Goal: Task Accomplishment & Management: Use online tool/utility

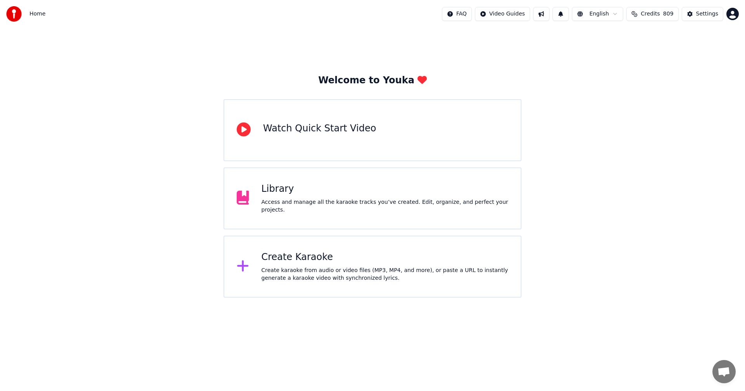
click at [281, 196] on div "Library" at bounding box center [384, 189] width 247 height 12
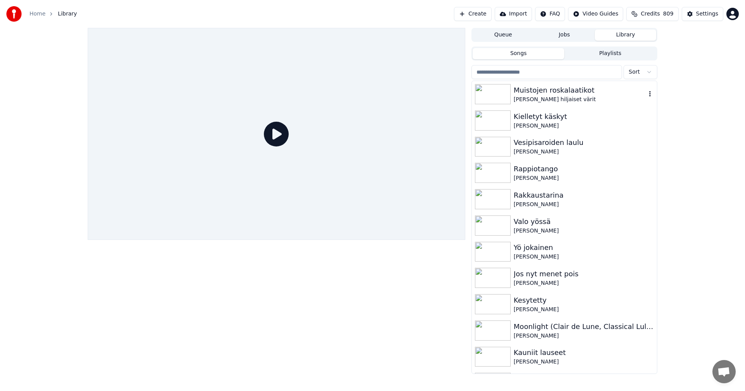
click at [569, 97] on div "[PERSON_NAME] hiljaiset värit" at bounding box center [580, 100] width 132 height 8
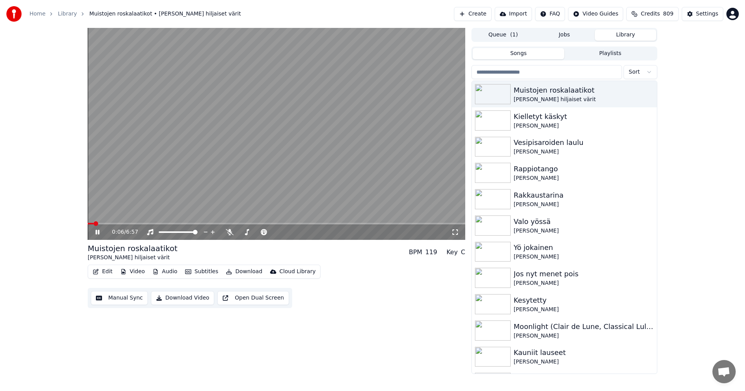
click at [110, 224] on span at bounding box center [277, 224] width 378 height 2
click at [122, 224] on span at bounding box center [277, 224] width 378 height 2
click at [96, 234] on icon at bounding box center [97, 232] width 4 height 5
click at [107, 274] on button "Edit" at bounding box center [103, 272] width 26 height 11
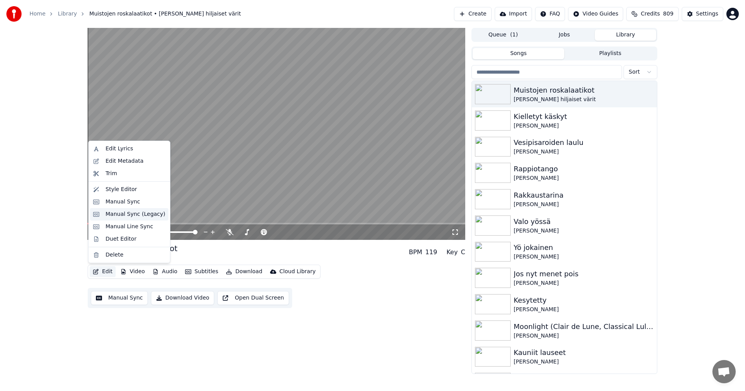
click at [147, 211] on div "Manual Sync (Legacy)" at bounding box center [136, 215] width 60 height 8
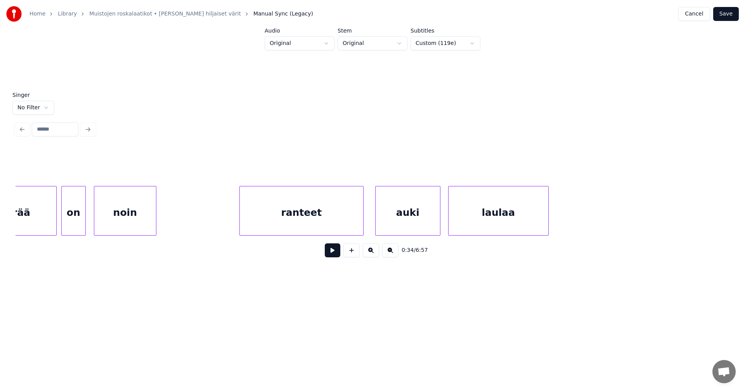
scroll to position [0, 7541]
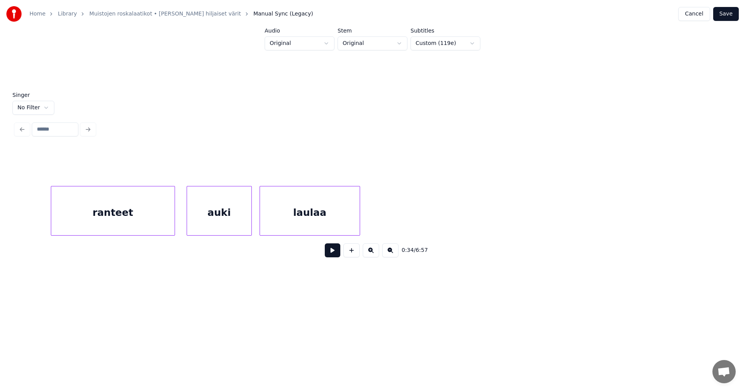
click at [131, 219] on div "ranteet" at bounding box center [112, 213] width 123 height 53
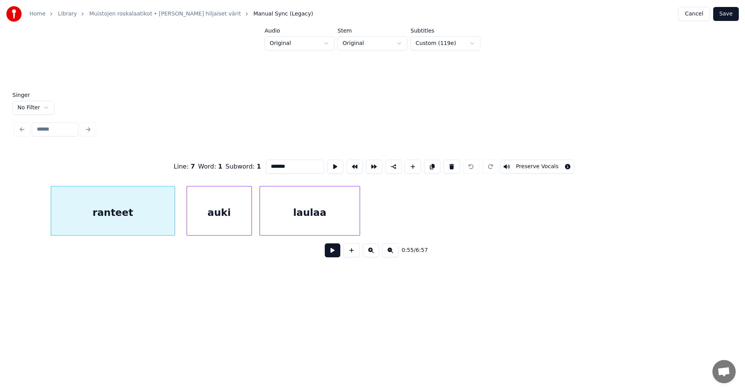
click at [523, 161] on button "Preserve Vocals" at bounding box center [537, 167] width 74 height 14
click at [206, 217] on div "auki" at bounding box center [219, 213] width 64 height 53
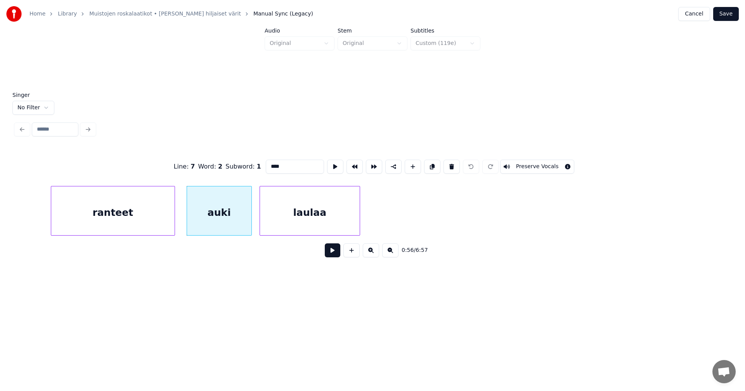
drag, startPoint x: 524, startPoint y: 165, endPoint x: 493, endPoint y: 176, distance: 32.9
click at [524, 165] on button "Preserve Vocals" at bounding box center [537, 167] width 74 height 14
click at [329, 216] on div "laulaa" at bounding box center [310, 213] width 100 height 53
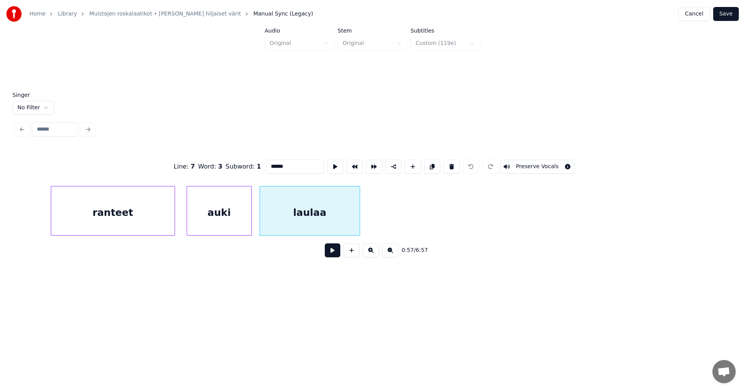
click at [231, 217] on div "auki" at bounding box center [219, 213] width 64 height 53
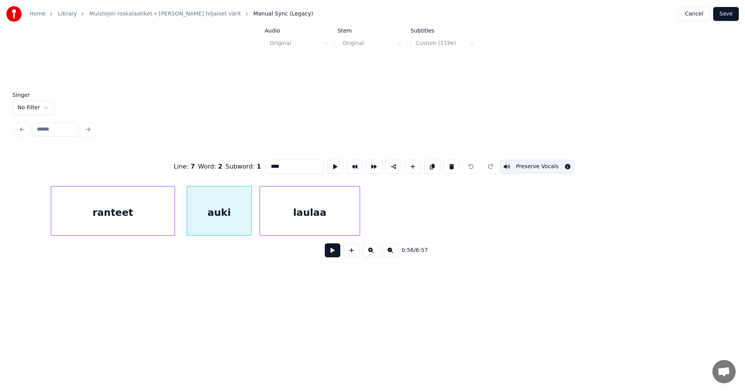
click at [145, 218] on div "ranteet" at bounding box center [112, 213] width 123 height 53
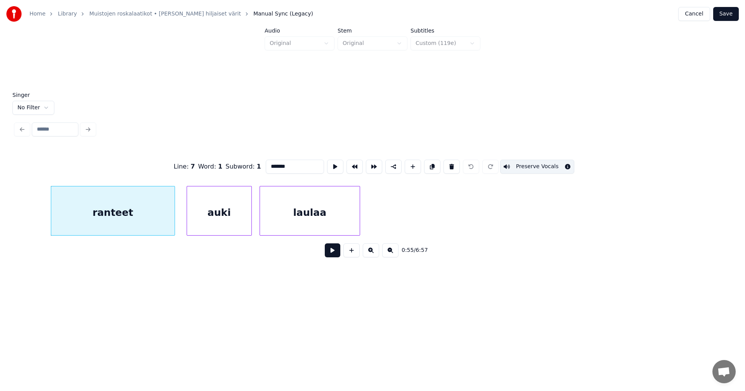
click at [218, 229] on div "auki" at bounding box center [219, 213] width 64 height 53
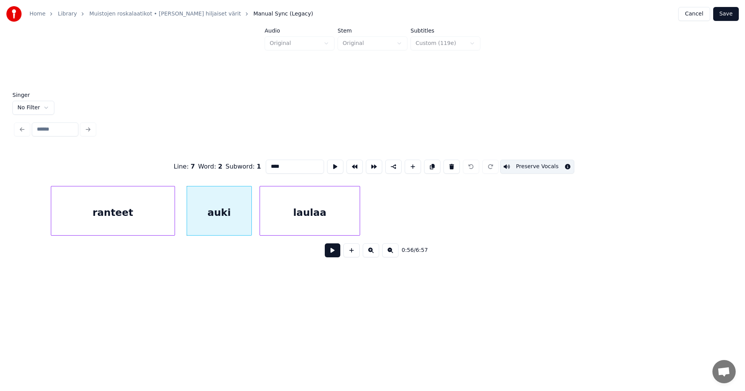
click at [279, 226] on div "laulaa" at bounding box center [310, 213] width 100 height 53
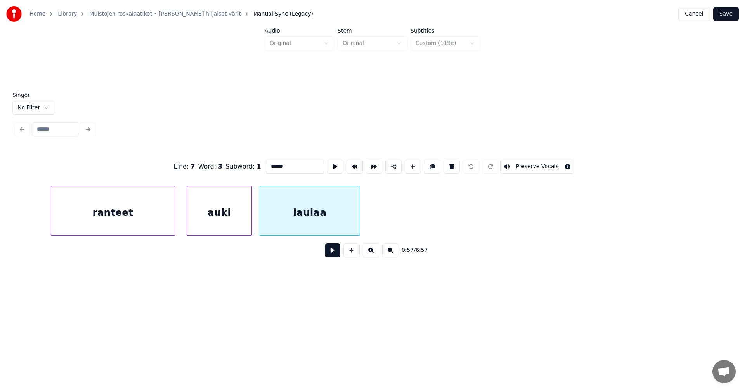
click at [145, 223] on div "ranteet" at bounding box center [112, 213] width 123 height 53
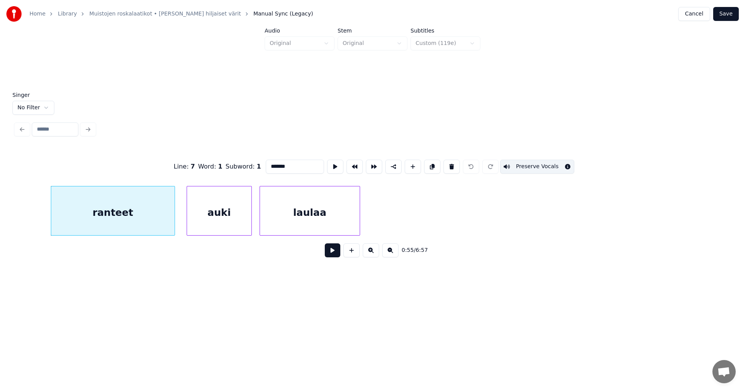
click at [217, 227] on div "auki" at bounding box center [219, 213] width 64 height 53
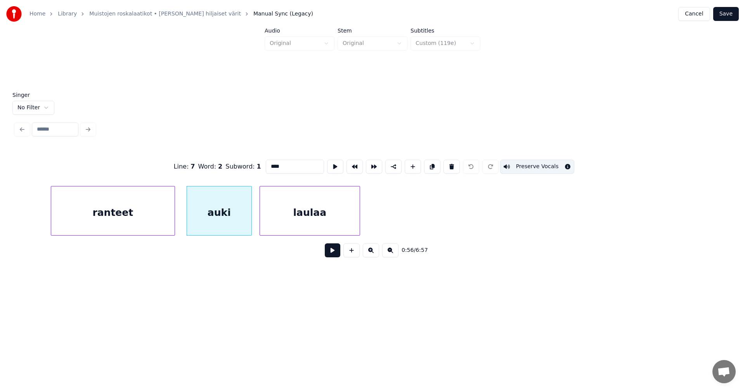
click at [265, 232] on div "laulaa" at bounding box center [310, 213] width 100 height 53
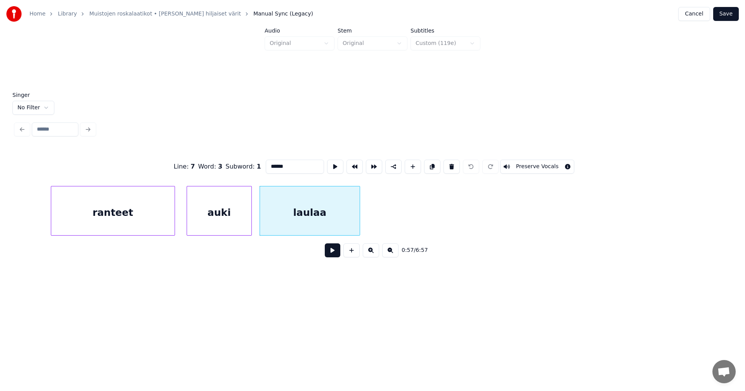
click at [547, 162] on button "Preserve Vocals" at bounding box center [537, 167] width 74 height 14
click at [158, 201] on div "ranteet" at bounding box center [112, 213] width 123 height 53
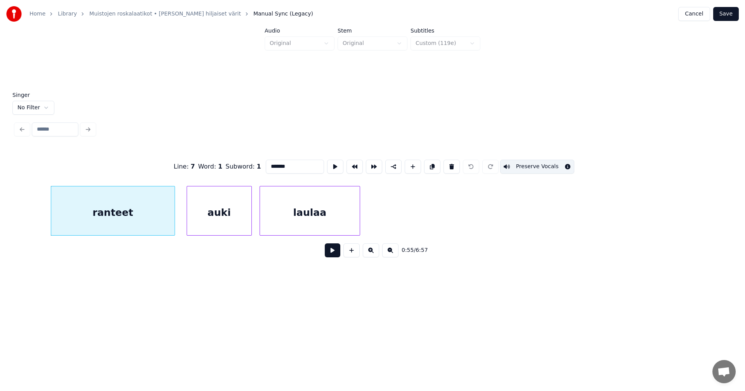
click at [199, 220] on div "auki" at bounding box center [219, 213] width 64 height 53
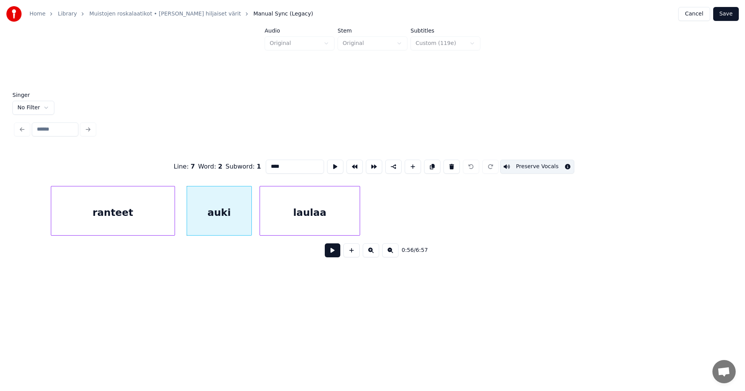
click at [285, 220] on div "laulaa" at bounding box center [310, 213] width 100 height 53
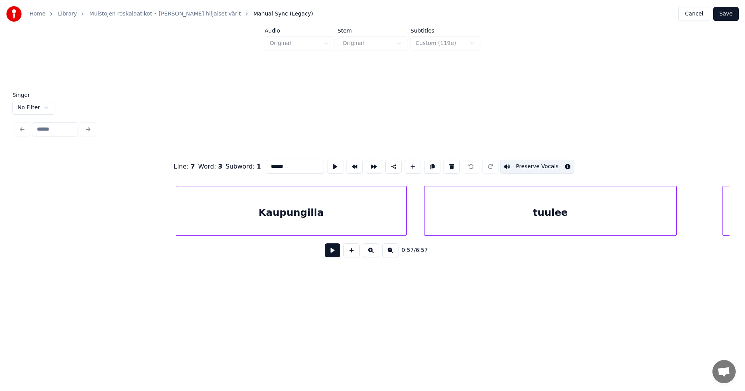
scroll to position [0, 8892]
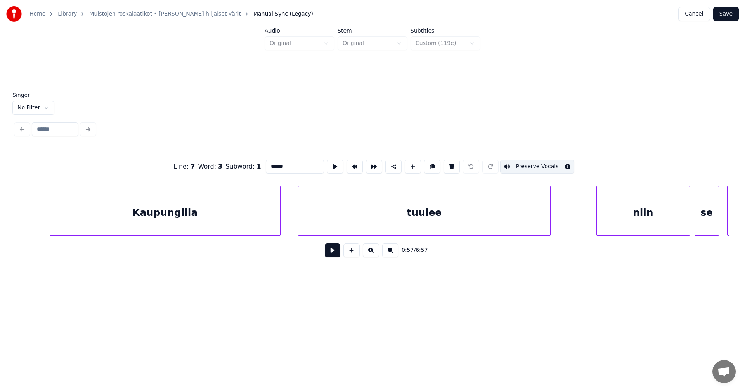
click at [166, 229] on div "Kaupungilla" at bounding box center [165, 213] width 230 height 53
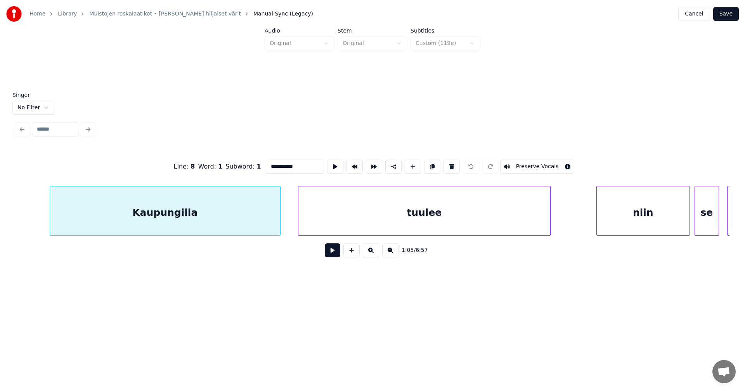
click at [523, 167] on button "Preserve Vocals" at bounding box center [537, 167] width 74 height 14
click at [486, 203] on div "tuulee" at bounding box center [424, 213] width 252 height 53
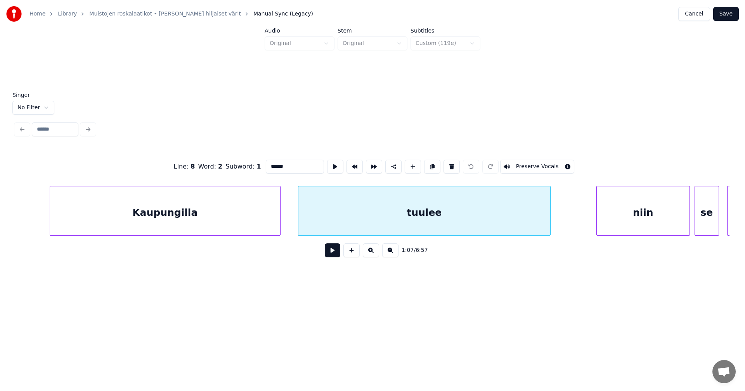
click at [537, 165] on button "Preserve Vocals" at bounding box center [537, 167] width 74 height 14
click at [233, 228] on div "Kaupungilla" at bounding box center [165, 213] width 230 height 53
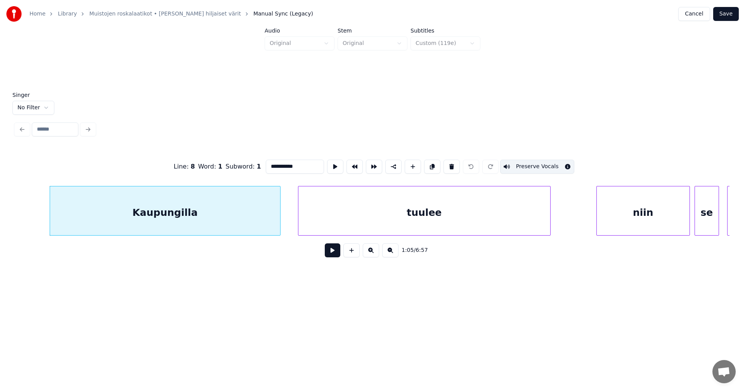
click at [334, 216] on div "tuulee" at bounding box center [424, 213] width 252 height 53
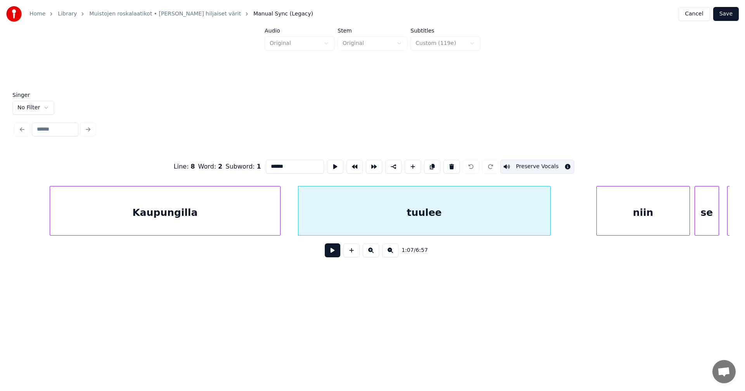
click at [260, 217] on div "Kaupungilla" at bounding box center [165, 213] width 230 height 53
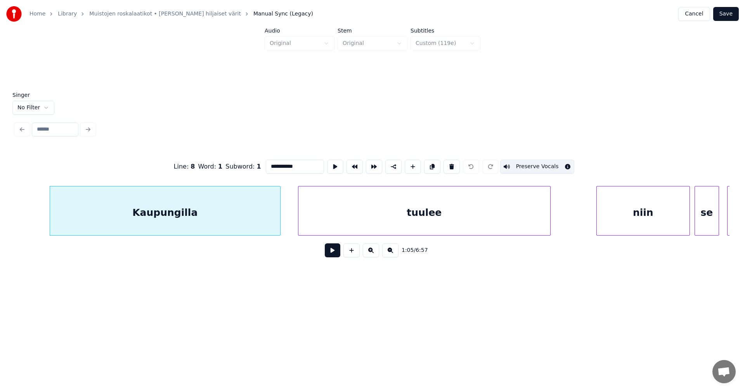
click at [345, 224] on div "tuulee" at bounding box center [424, 213] width 252 height 53
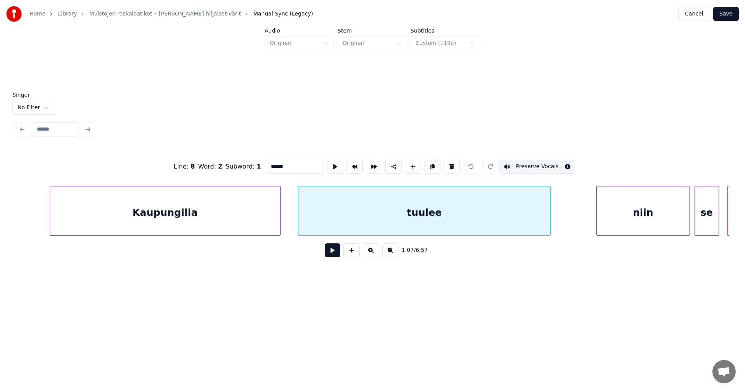
click at [625, 209] on div "niin" at bounding box center [643, 213] width 93 height 53
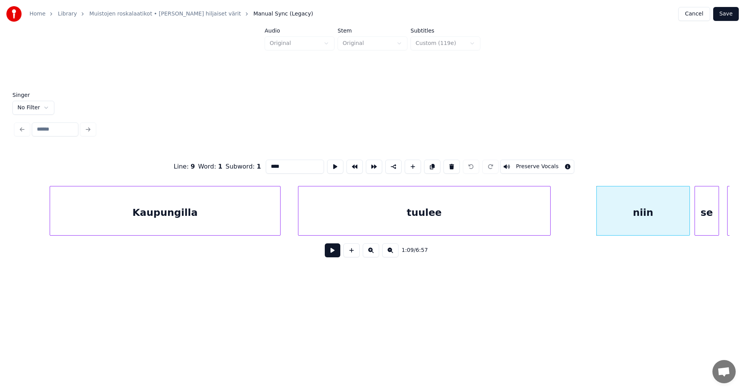
drag, startPoint x: 542, startPoint y: 165, endPoint x: 552, endPoint y: 172, distance: 12.0
click at [542, 165] on button "Preserve Vocals" at bounding box center [537, 167] width 74 height 14
click at [703, 218] on div "se" at bounding box center [707, 213] width 24 height 53
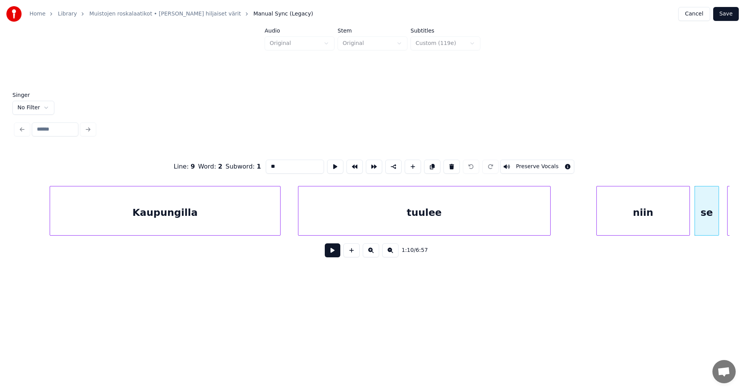
click at [542, 161] on button "Preserve Vocals" at bounding box center [537, 167] width 74 height 14
click at [610, 208] on div "niin" at bounding box center [643, 213] width 93 height 53
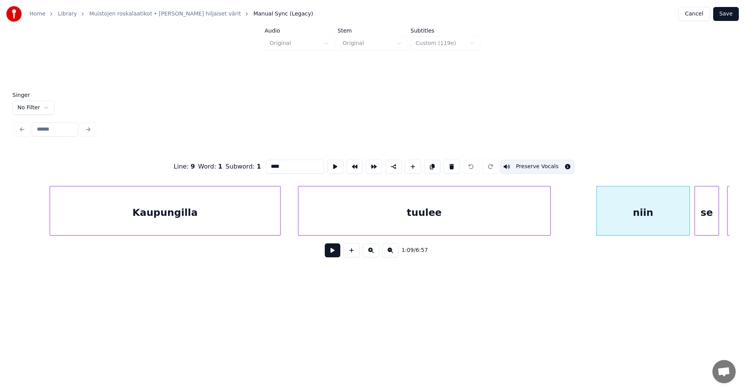
click at [706, 218] on div "se" at bounding box center [707, 213] width 24 height 53
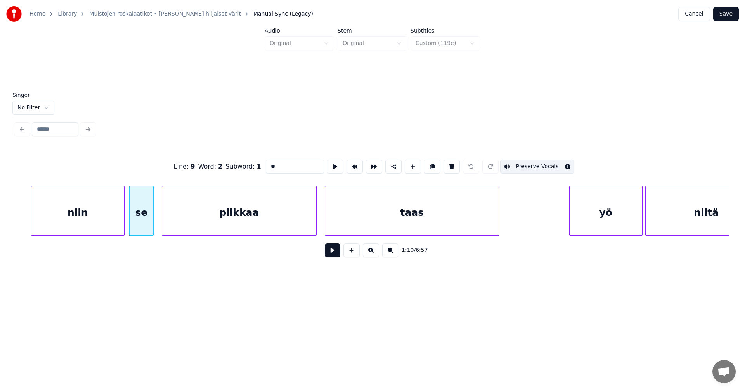
scroll to position [0, 9488]
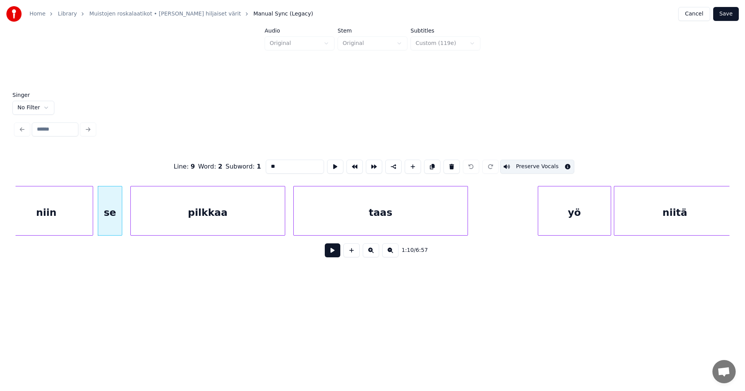
click at [211, 215] on div "pilkkaa" at bounding box center [208, 213] width 154 height 53
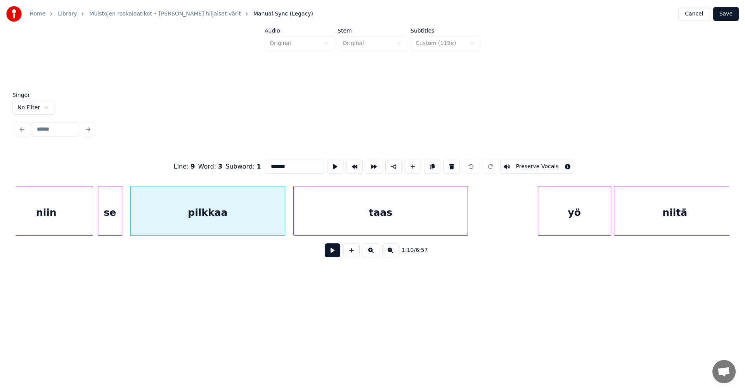
click at [517, 162] on button "Preserve Vocals" at bounding box center [537, 167] width 74 height 14
click at [439, 201] on div "taas" at bounding box center [381, 213] width 174 height 53
type input "****"
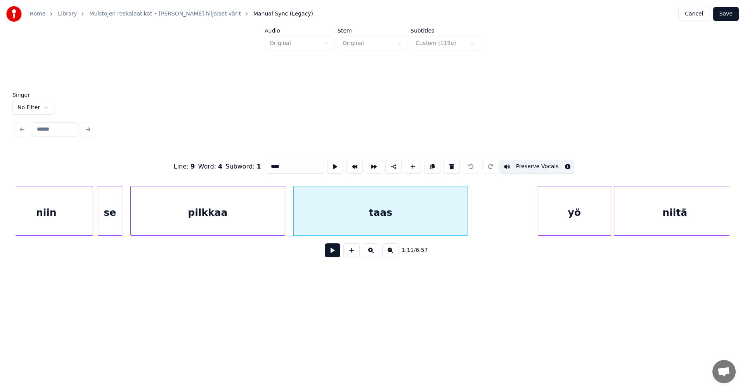
click at [515, 163] on button "Preserve Vocals" at bounding box center [537, 167] width 74 height 14
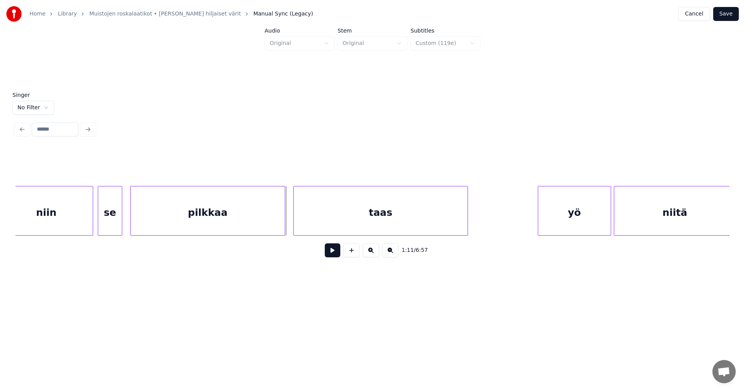
click at [259, 217] on div "pilkkaa" at bounding box center [208, 213] width 154 height 53
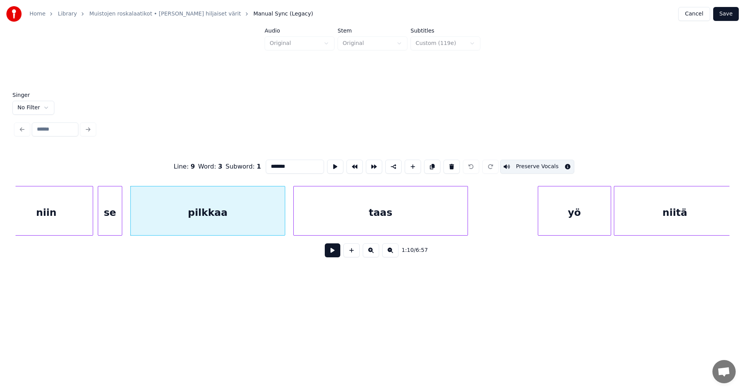
click at [336, 216] on div "taas" at bounding box center [381, 213] width 174 height 53
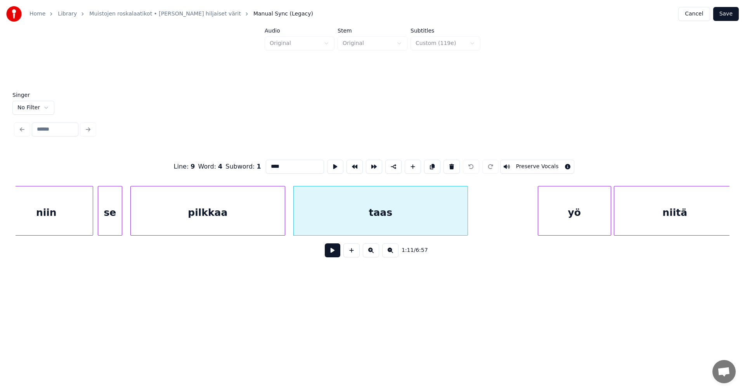
click at [536, 163] on button "Preserve Vocals" at bounding box center [537, 167] width 74 height 14
click at [48, 210] on div "niin" at bounding box center [46, 213] width 93 height 53
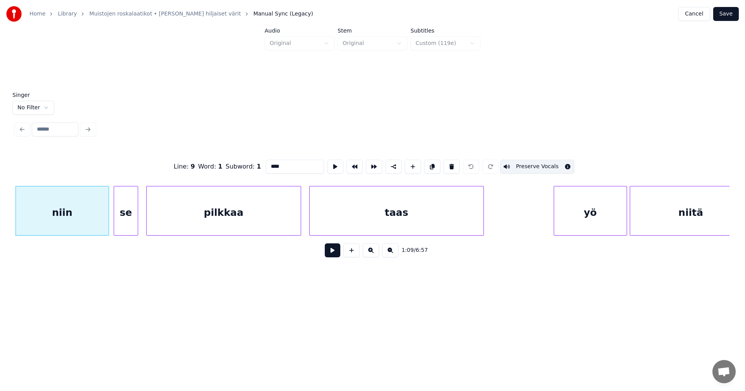
click at [121, 213] on div "se" at bounding box center [126, 213] width 24 height 53
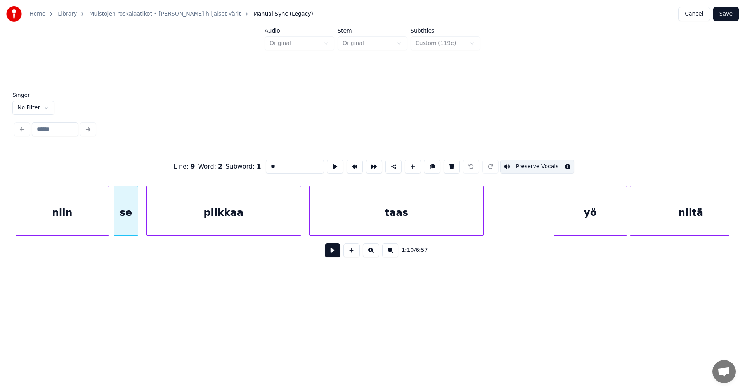
click at [163, 216] on div "pilkkaa" at bounding box center [224, 213] width 154 height 53
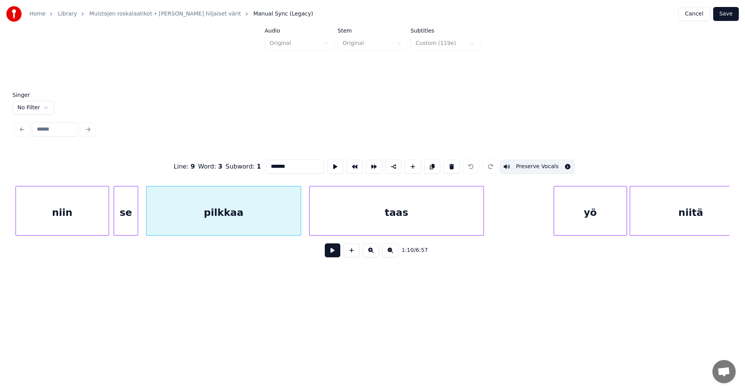
click at [295, 222] on div "pilkkaa" at bounding box center [224, 213] width 154 height 53
click at [346, 217] on div "taas" at bounding box center [397, 213] width 174 height 53
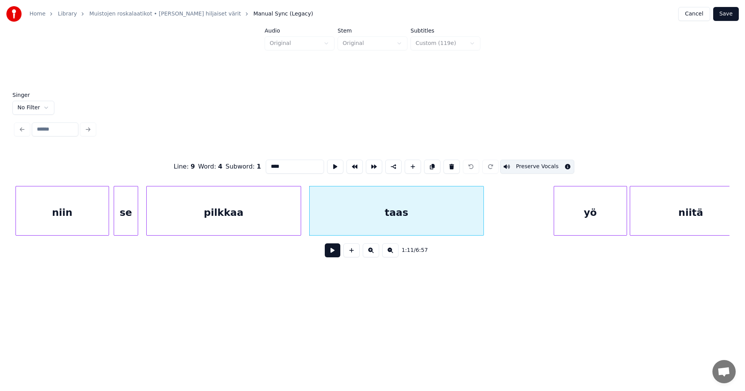
click at [598, 218] on div "yö" at bounding box center [590, 213] width 73 height 53
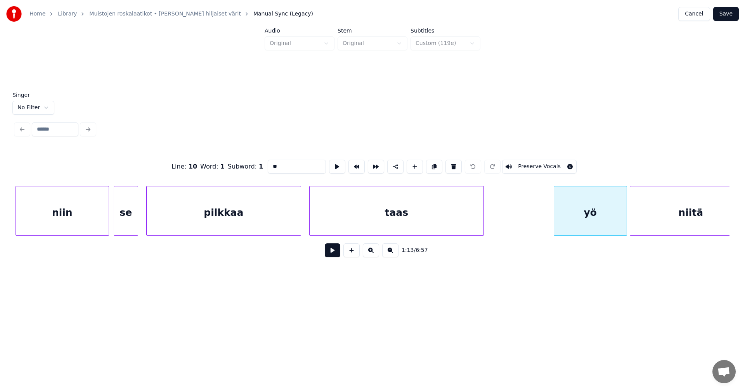
click at [555, 165] on button "Preserve Vocals" at bounding box center [539, 167] width 74 height 14
click at [662, 216] on div "niitä" at bounding box center [690, 213] width 121 height 53
type input "*****"
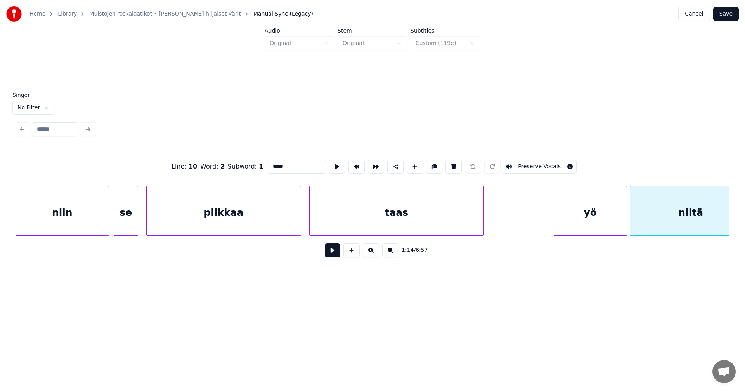
click at [555, 167] on button "Preserve Vocals" at bounding box center [539, 167] width 74 height 14
click at [566, 219] on div "yö" at bounding box center [587, 213] width 73 height 53
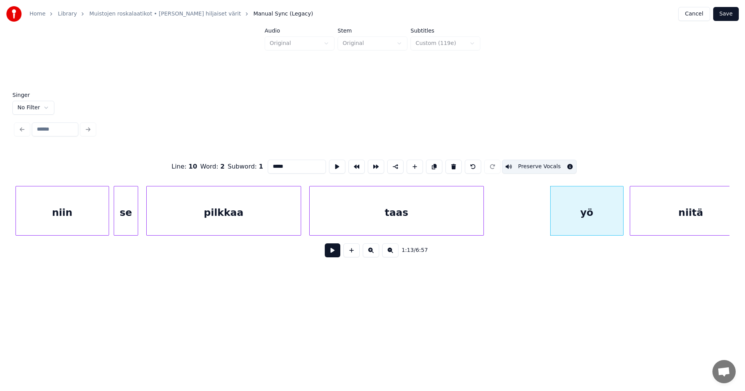
click at [331, 253] on button at bounding box center [333, 251] width 16 height 14
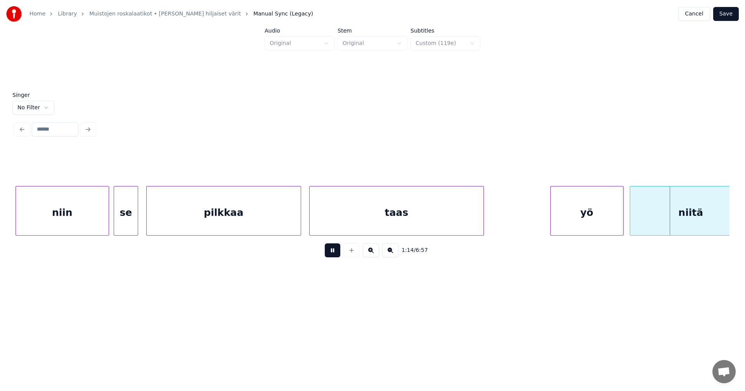
click at [333, 252] on button at bounding box center [333, 251] width 16 height 14
click at [612, 217] on div "yö" at bounding box center [587, 213] width 73 height 53
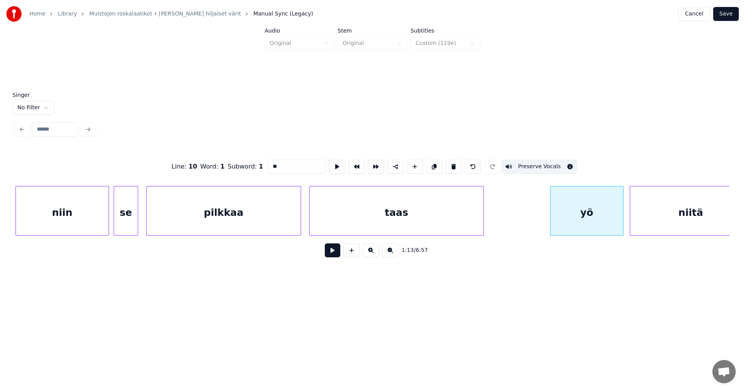
click at [650, 218] on div "niitä" at bounding box center [690, 213] width 121 height 53
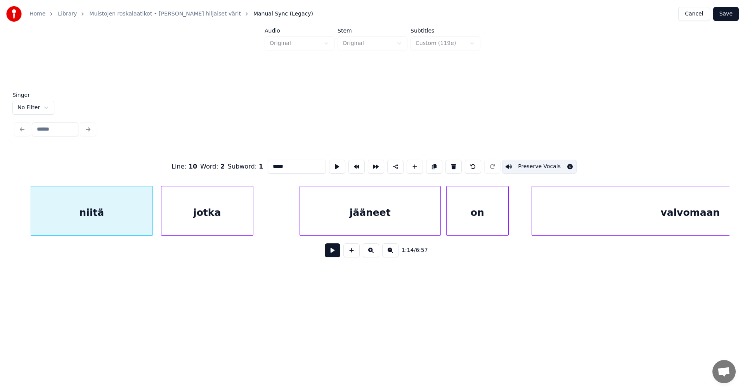
scroll to position [0, 10124]
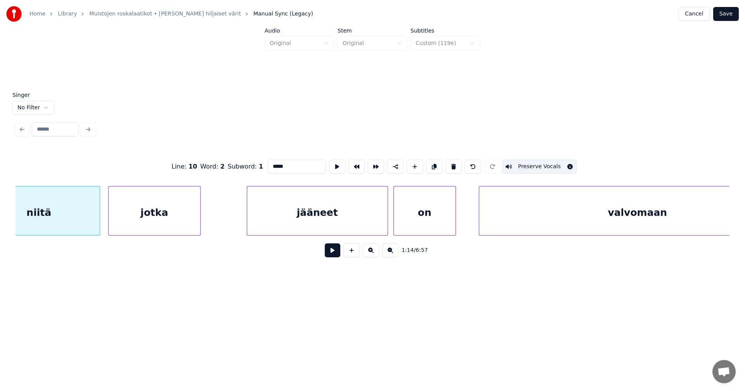
click at [170, 210] on div "jotka" at bounding box center [155, 213] width 92 height 53
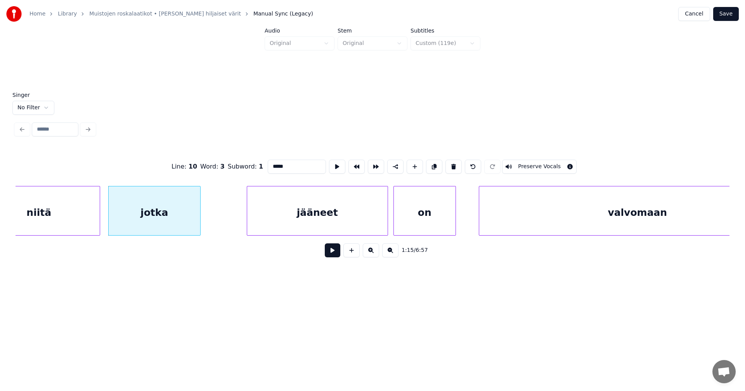
click at [527, 165] on button "Preserve Vocals" at bounding box center [539, 167] width 74 height 14
click at [371, 211] on div "jääneet" at bounding box center [317, 213] width 140 height 53
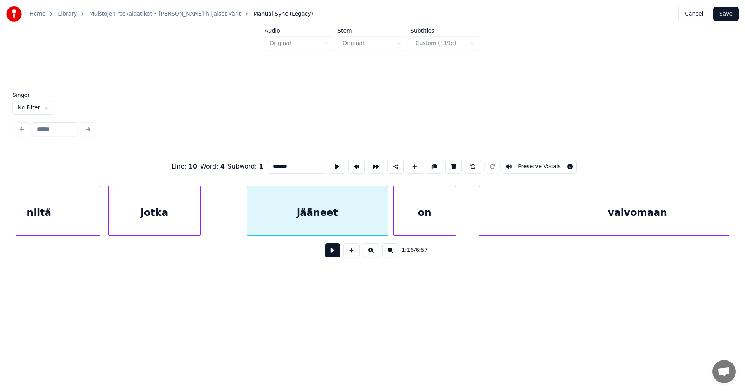
click at [524, 166] on button "Preserve Vocals" at bounding box center [539, 167] width 74 height 14
click at [443, 214] on div "on" at bounding box center [425, 213] width 62 height 53
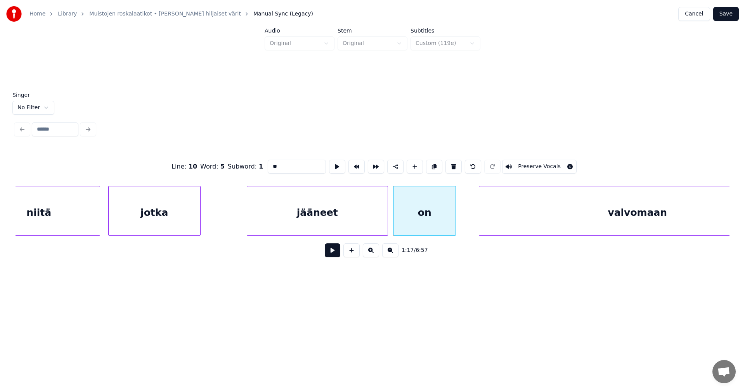
click at [525, 213] on div "valvomaan" at bounding box center [637, 213] width 317 height 53
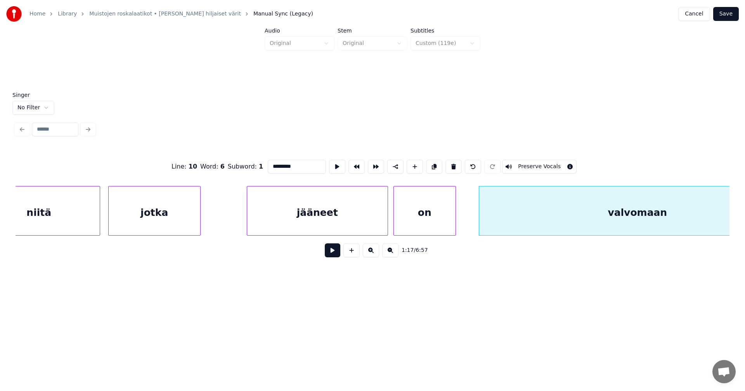
click at [531, 164] on button "Preserve Vocals" at bounding box center [539, 167] width 74 height 14
click at [546, 199] on div "valvomaan" at bounding box center [637, 213] width 317 height 53
click at [455, 223] on div at bounding box center [454, 211] width 2 height 49
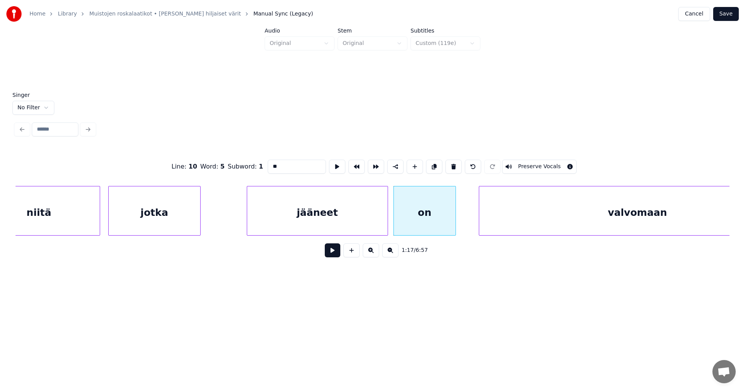
click at [536, 162] on button "Preserve Vocals" at bounding box center [539, 167] width 74 height 14
click at [373, 220] on div "jääneet" at bounding box center [317, 213] width 140 height 53
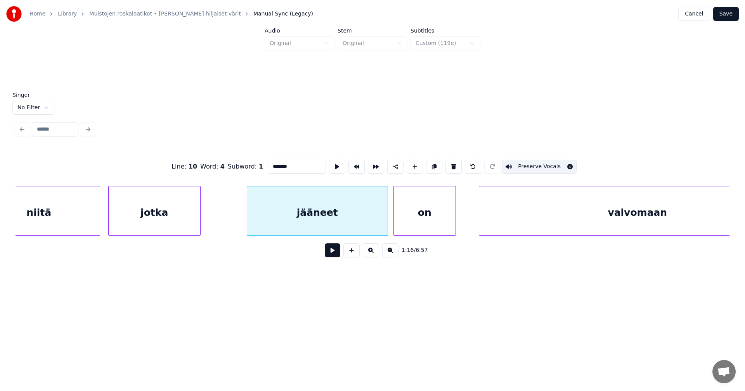
click at [173, 224] on div "jotka" at bounding box center [155, 213] width 92 height 53
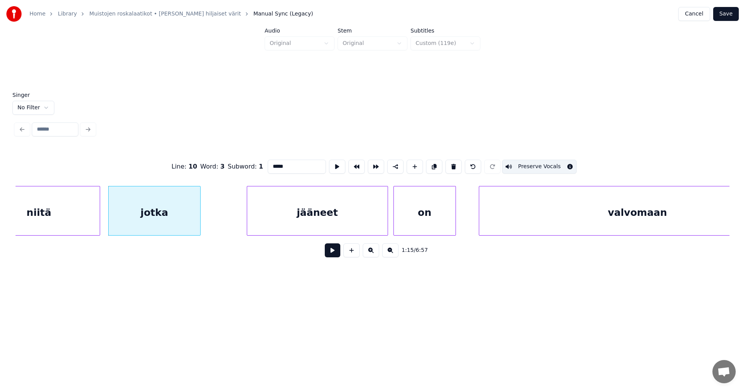
click at [94, 223] on div "niitä" at bounding box center [38, 213] width 121 height 53
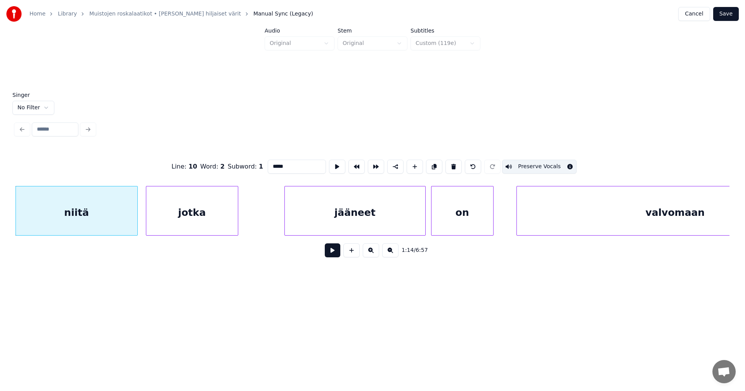
click at [181, 219] on div "jotka" at bounding box center [192, 213] width 92 height 53
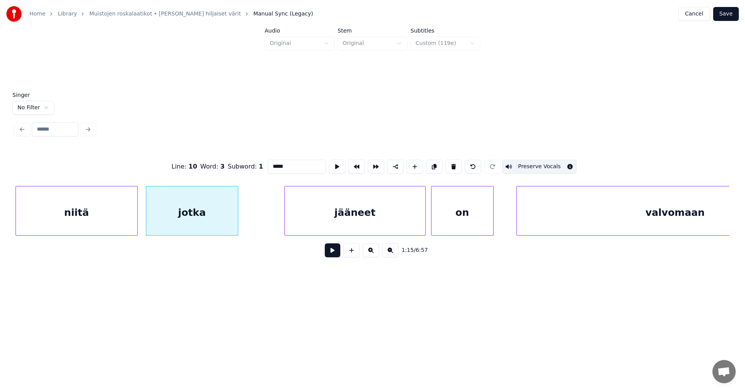
click at [114, 225] on div "niitä" at bounding box center [76, 213] width 121 height 53
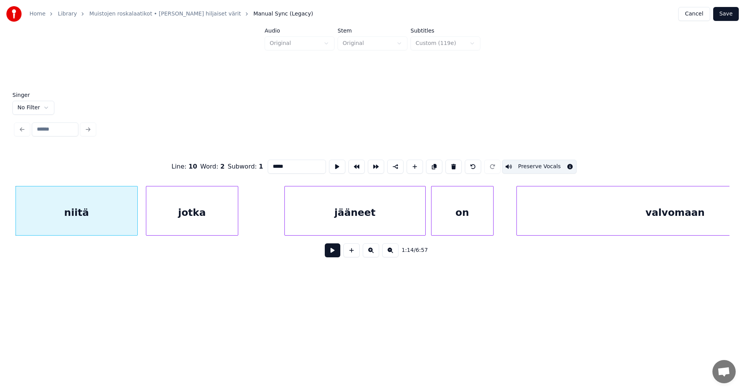
click at [184, 220] on div "jotka" at bounding box center [192, 213] width 92 height 53
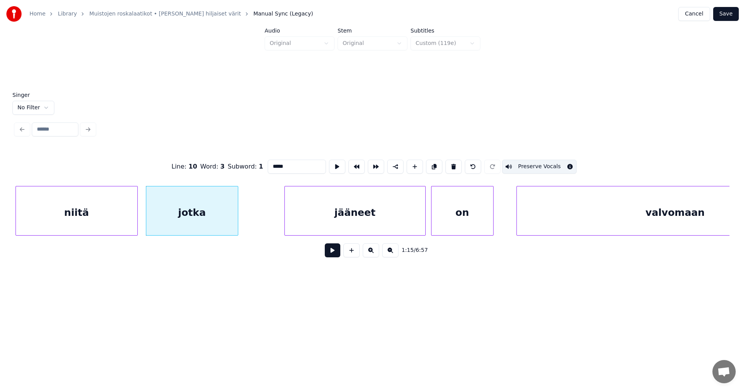
click at [304, 212] on div "jääneet" at bounding box center [355, 213] width 140 height 53
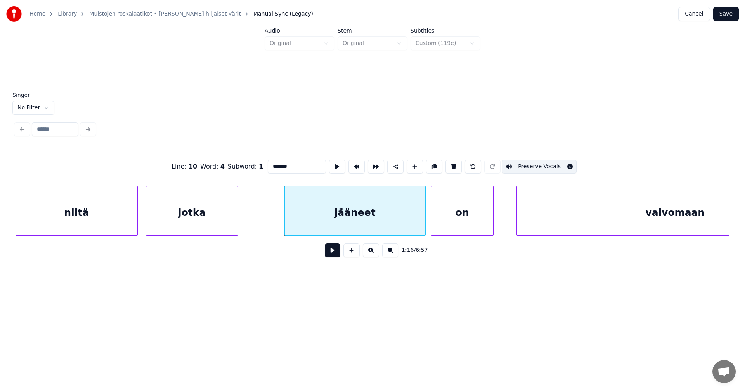
click at [463, 220] on div "on" at bounding box center [462, 213] width 62 height 53
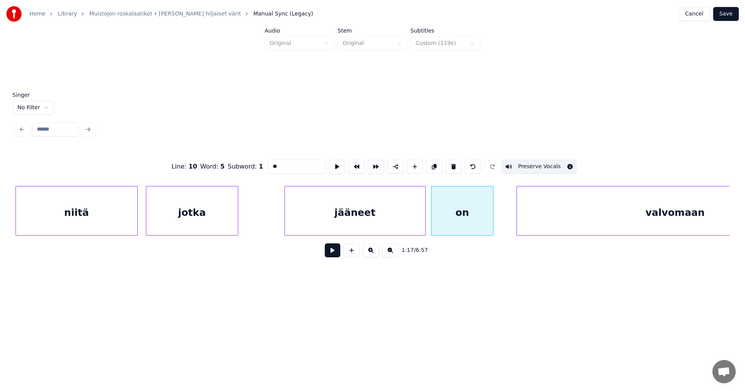
click at [544, 228] on div "valvomaan" at bounding box center [675, 213] width 317 height 53
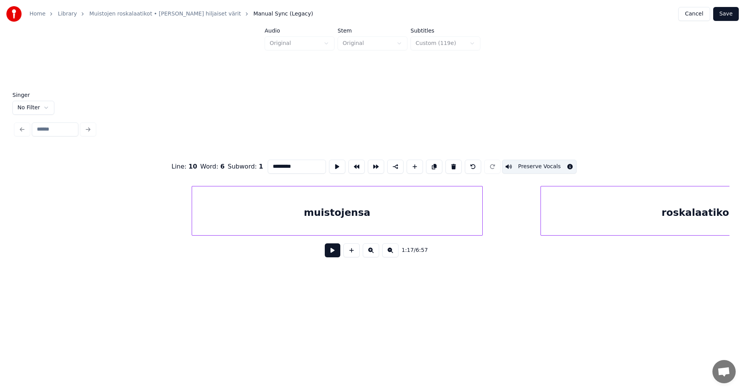
scroll to position [0, 11028]
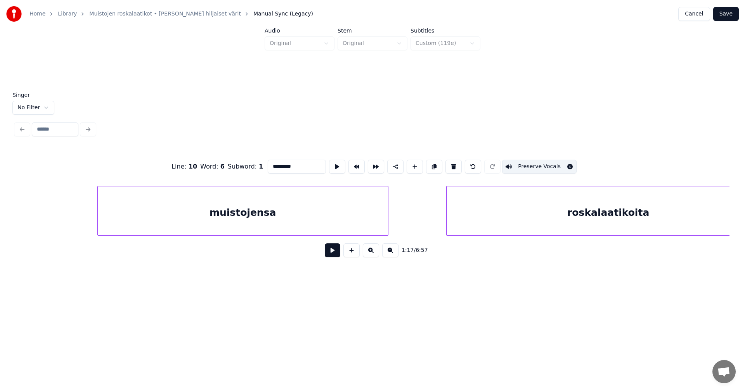
click at [207, 224] on div "muistojensa" at bounding box center [243, 213] width 290 height 53
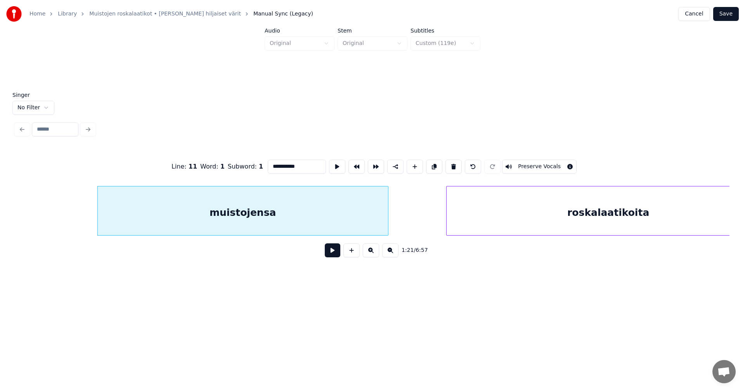
click at [518, 164] on button "Preserve Vocals" at bounding box center [539, 167] width 74 height 14
click at [496, 206] on div "roskalaatikoita" at bounding box center [609, 213] width 324 height 53
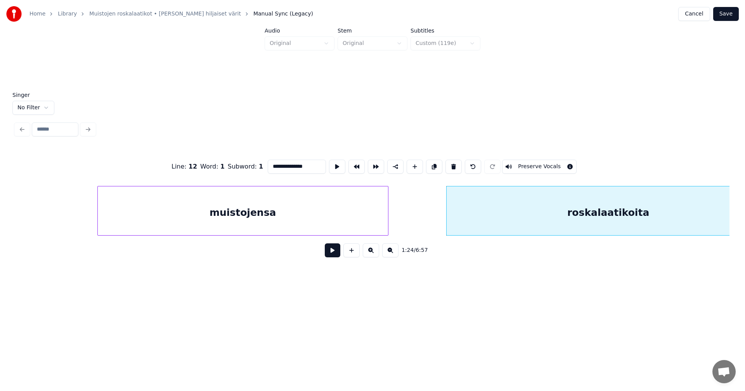
click at [527, 160] on button "Preserve Vocals" at bounding box center [539, 167] width 74 height 14
click at [366, 208] on div "muistojensa" at bounding box center [243, 213] width 290 height 53
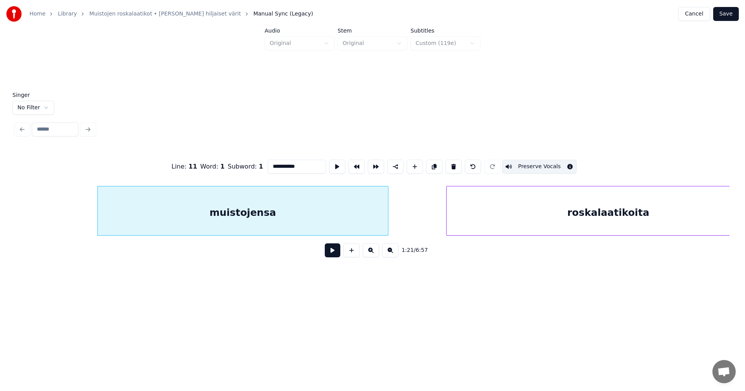
click at [461, 214] on div "roskalaatikoita" at bounding box center [609, 213] width 324 height 53
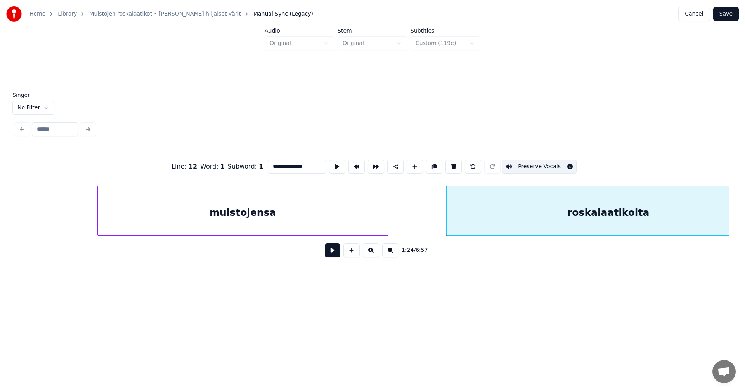
click at [340, 222] on div "muistojensa" at bounding box center [243, 213] width 290 height 53
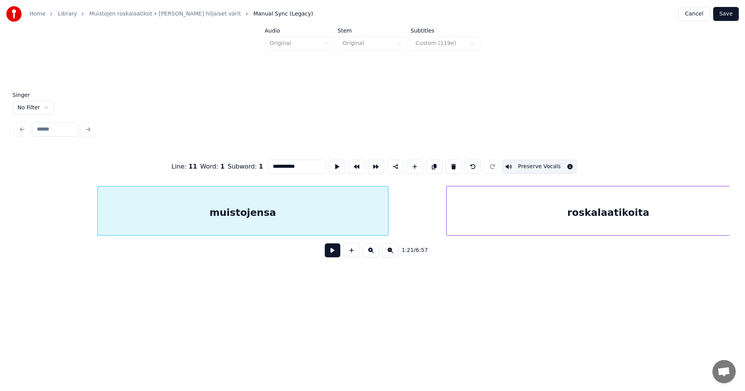
click at [467, 220] on div "roskalaatikoita" at bounding box center [609, 213] width 324 height 53
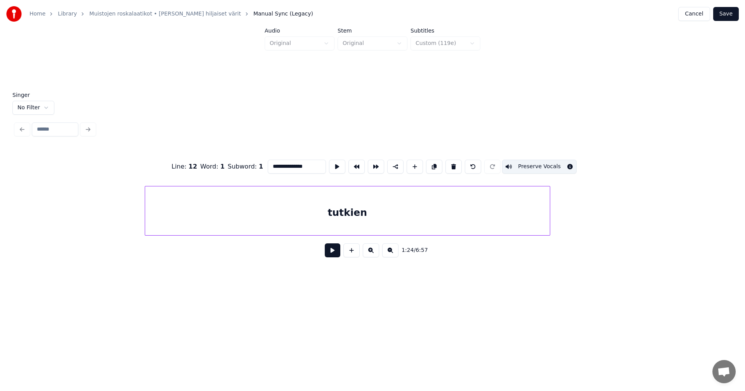
scroll to position [0, 11876]
click at [242, 218] on div "tutkien" at bounding box center [316, 213] width 405 height 53
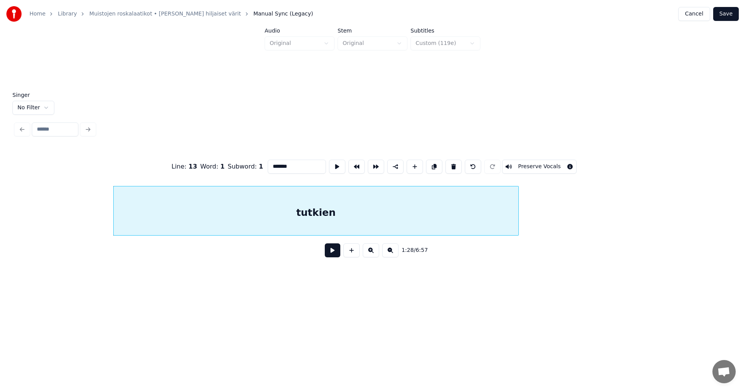
click at [526, 166] on button "Preserve Vocals" at bounding box center [539, 167] width 74 height 14
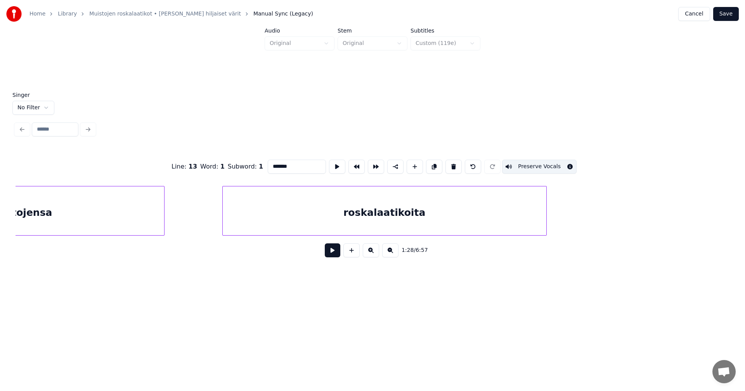
click at [329, 220] on div "roskalaatikoita" at bounding box center [385, 213] width 324 height 53
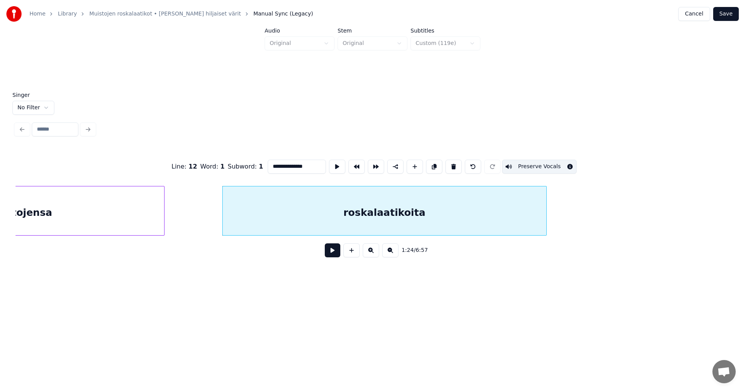
scroll to position [0, 11876]
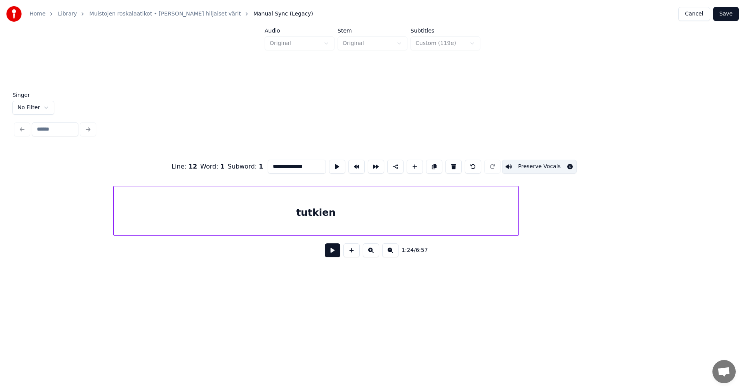
click at [477, 220] on div "tutkien" at bounding box center [316, 213] width 405 height 53
type input "*******"
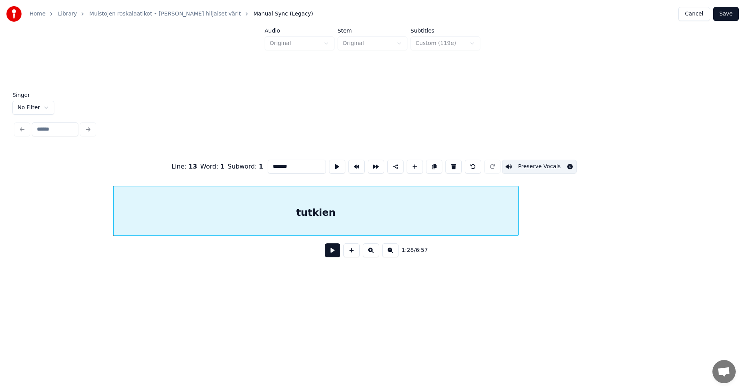
click at [729, 16] on button "Save" at bounding box center [726, 14] width 26 height 14
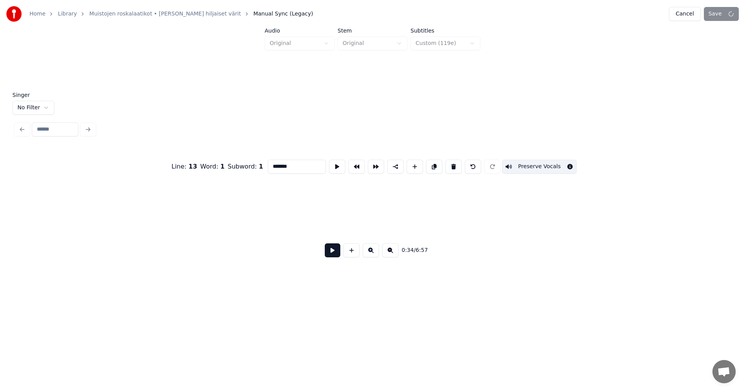
scroll to position [0, 4708]
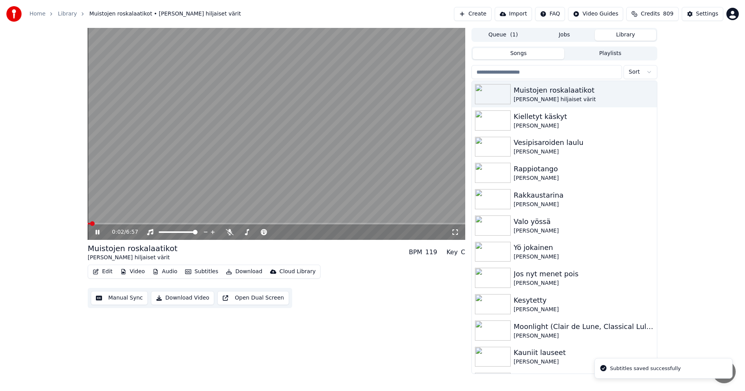
click at [102, 272] on button "Edit" at bounding box center [103, 272] width 26 height 11
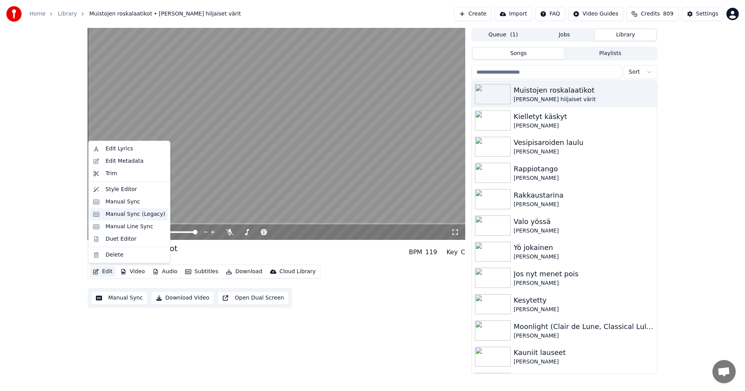
click at [114, 215] on div "Manual Sync (Legacy)" at bounding box center [136, 215] width 60 height 8
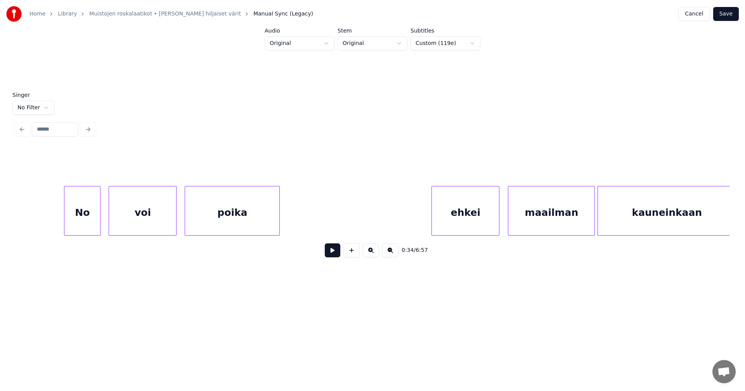
scroll to position [0, 22496]
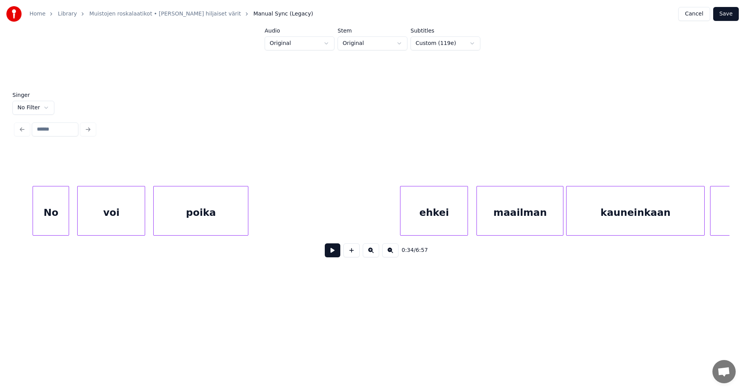
click at [59, 218] on div "No" at bounding box center [51, 213] width 36 height 53
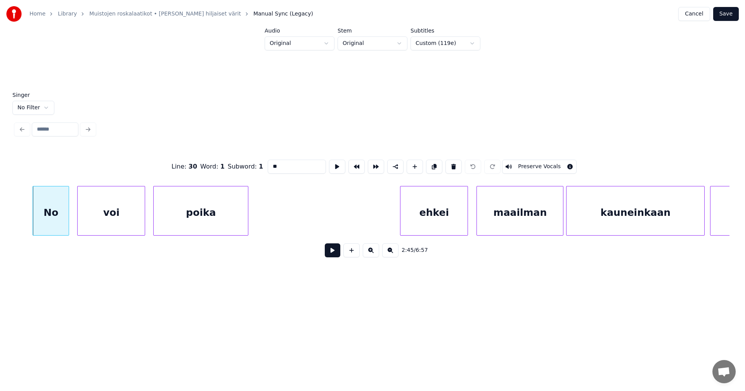
click at [536, 166] on button "Preserve Vocals" at bounding box center [539, 167] width 74 height 14
click at [139, 225] on div "voi" at bounding box center [111, 213] width 67 height 53
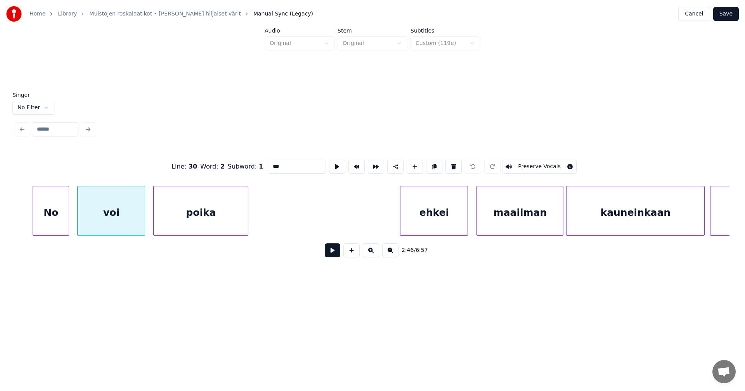
click at [550, 161] on button "Preserve Vocals" at bounding box center [539, 167] width 74 height 14
click at [225, 206] on div "poika" at bounding box center [201, 213] width 94 height 53
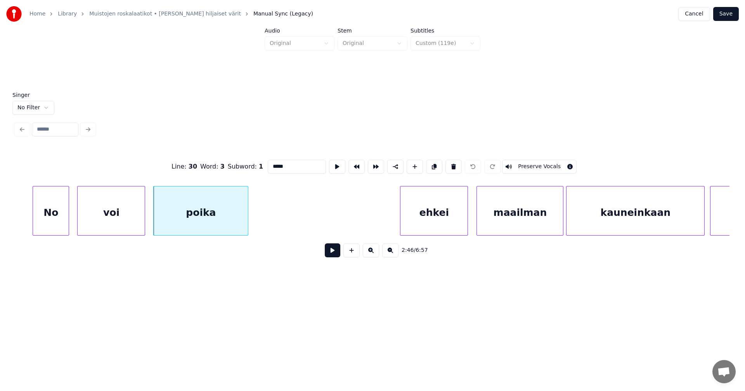
click at [63, 224] on div "No" at bounding box center [51, 213] width 36 height 53
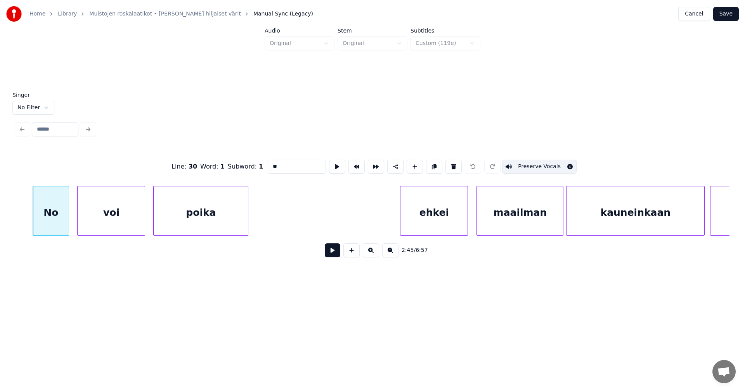
click at [96, 222] on div "voi" at bounding box center [111, 213] width 67 height 53
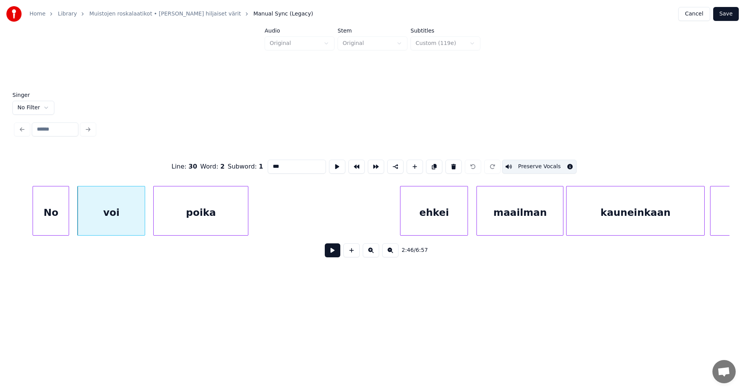
click at [185, 223] on div "poika" at bounding box center [201, 213] width 94 height 53
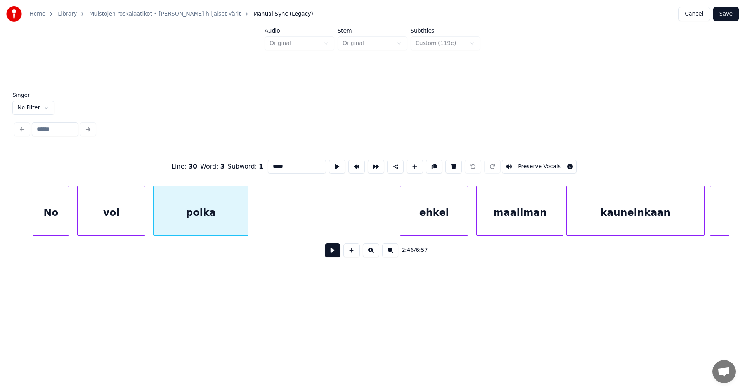
click at [531, 166] on button "Preserve Vocals" at bounding box center [539, 167] width 74 height 14
click at [61, 220] on div "No" at bounding box center [51, 213] width 36 height 53
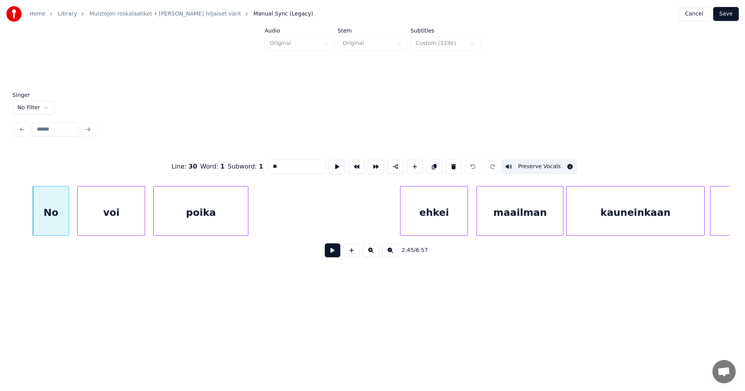
click at [101, 220] on div "voi" at bounding box center [111, 213] width 67 height 53
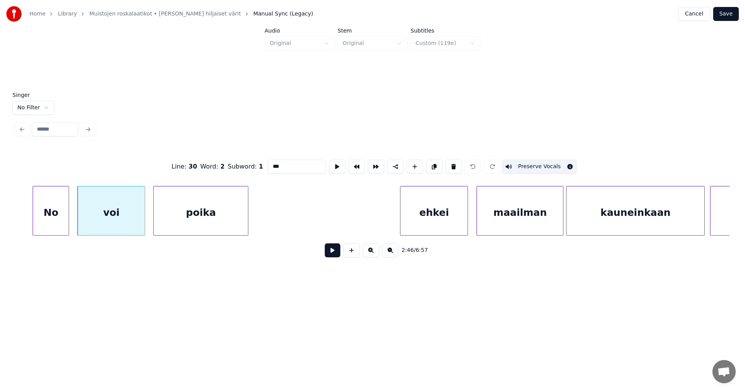
click at [196, 218] on div "poika" at bounding box center [201, 213] width 94 height 53
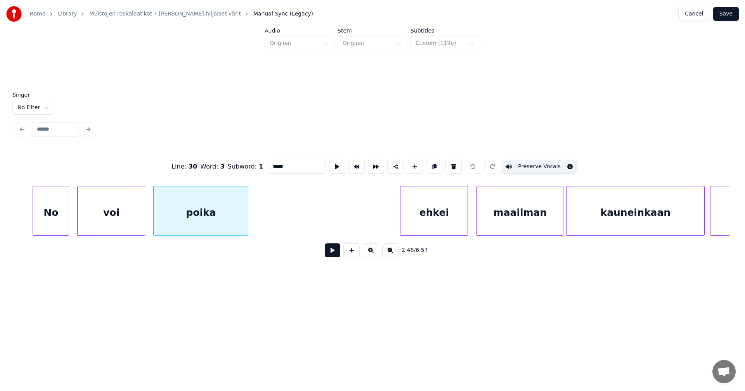
click at [423, 215] on div "ehkei" at bounding box center [433, 213] width 67 height 53
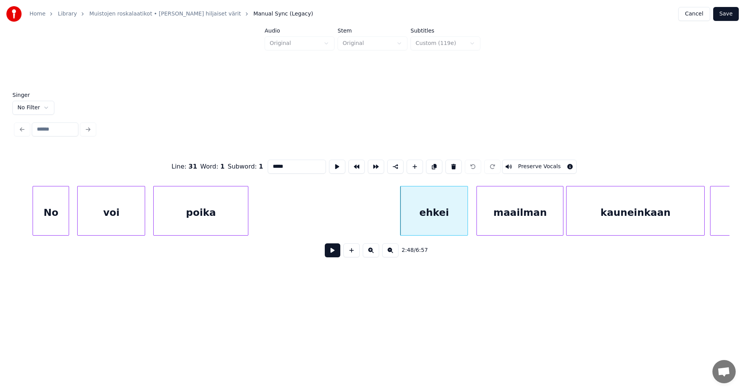
click at [544, 167] on button "Preserve Vocals" at bounding box center [539, 167] width 74 height 14
click at [526, 209] on div "maailman" at bounding box center [520, 213] width 86 height 53
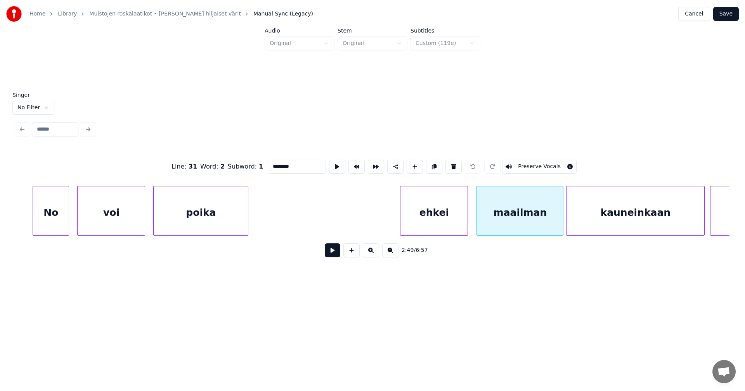
click at [459, 210] on div "ehkei" at bounding box center [433, 213] width 67 height 53
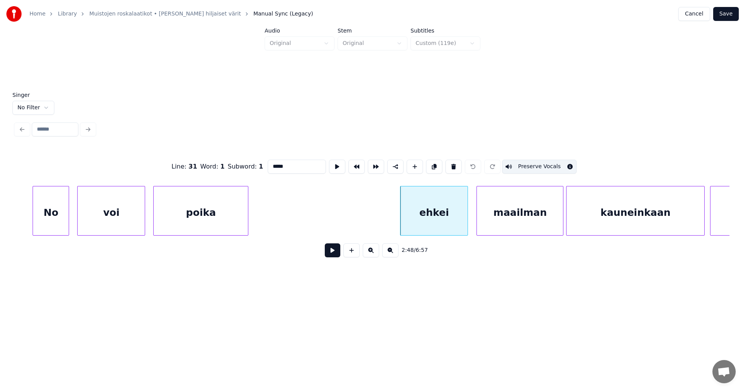
click at [451, 212] on div "ehkei" at bounding box center [433, 213] width 67 height 53
click at [496, 211] on div "maailman" at bounding box center [520, 213] width 86 height 53
type input "********"
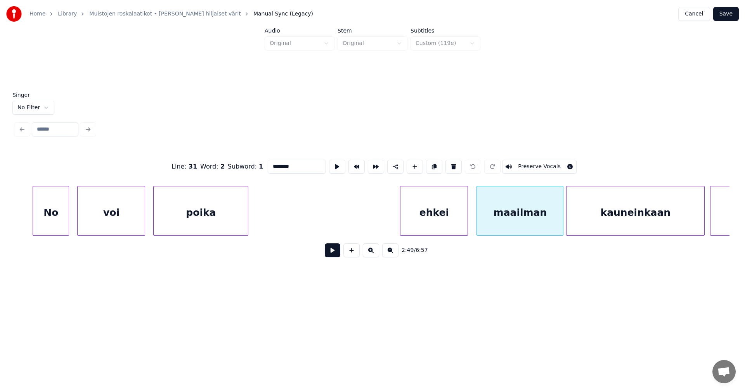
click at [547, 160] on button "Preserve Vocals" at bounding box center [539, 167] width 74 height 14
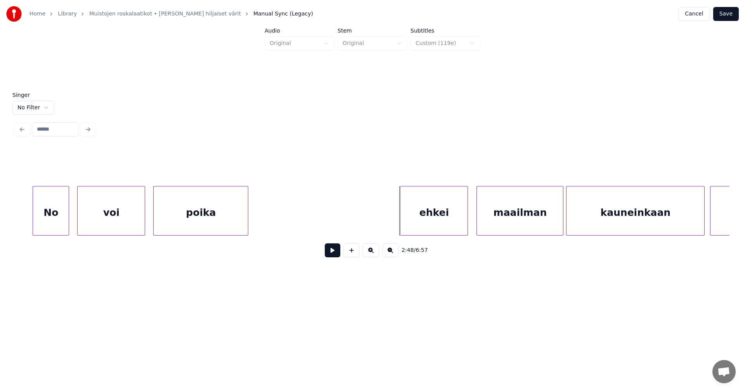
click at [447, 226] on div "ehkei" at bounding box center [433, 213] width 67 height 53
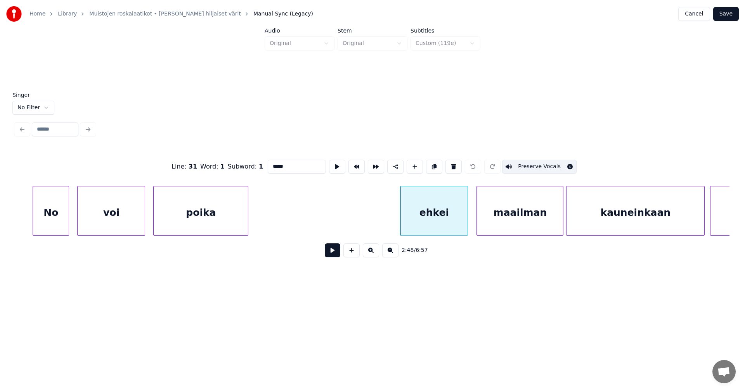
click at [507, 222] on div "maailman" at bounding box center [520, 213] width 86 height 53
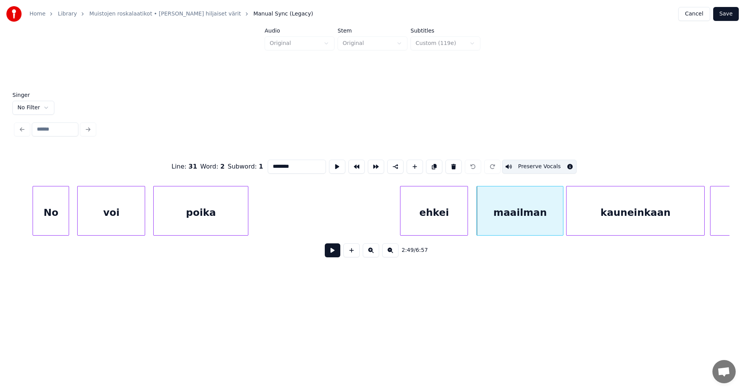
click at [599, 218] on div "kauneinkaan" at bounding box center [635, 213] width 138 height 53
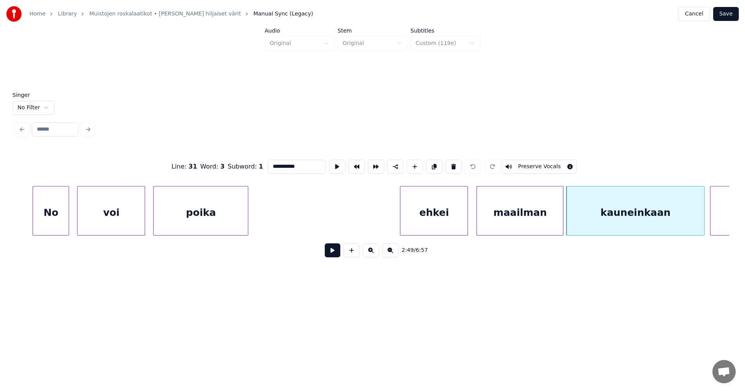
click at [540, 160] on button "Preserve Vocals" at bounding box center [539, 167] width 74 height 14
click at [511, 220] on div "maailman" at bounding box center [520, 213] width 86 height 53
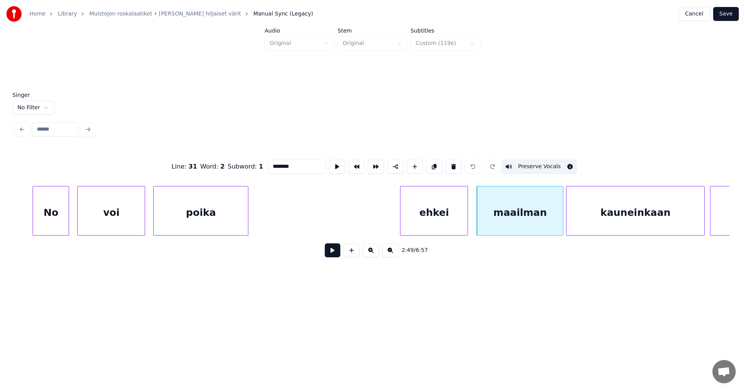
click at [599, 220] on div "kauneinkaan" at bounding box center [635, 213] width 138 height 53
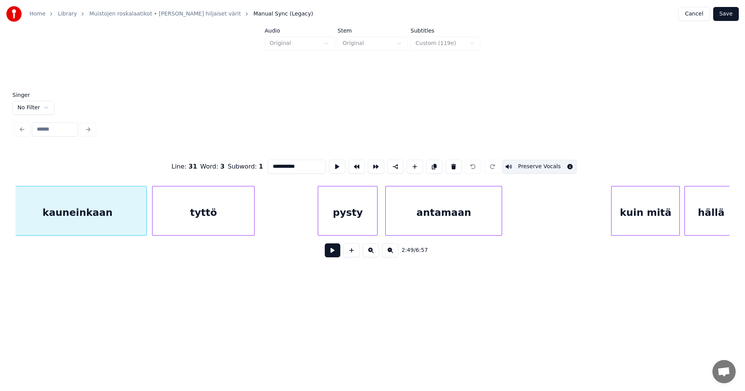
scroll to position [0, 23054]
click at [222, 215] on div "tyttö" at bounding box center [203, 213] width 102 height 53
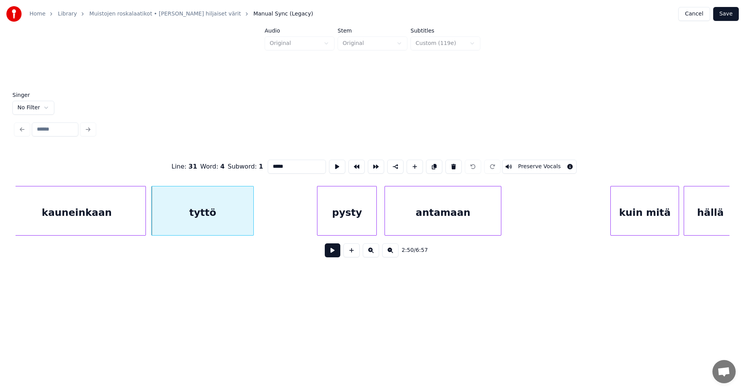
click at [518, 164] on button "Preserve Vocals" at bounding box center [539, 167] width 74 height 14
click at [104, 215] on div "kauneinkaan" at bounding box center [77, 213] width 138 height 53
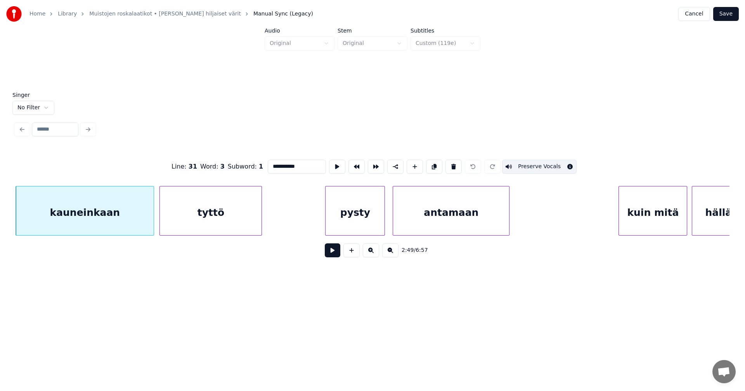
click at [226, 210] on div "tyttö" at bounding box center [211, 213] width 102 height 53
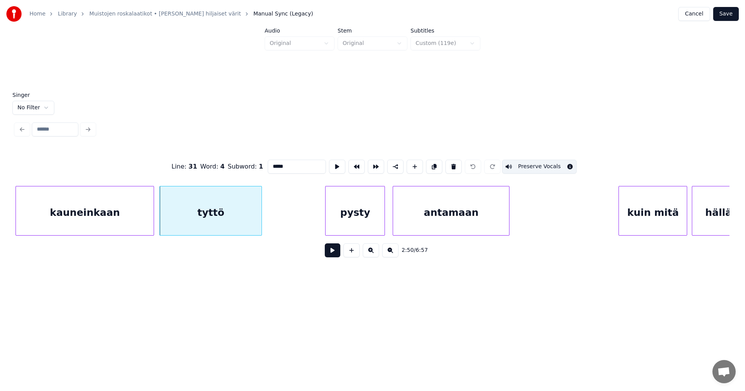
click at [355, 208] on div "pysty" at bounding box center [355, 213] width 59 height 53
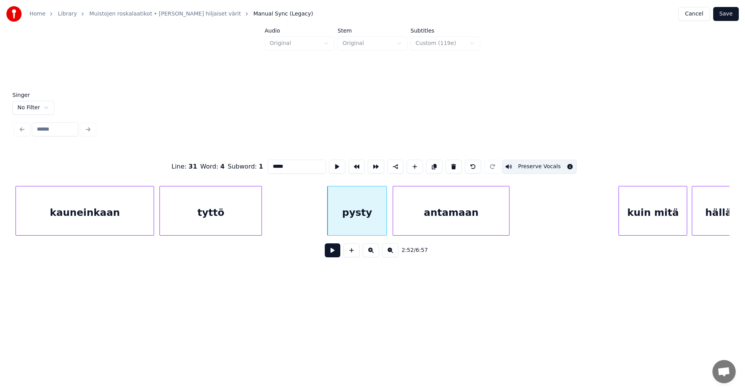
click at [492, 199] on div "antamaan" at bounding box center [451, 213] width 116 height 53
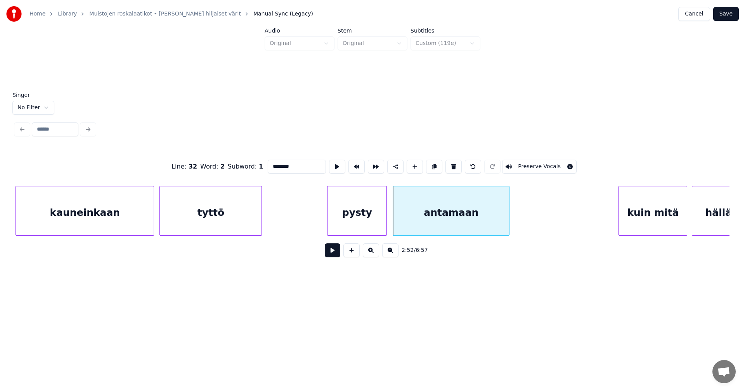
click at [349, 223] on div "pysty" at bounding box center [356, 213] width 59 height 53
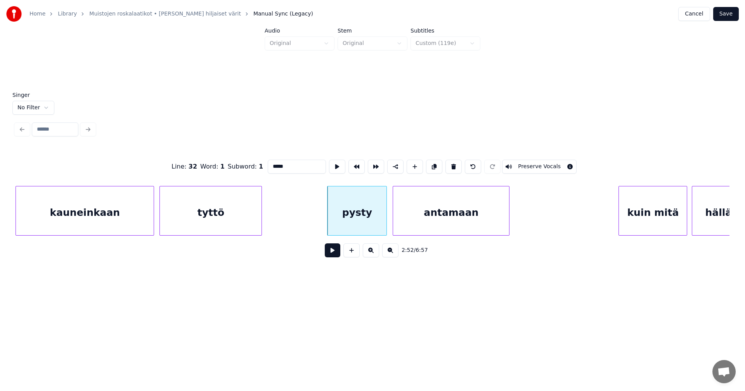
click at [531, 160] on button "Preserve Vocals" at bounding box center [539, 167] width 74 height 14
click at [486, 196] on div "antamaan" at bounding box center [451, 213] width 116 height 53
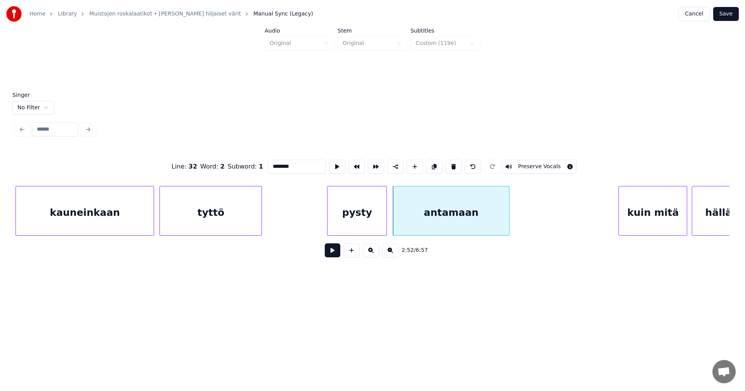
click at [537, 156] on div "Line : 32 Word : 2 Subword : 1 ******** Preserve Vocals" at bounding box center [373, 166] width 714 height 39
click at [535, 160] on button "Preserve Vocals" at bounding box center [539, 167] width 74 height 14
click at [368, 218] on div "pysty" at bounding box center [356, 213] width 59 height 53
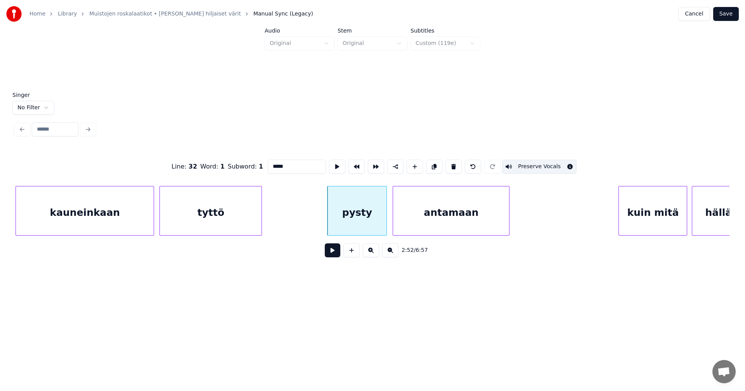
click at [416, 216] on div "antamaan" at bounding box center [451, 213] width 116 height 53
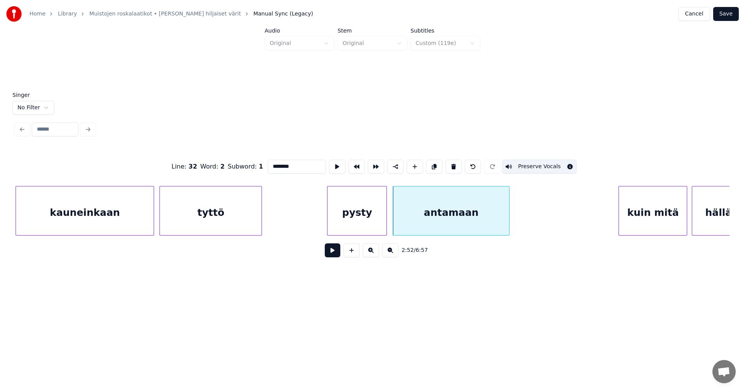
click at [369, 220] on div "pysty" at bounding box center [356, 213] width 59 height 53
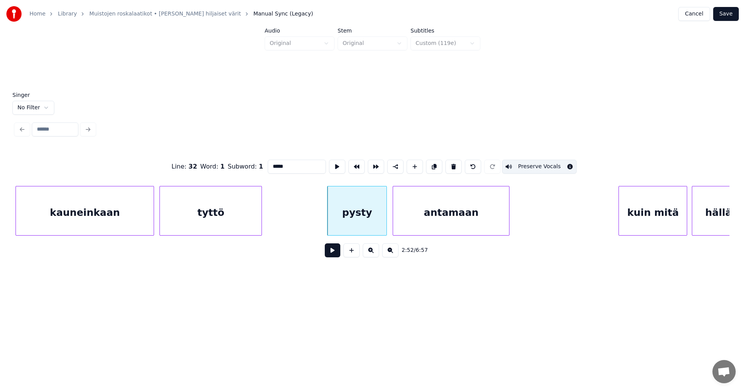
click at [430, 218] on div "antamaan" at bounding box center [451, 213] width 116 height 53
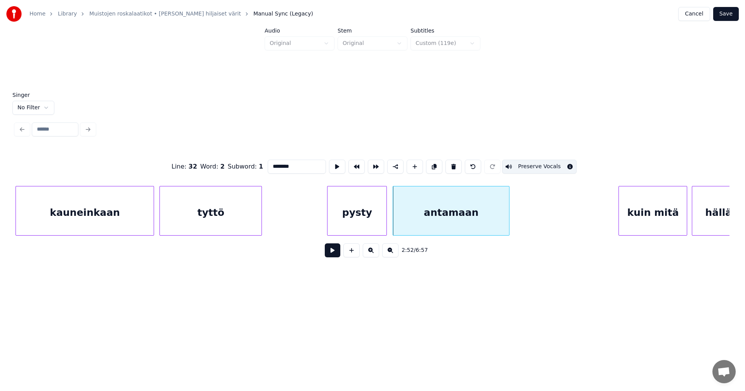
click at [628, 217] on div "kuin mitä" at bounding box center [653, 213] width 68 height 53
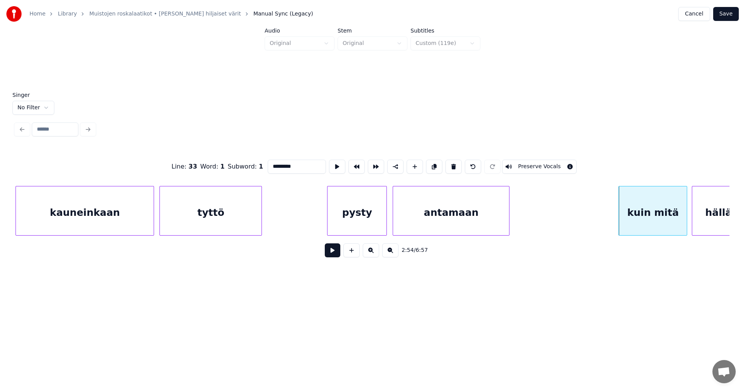
click at [537, 163] on button "Preserve Vocals" at bounding box center [539, 167] width 74 height 14
click at [375, 219] on div "pysty" at bounding box center [356, 213] width 59 height 53
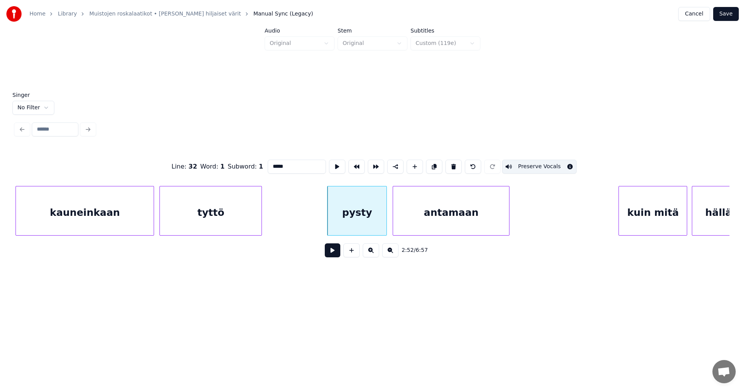
click at [439, 217] on div "antamaan" at bounding box center [451, 213] width 116 height 53
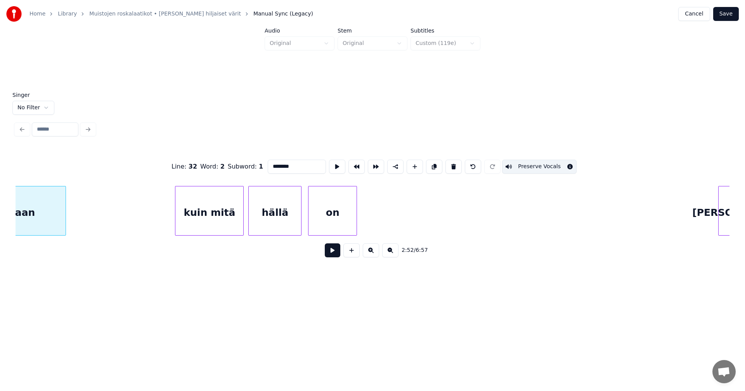
scroll to position [0, 23496]
click at [340, 220] on div "on" at bounding box center [326, 213] width 48 height 53
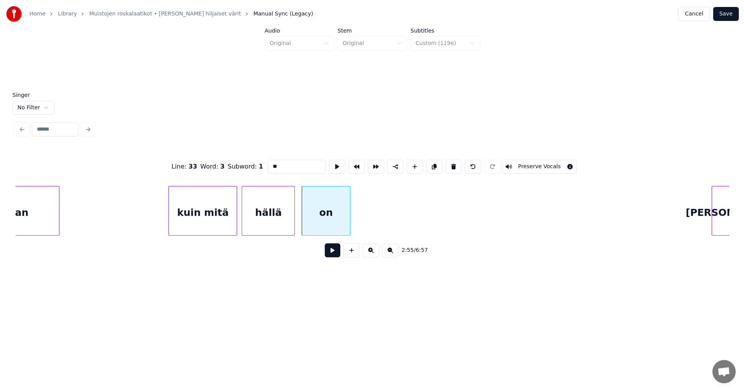
click at [518, 164] on button "Preserve Vocals" at bounding box center [539, 167] width 74 height 14
click at [278, 215] on div "hällä" at bounding box center [268, 213] width 52 height 53
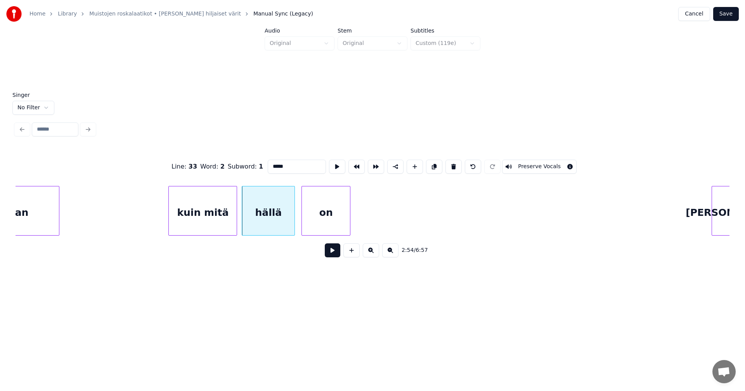
click at [224, 219] on div "kuin mitä" at bounding box center [203, 213] width 68 height 53
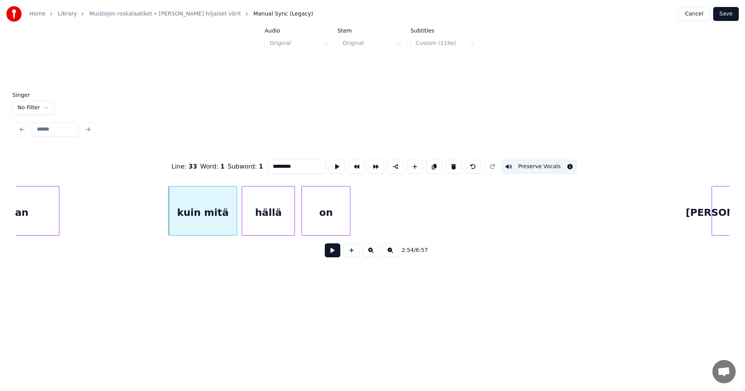
click at [256, 219] on div "hällä" at bounding box center [268, 213] width 52 height 53
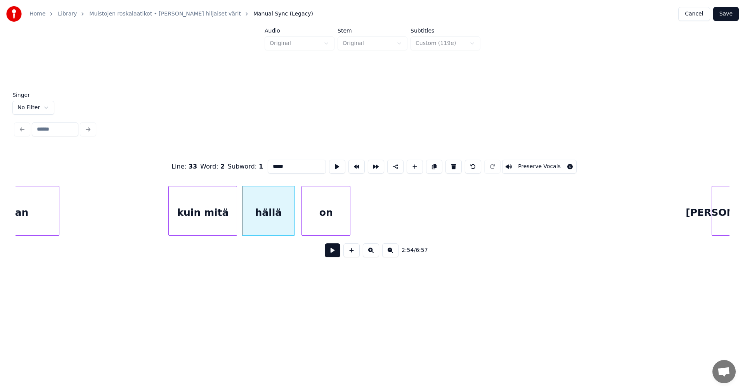
click at [507, 164] on button "Preserve Vocals" at bounding box center [539, 167] width 74 height 14
click at [225, 221] on div "kuin mitä" at bounding box center [203, 213] width 68 height 53
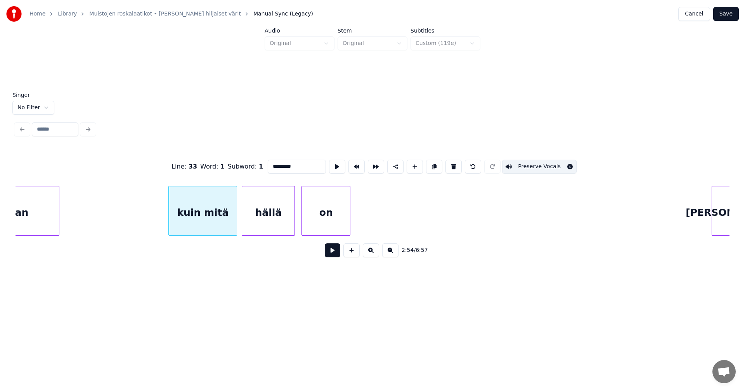
click at [268, 220] on div "hällä" at bounding box center [268, 213] width 52 height 53
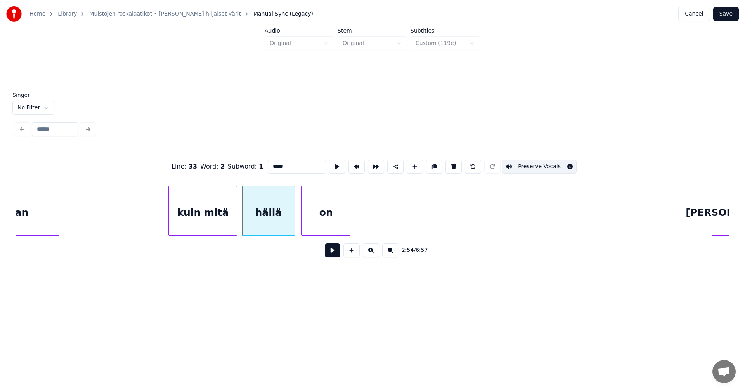
click at [333, 216] on div "on" at bounding box center [326, 213] width 48 height 53
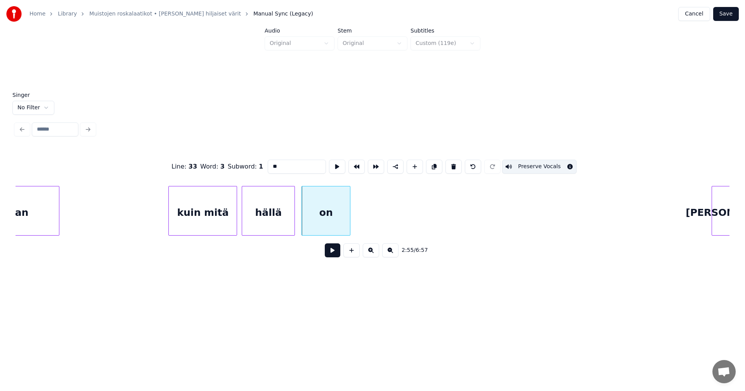
click at [206, 231] on div "kuin mitä" at bounding box center [203, 213] width 68 height 53
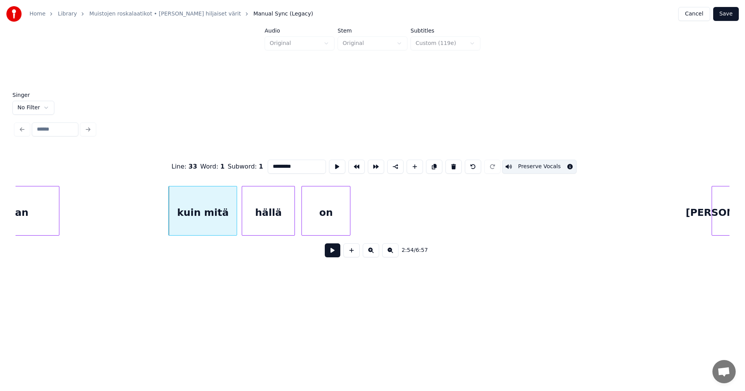
click at [262, 226] on div "hällä" at bounding box center [268, 213] width 52 height 53
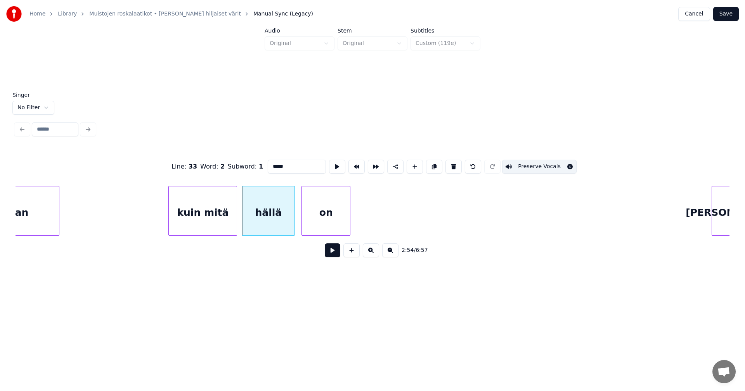
click at [326, 222] on div "on" at bounding box center [326, 213] width 48 height 53
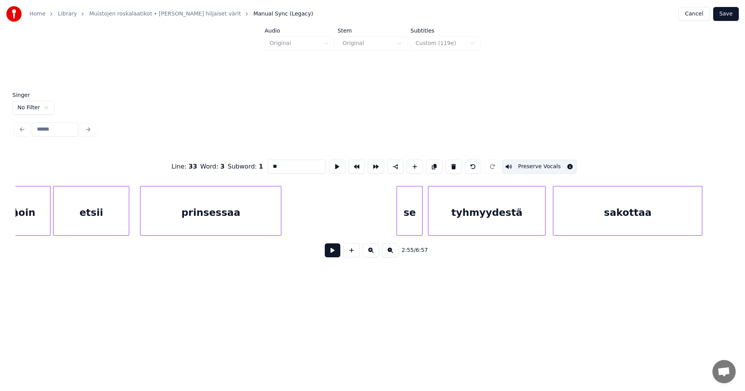
scroll to position [0, 23941]
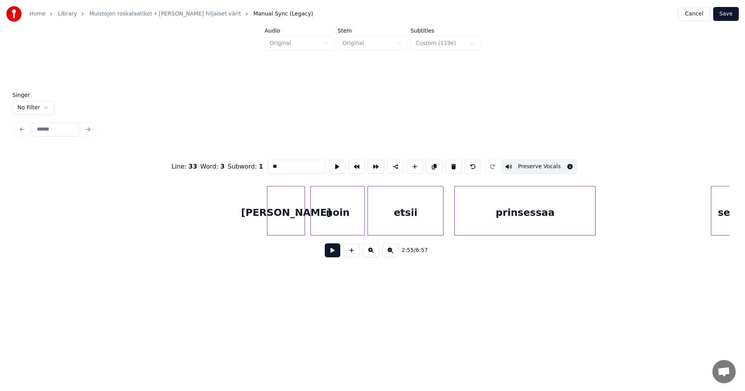
click at [291, 221] on div "[PERSON_NAME]" at bounding box center [285, 213] width 37 height 53
click at [519, 162] on button "Preserve Vocals" at bounding box center [539, 167] width 74 height 14
click at [364, 211] on div at bounding box center [363, 211] width 2 height 49
click at [513, 160] on button "Preserve Vocals" at bounding box center [539, 167] width 74 height 14
click at [416, 211] on div "etsii" at bounding box center [405, 213] width 75 height 53
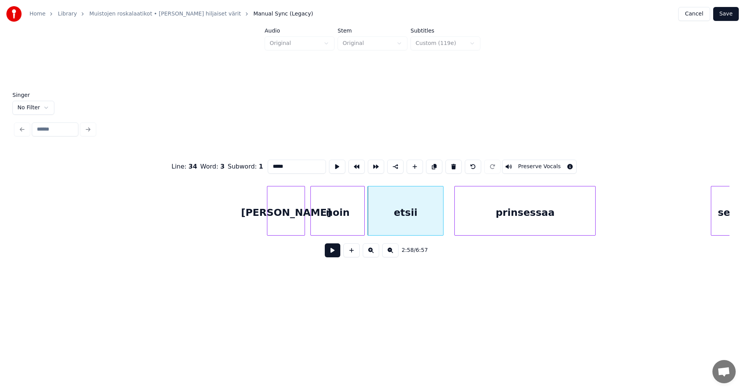
click at [499, 206] on div "prinsessaa" at bounding box center [525, 213] width 140 height 53
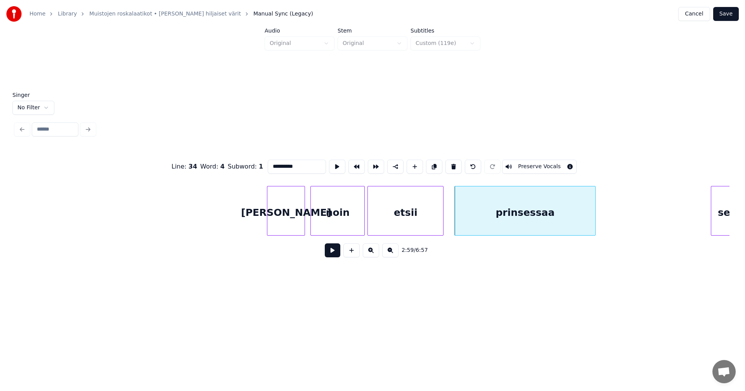
click at [517, 170] on button "Preserve Vocals" at bounding box center [539, 167] width 74 height 14
click at [511, 201] on div "prinsessaa" at bounding box center [525, 213] width 140 height 53
click at [427, 220] on div "etsii" at bounding box center [405, 213] width 75 height 53
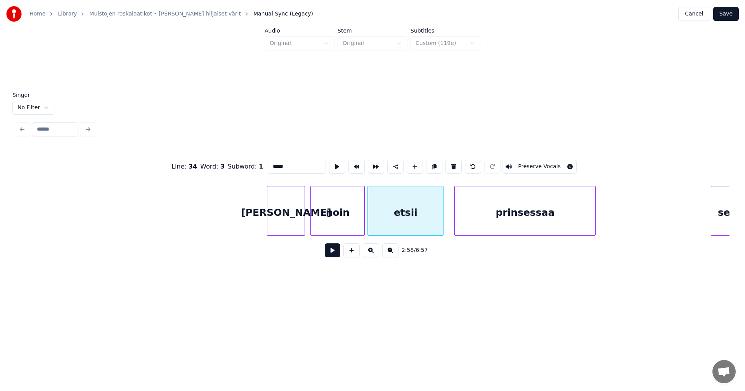
click at [517, 164] on button "Preserve Vocals" at bounding box center [539, 167] width 74 height 14
click at [352, 221] on div "noin" at bounding box center [338, 213] width 54 height 53
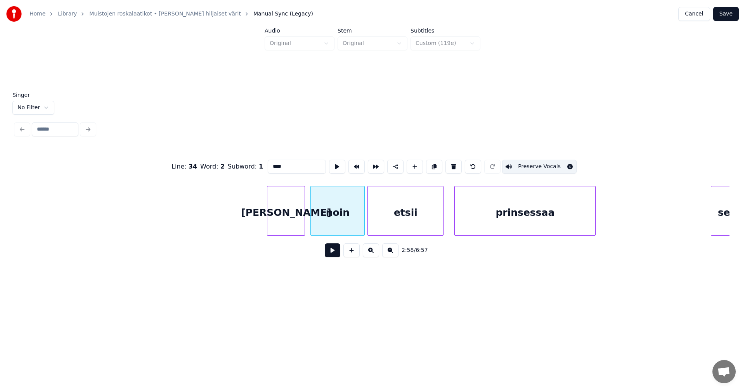
click at [299, 224] on div "[PERSON_NAME]" at bounding box center [285, 213] width 37 height 53
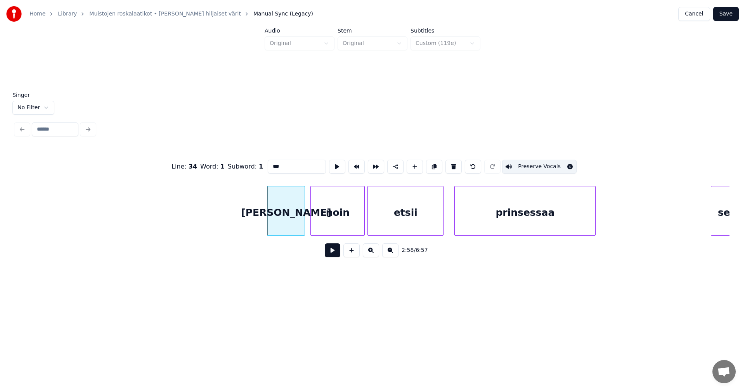
click at [332, 218] on div "noin" at bounding box center [338, 213] width 54 height 53
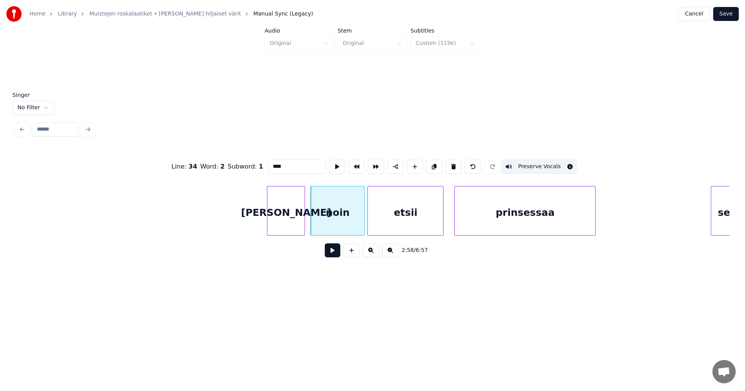
click at [392, 215] on div "etsii" at bounding box center [405, 213] width 75 height 53
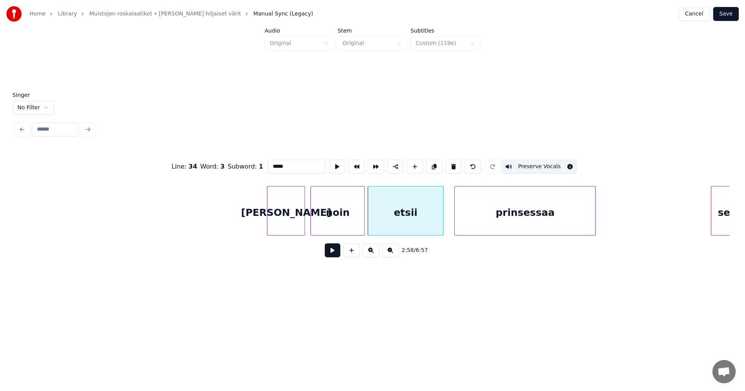
click at [494, 213] on div "prinsessaa" at bounding box center [525, 213] width 140 height 53
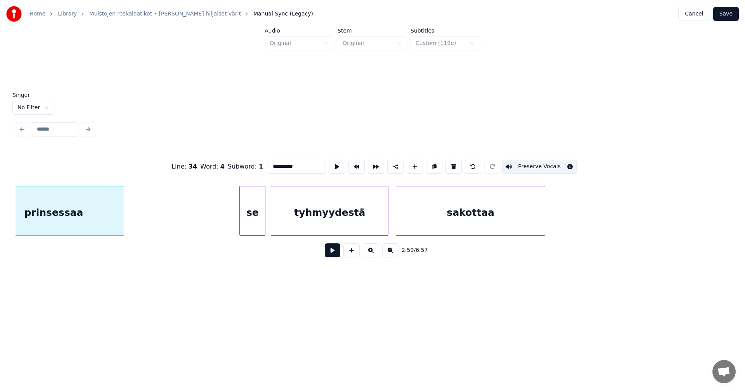
scroll to position [0, 24444]
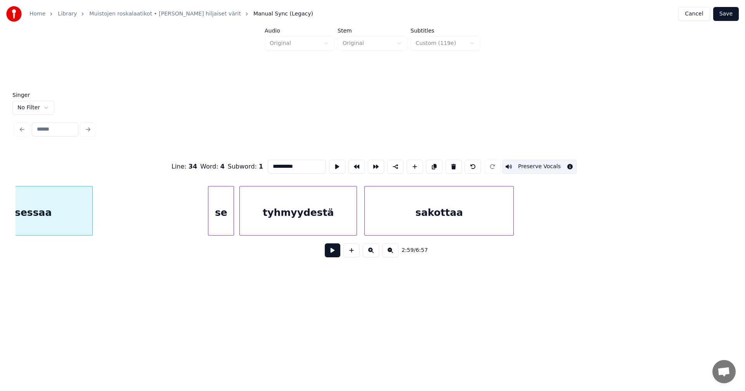
click at [224, 223] on div "se" at bounding box center [220, 213] width 25 height 53
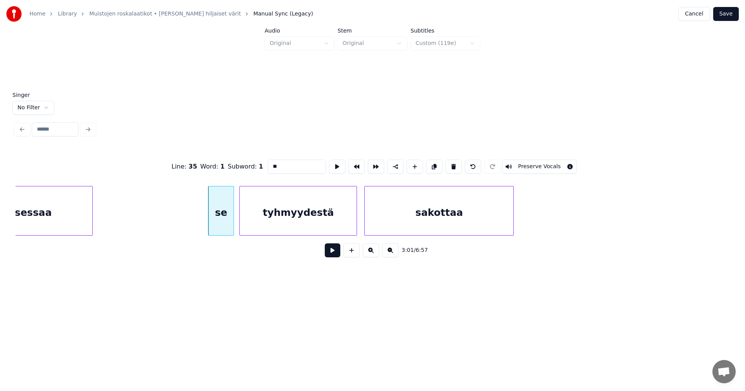
click at [532, 160] on button "Preserve Vocals" at bounding box center [539, 167] width 74 height 14
click at [485, 205] on div "sakottaa" at bounding box center [439, 213] width 149 height 53
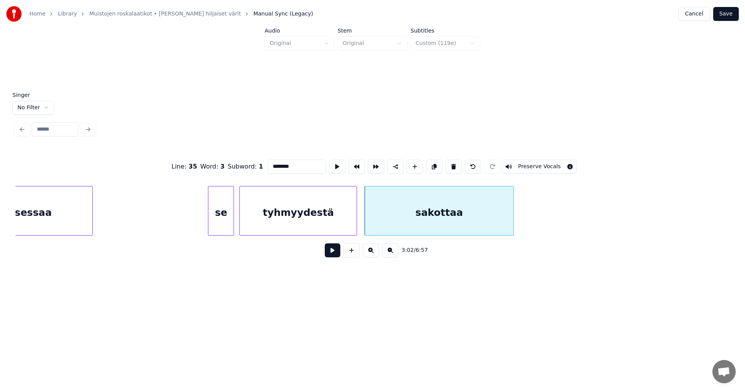
click at [545, 160] on button "Preserve Vocals" at bounding box center [539, 167] width 74 height 14
click at [335, 220] on div "tyhmyydestä" at bounding box center [298, 213] width 117 height 53
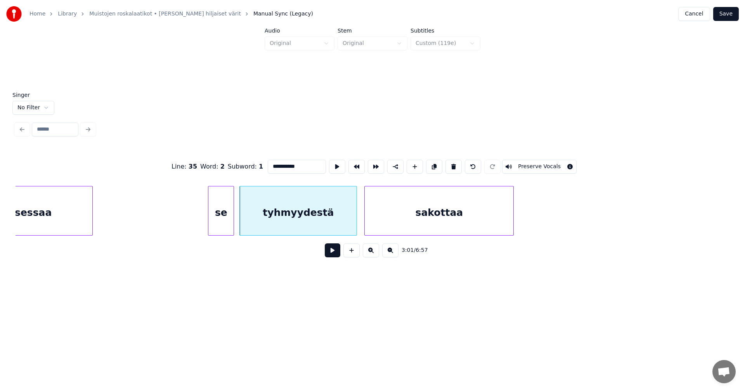
click at [225, 220] on div "se" at bounding box center [220, 213] width 25 height 53
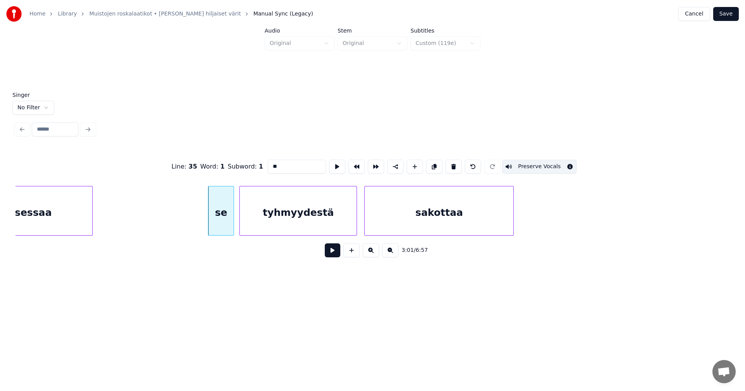
click at [272, 215] on div "tyhmyydestä" at bounding box center [298, 213] width 117 height 53
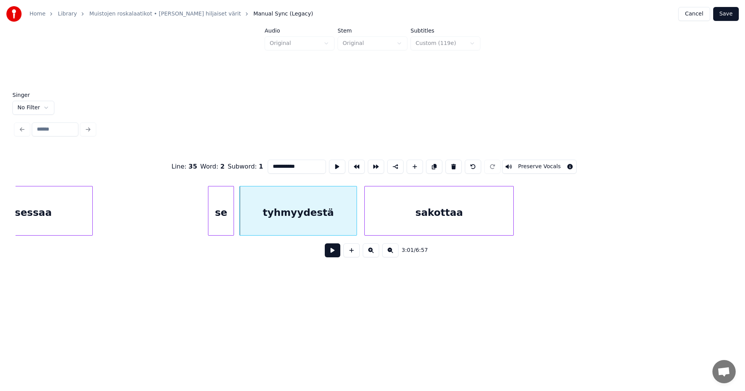
click at [518, 161] on button "Preserve Vocals" at bounding box center [539, 167] width 74 height 14
click at [391, 222] on div "sakottaa" at bounding box center [439, 213] width 149 height 53
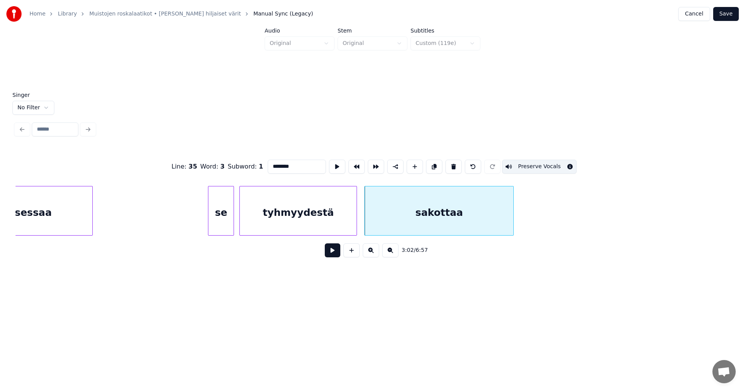
click at [309, 229] on div "tyhmyydestä" at bounding box center [298, 213] width 117 height 53
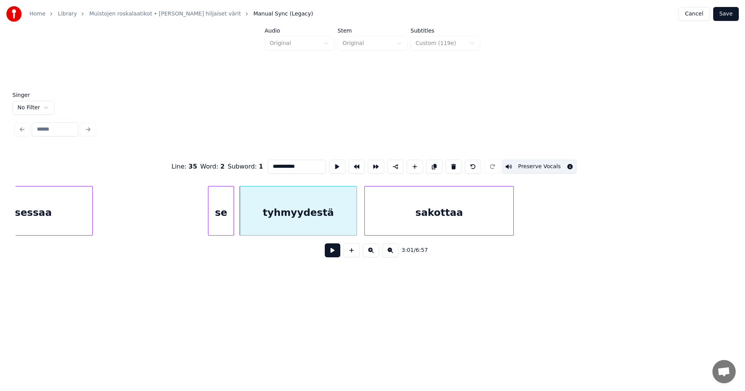
click at [225, 223] on div "se" at bounding box center [220, 213] width 25 height 53
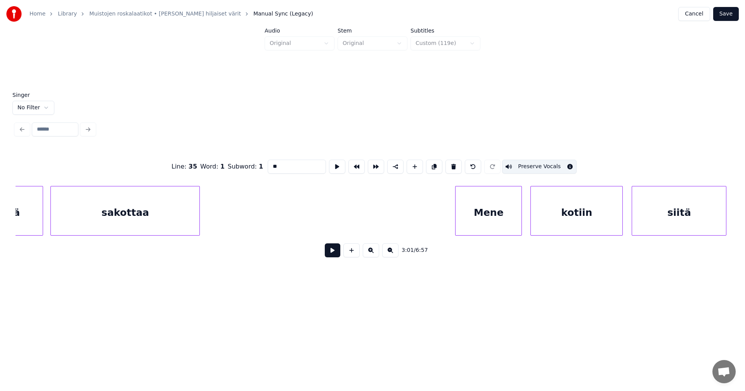
scroll to position [0, 25009]
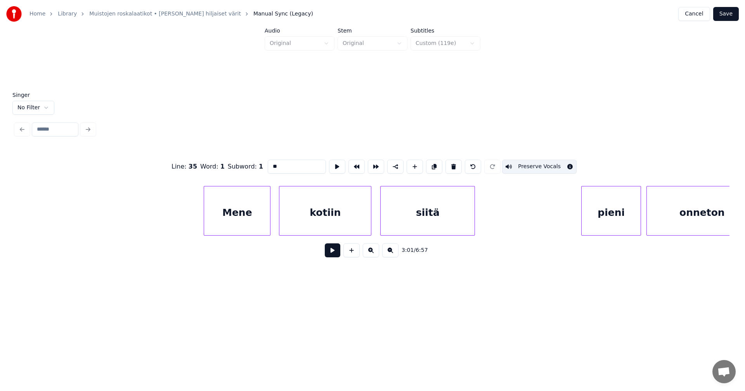
click at [241, 219] on div "Mene" at bounding box center [237, 213] width 66 height 53
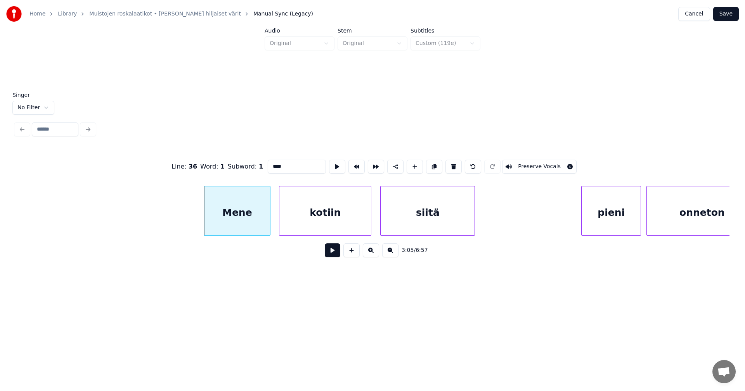
click at [526, 162] on button "Preserve Vocals" at bounding box center [539, 167] width 74 height 14
click at [359, 214] on div "kotiin" at bounding box center [325, 213] width 92 height 53
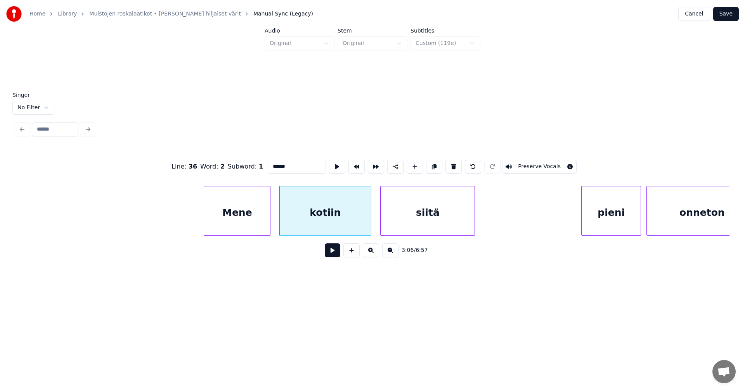
click at [516, 165] on button "Preserve Vocals" at bounding box center [539, 167] width 74 height 14
click at [448, 201] on div "siitä" at bounding box center [428, 213] width 94 height 53
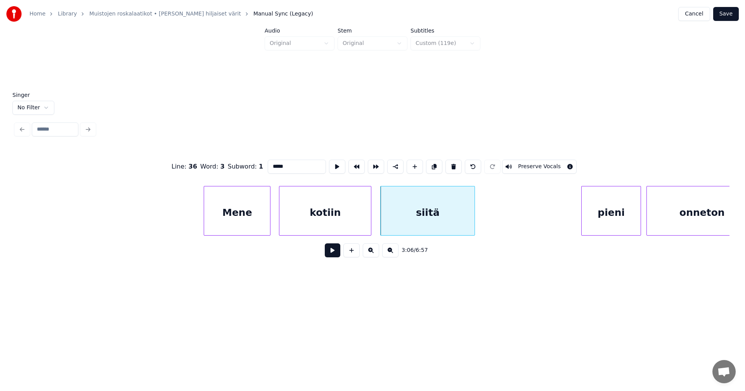
click at [445, 215] on div "siitä" at bounding box center [428, 213] width 94 height 53
click at [356, 223] on div "kotiin" at bounding box center [325, 213] width 92 height 53
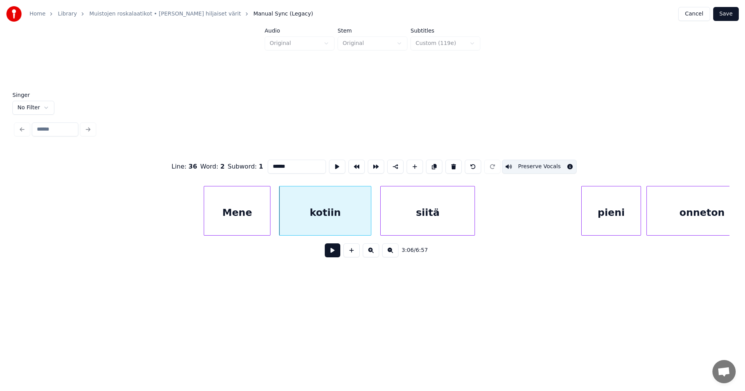
click at [243, 226] on div "Mene" at bounding box center [237, 213] width 66 height 53
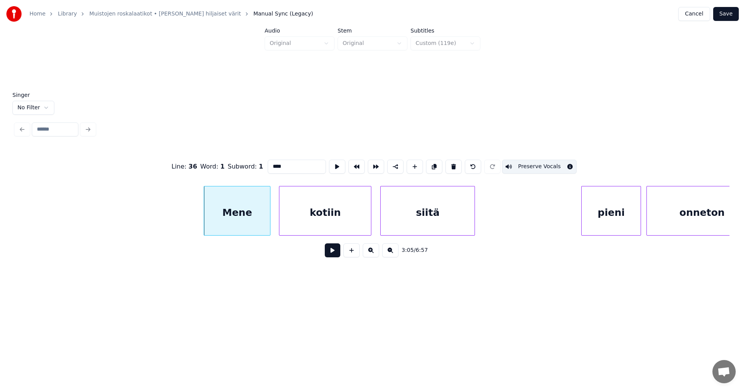
click at [305, 218] on div "kotiin" at bounding box center [325, 213] width 92 height 53
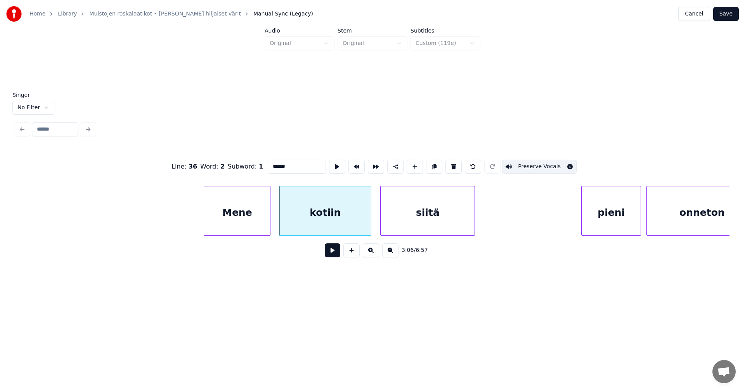
click at [390, 216] on div "siitä" at bounding box center [428, 213] width 94 height 53
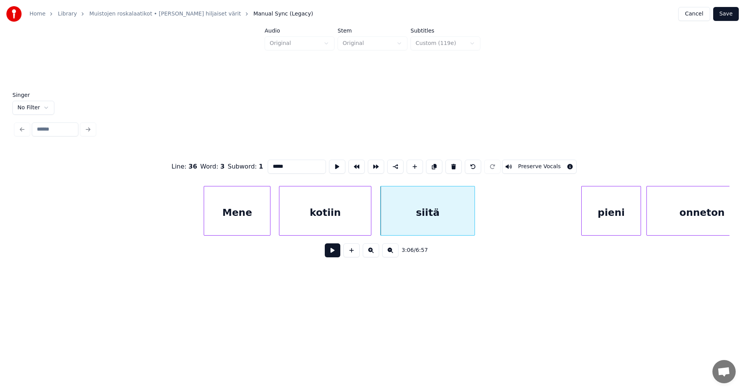
click at [531, 160] on button "Preserve Vocals" at bounding box center [539, 167] width 74 height 14
click at [618, 208] on div "pieni" at bounding box center [611, 213] width 59 height 53
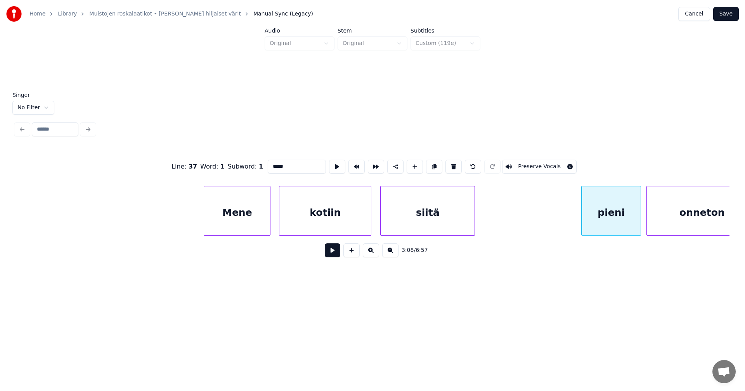
click at [552, 167] on button "Preserve Vocals" at bounding box center [539, 167] width 74 height 14
click at [675, 209] on div "onneton" at bounding box center [702, 213] width 110 height 53
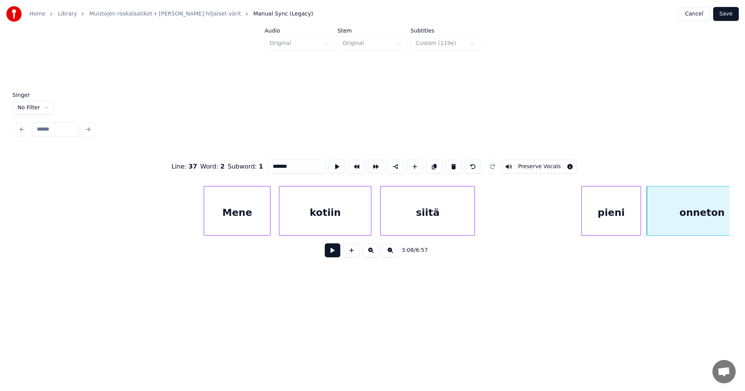
click at [556, 165] on button "Preserve Vocals" at bounding box center [539, 167] width 74 height 14
click at [667, 216] on div "onneton" at bounding box center [702, 213] width 110 height 53
click at [627, 219] on div "pieni" at bounding box center [611, 213] width 59 height 53
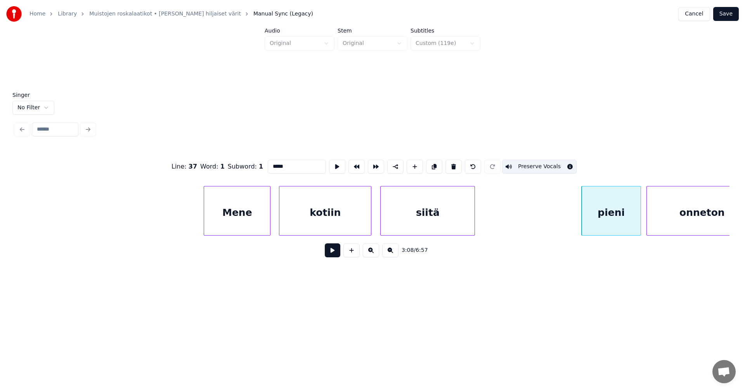
click at [452, 220] on div "siitä" at bounding box center [428, 213] width 94 height 53
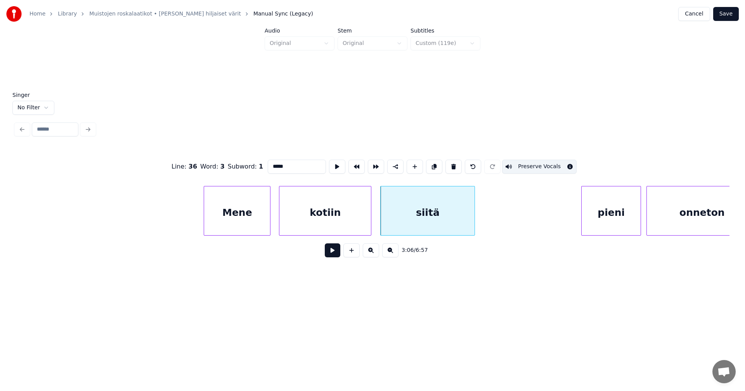
click at [341, 223] on div "kotiin" at bounding box center [325, 213] width 92 height 53
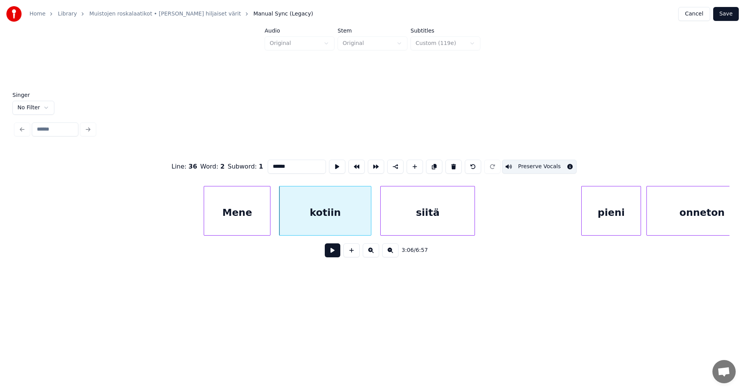
click at [261, 219] on div "Mene" at bounding box center [237, 213] width 66 height 53
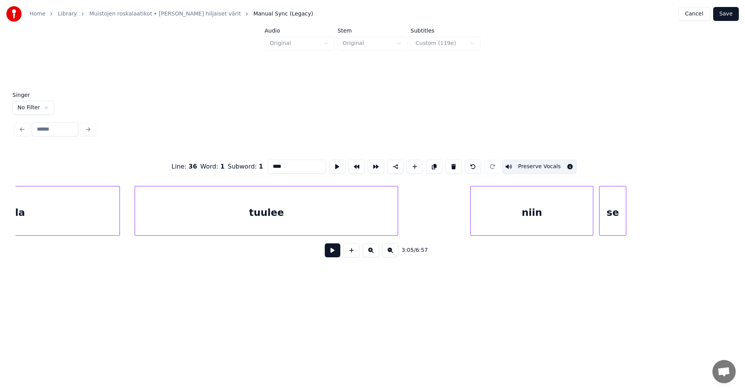
scroll to position [0, 27051]
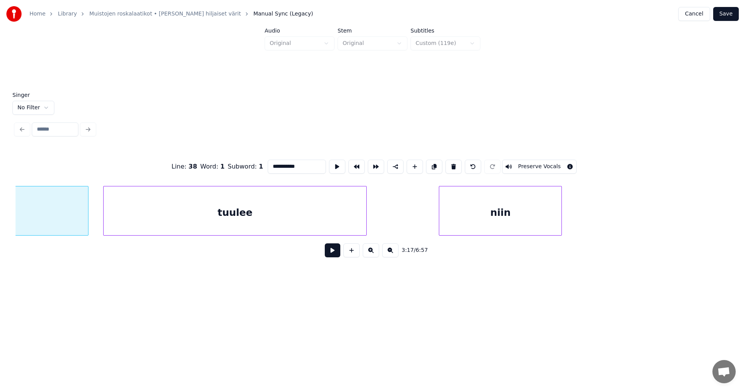
scroll to position [0, 26869]
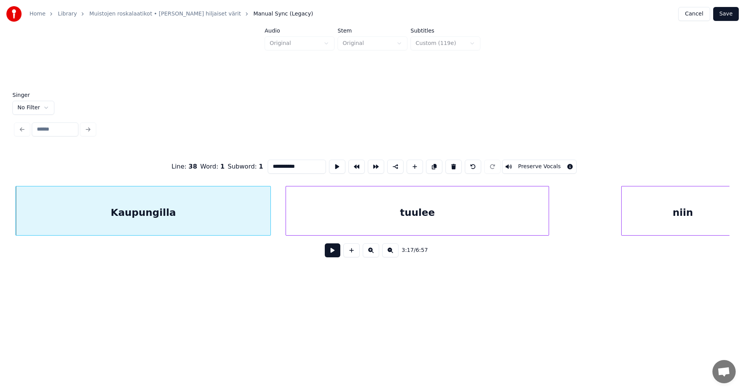
click at [558, 161] on button "Preserve Vocals" at bounding box center [539, 167] width 74 height 14
click at [486, 202] on div "tuulee" at bounding box center [417, 213] width 263 height 53
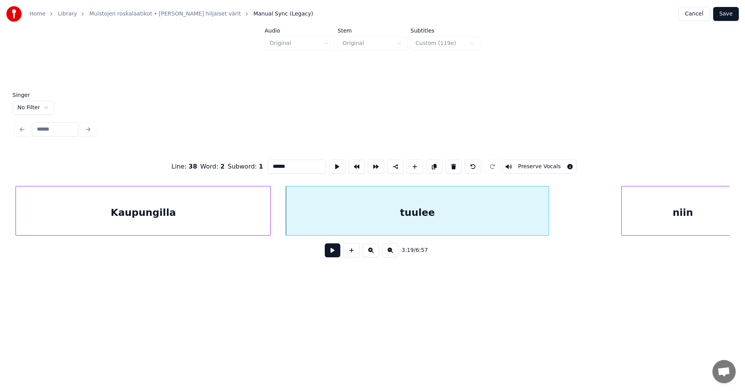
click at [267, 218] on div "Kaupungilla" at bounding box center [143, 213] width 255 height 53
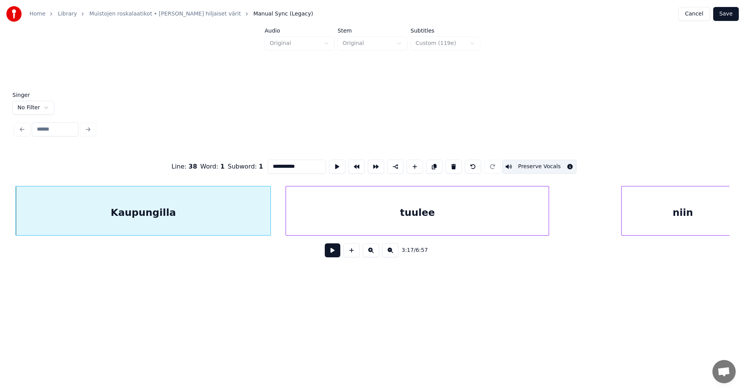
click at [434, 213] on div "tuulee" at bounding box center [417, 213] width 263 height 53
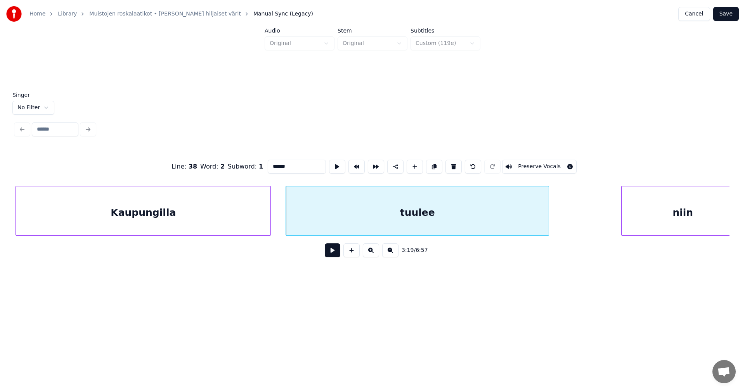
click at [550, 165] on button "Preserve Vocals" at bounding box center [539, 167] width 74 height 14
click at [673, 210] on div "niin" at bounding box center [683, 213] width 122 height 53
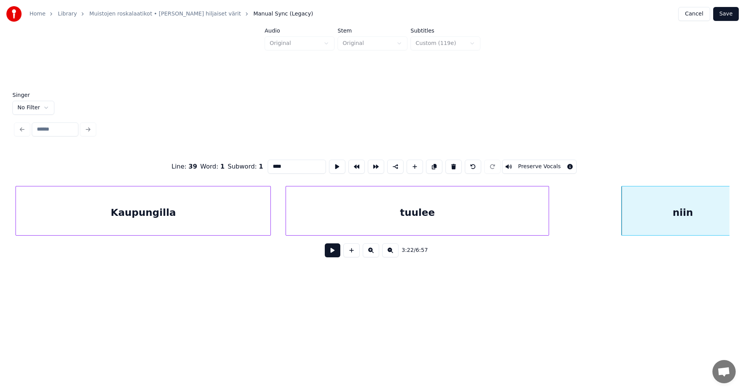
click at [552, 162] on button "Preserve Vocals" at bounding box center [539, 167] width 74 height 14
click at [234, 222] on div "Kaupungilla" at bounding box center [143, 213] width 255 height 53
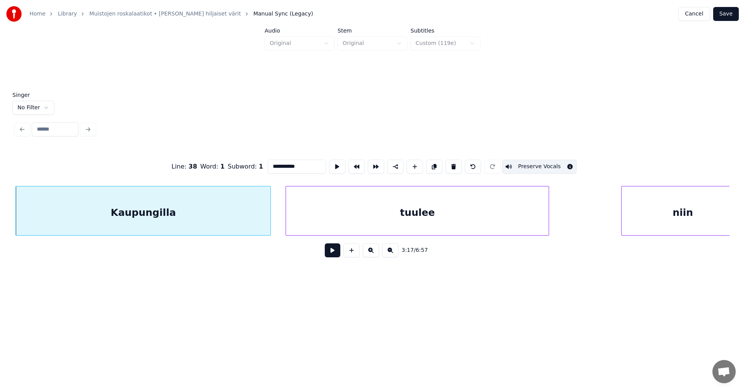
click at [388, 214] on div "tuulee" at bounding box center [417, 213] width 263 height 53
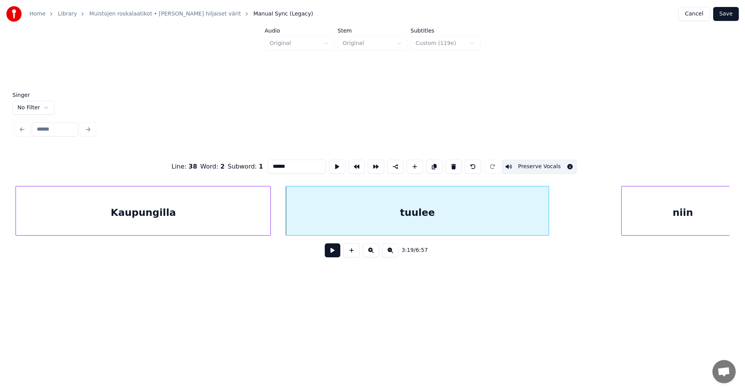
click at [658, 215] on div "niin" at bounding box center [683, 213] width 122 height 53
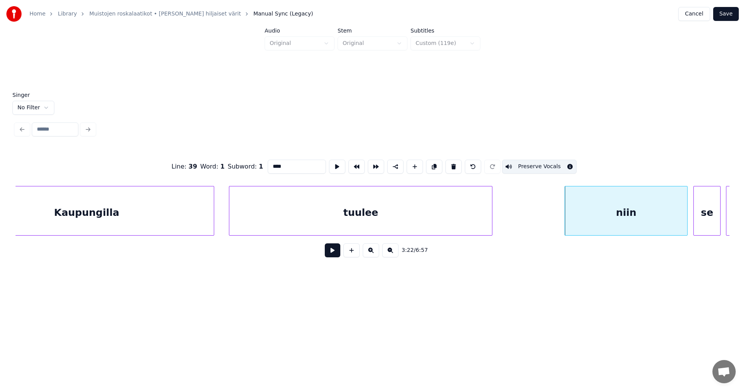
scroll to position [0, 27271]
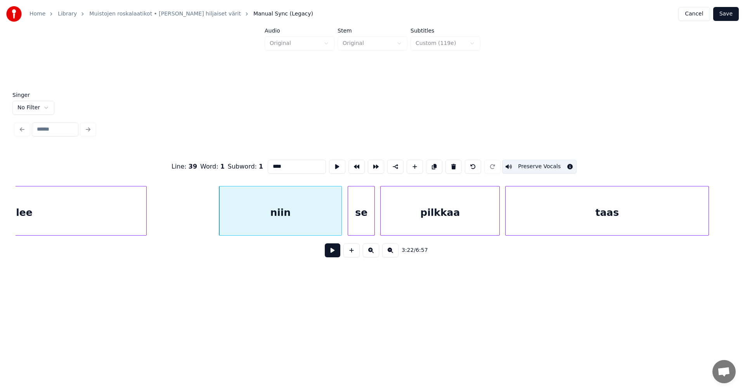
click at [363, 229] on div "se" at bounding box center [361, 213] width 26 height 53
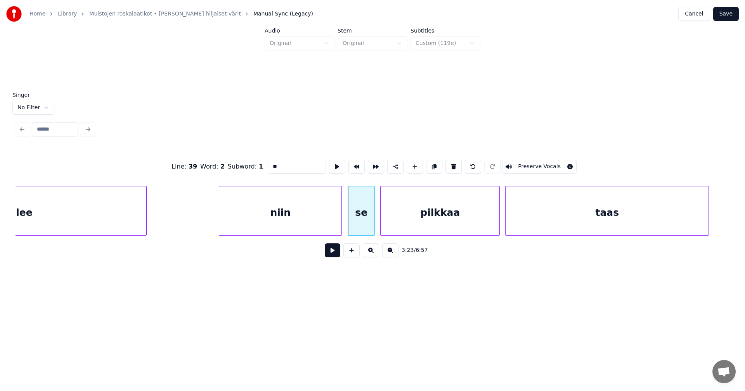
click at [526, 167] on button "Preserve Vocals" at bounding box center [539, 167] width 74 height 14
click at [473, 208] on div "pilkkaa" at bounding box center [440, 213] width 119 height 53
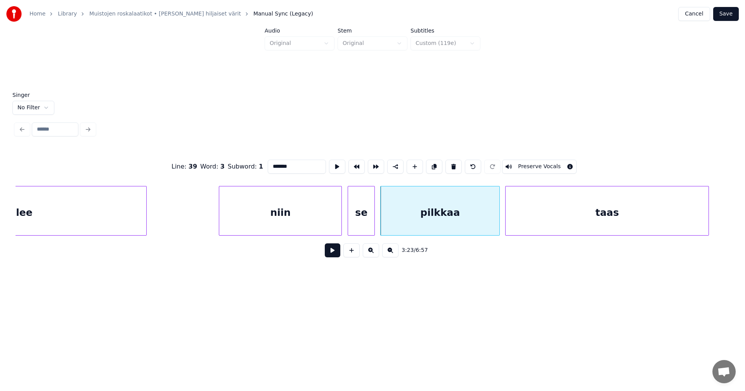
click at [540, 166] on button "Preserve Vocals" at bounding box center [539, 167] width 74 height 14
click at [550, 192] on div "taas" at bounding box center [607, 213] width 203 height 53
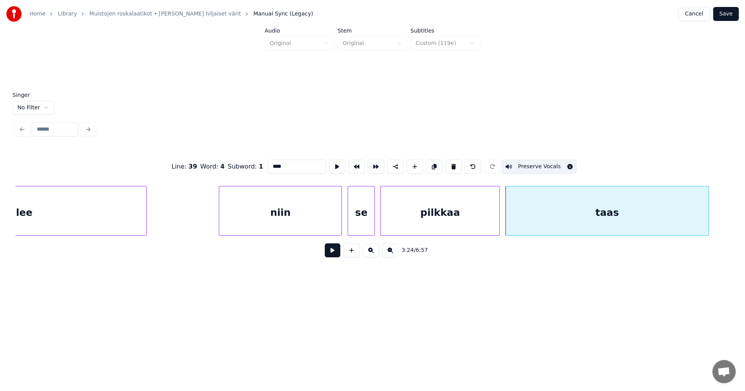
click at [466, 214] on div "pilkkaa" at bounding box center [440, 213] width 119 height 53
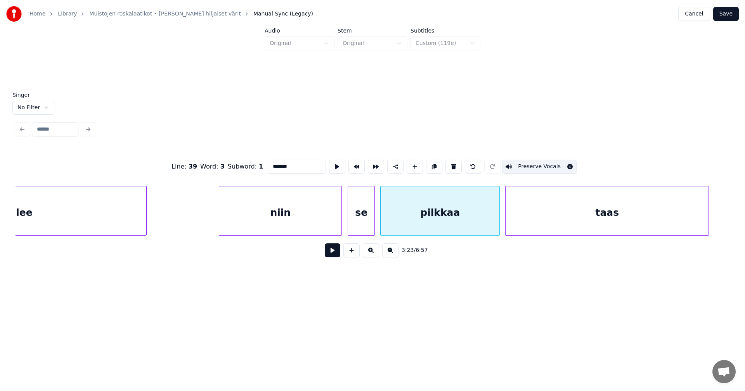
click at [320, 216] on div "niin" at bounding box center [280, 213] width 122 height 53
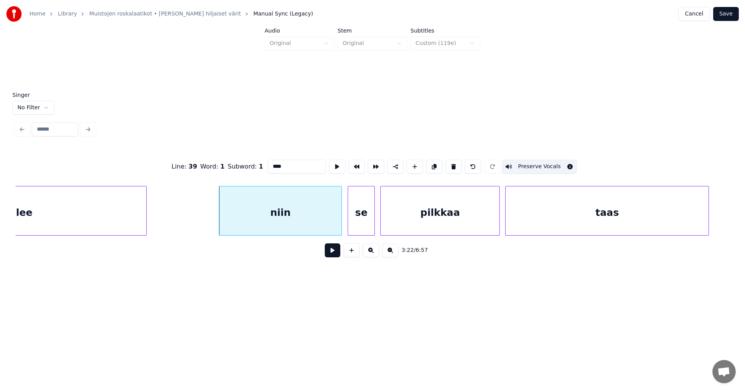
click at [360, 214] on div "se" at bounding box center [361, 213] width 26 height 53
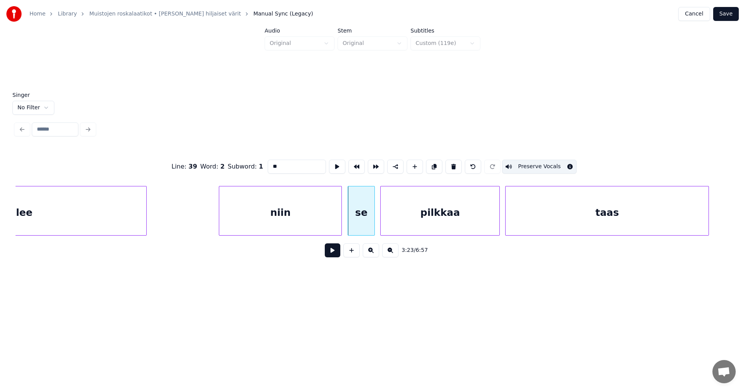
click at [431, 210] on div "pilkkaa" at bounding box center [440, 213] width 119 height 53
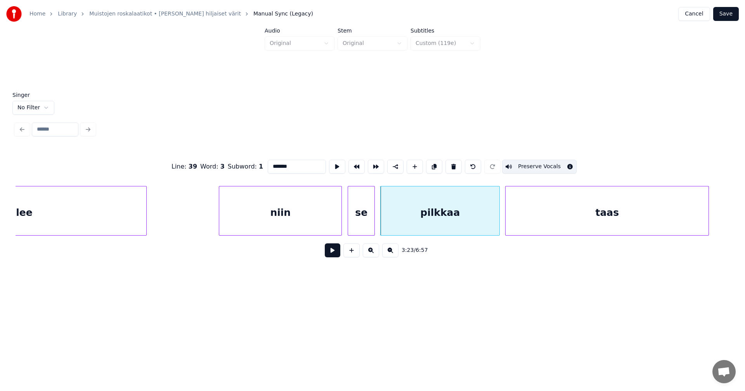
click at [540, 211] on div "taas" at bounding box center [607, 213] width 203 height 53
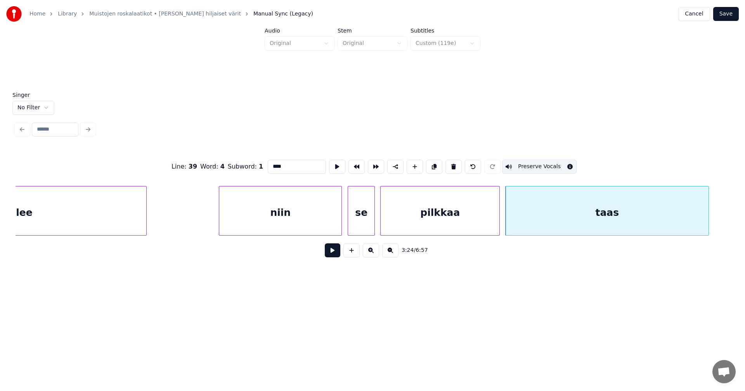
click at [312, 228] on div "niin" at bounding box center [280, 213] width 122 height 53
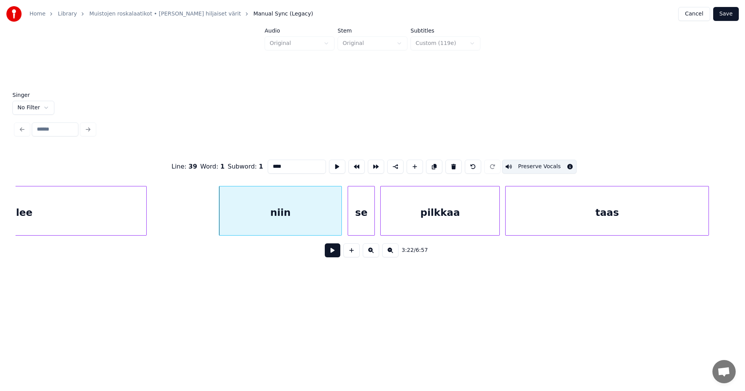
click at [352, 226] on div "se" at bounding box center [361, 213] width 26 height 53
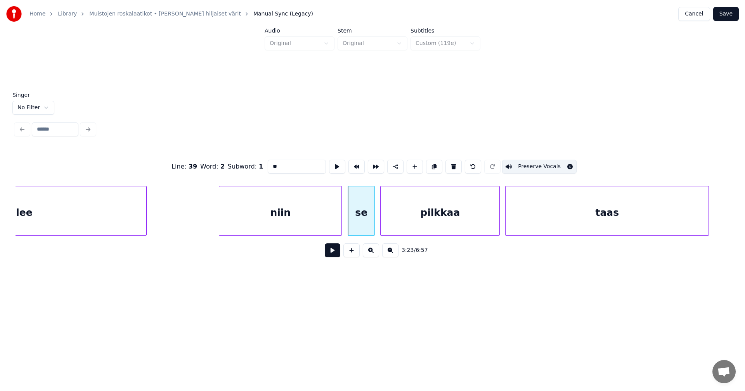
click at [417, 222] on div "pilkkaa" at bounding box center [440, 213] width 119 height 53
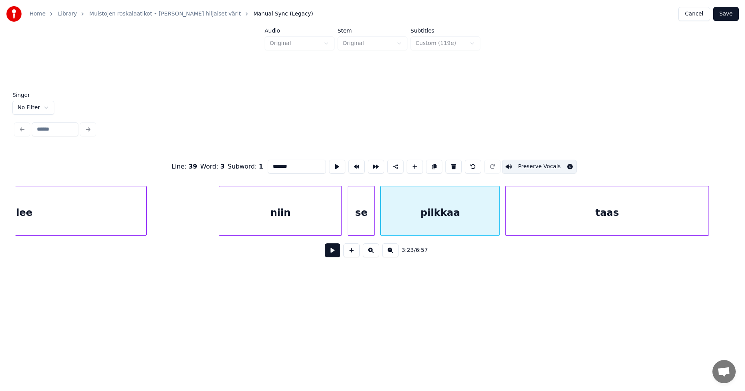
click at [525, 222] on div "taas" at bounding box center [607, 213] width 203 height 53
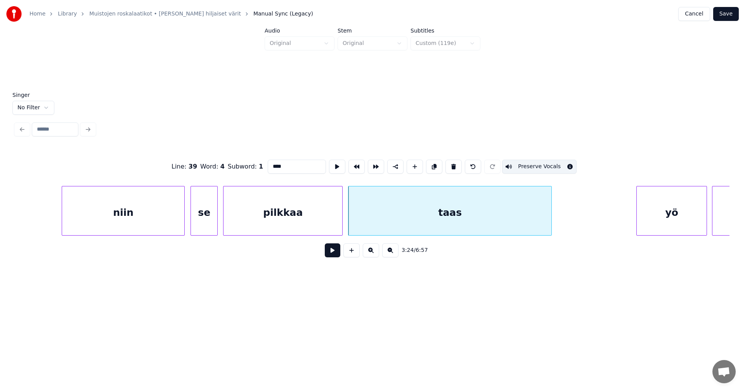
scroll to position [0, 27868]
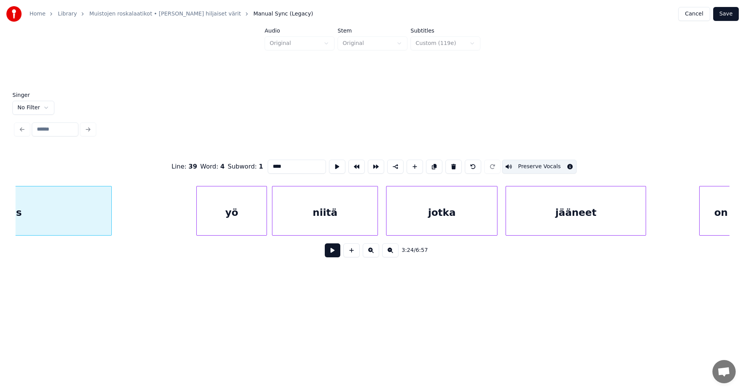
click at [537, 216] on div "jääneet" at bounding box center [576, 213] width 140 height 53
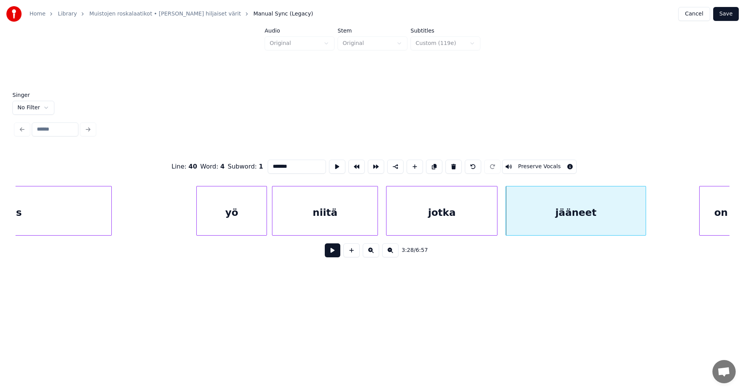
click at [530, 163] on button "Preserve Vocals" at bounding box center [539, 167] width 74 height 14
click at [479, 202] on div "jotka" at bounding box center [441, 213] width 111 height 53
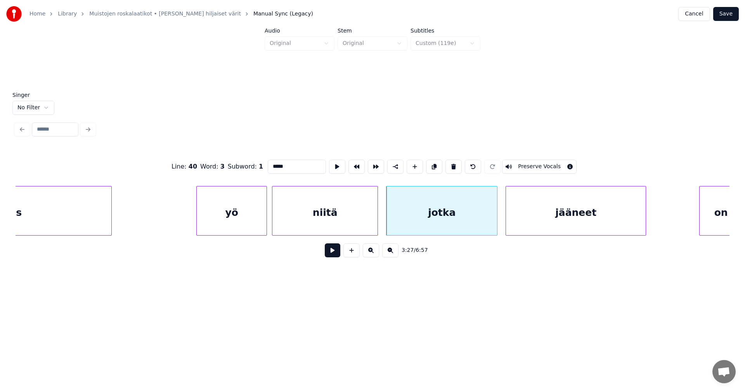
click at [520, 160] on button "Preserve Vocals" at bounding box center [539, 167] width 74 height 14
click at [365, 210] on div "niitä" at bounding box center [324, 213] width 105 height 53
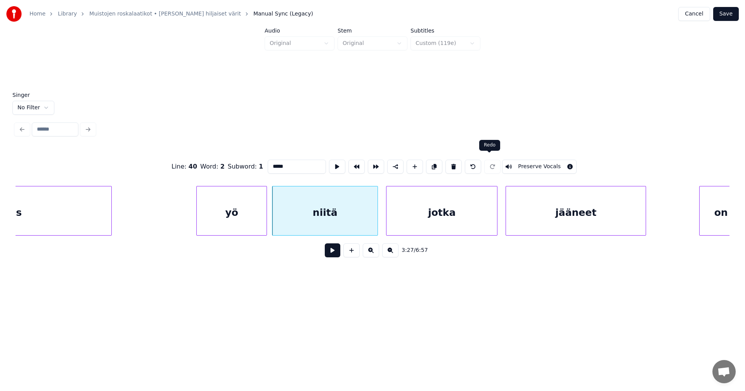
click at [509, 163] on button "Preserve Vocals" at bounding box center [539, 167] width 74 height 14
click at [250, 223] on div "yö" at bounding box center [232, 213] width 70 height 53
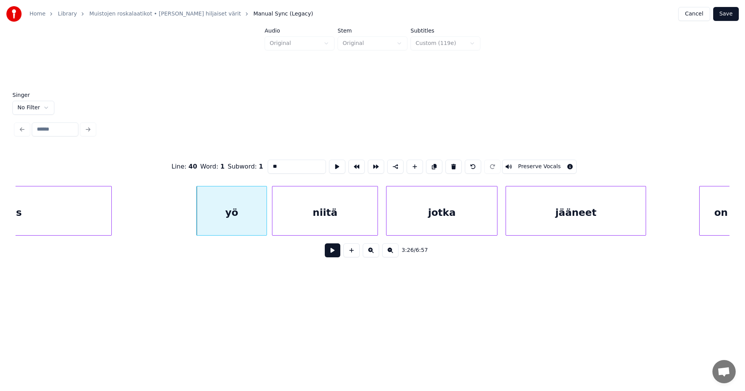
click at [530, 161] on button "Preserve Vocals" at bounding box center [539, 167] width 74 height 14
click at [255, 221] on div "yö" at bounding box center [232, 213] width 70 height 53
click at [308, 218] on div "niitä" at bounding box center [324, 213] width 105 height 53
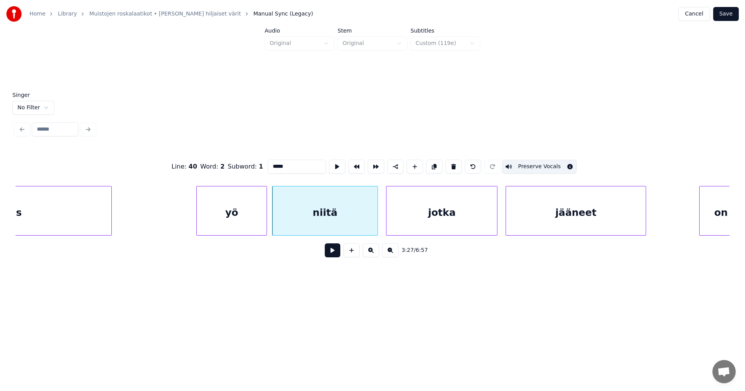
click at [424, 205] on div "jotka" at bounding box center [441, 213] width 111 height 53
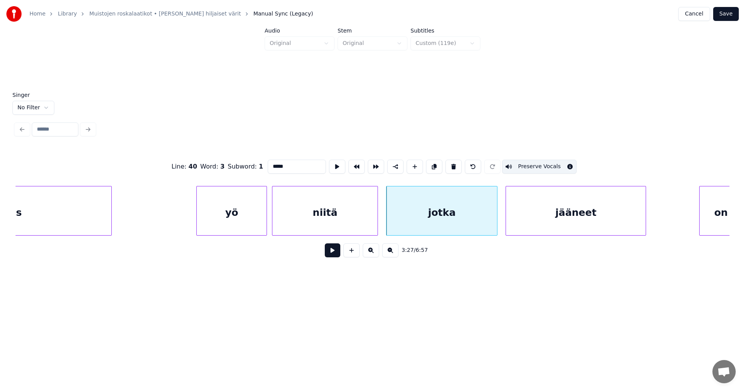
click at [534, 215] on div "jääneet" at bounding box center [576, 213] width 140 height 53
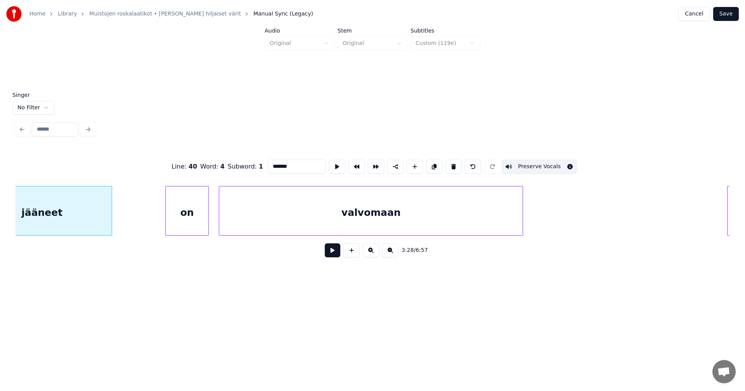
scroll to position [0, 28434]
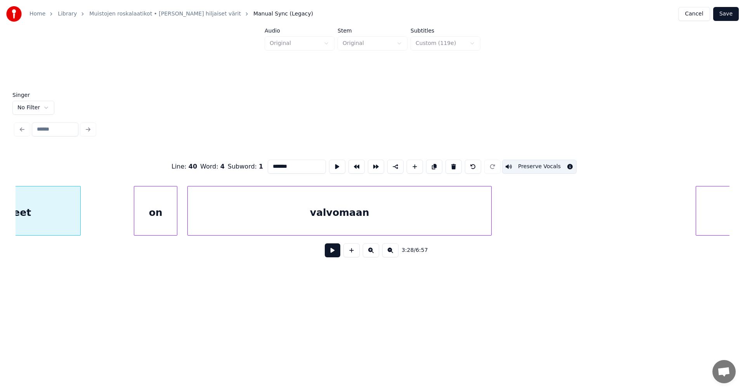
click at [275, 219] on div "valvomaan" at bounding box center [339, 213] width 303 height 53
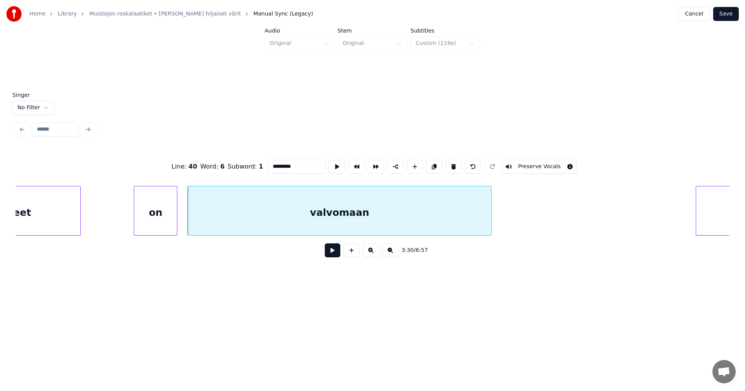
click at [520, 166] on button "Preserve Vocals" at bounding box center [539, 167] width 74 height 14
click at [166, 222] on div "on" at bounding box center [155, 213] width 43 height 53
type input "**"
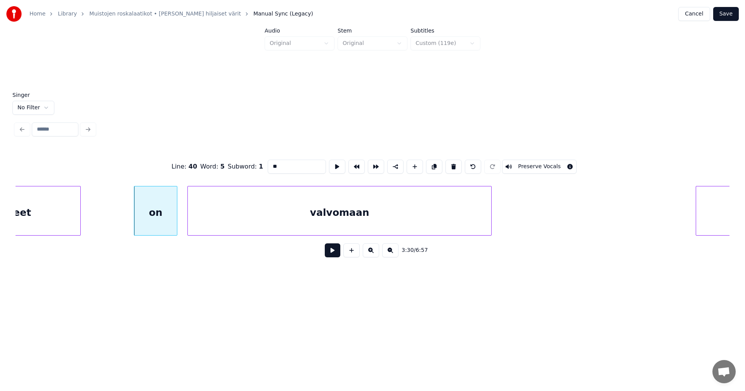
click at [333, 258] on button at bounding box center [333, 251] width 16 height 14
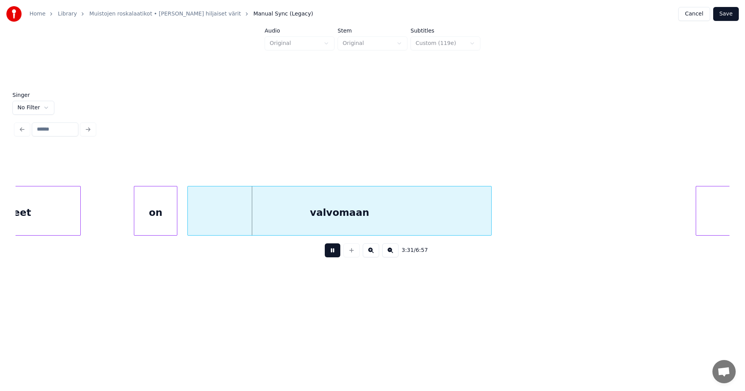
click at [333, 258] on button at bounding box center [333, 251] width 16 height 14
click at [166, 222] on div "on" at bounding box center [155, 213] width 43 height 53
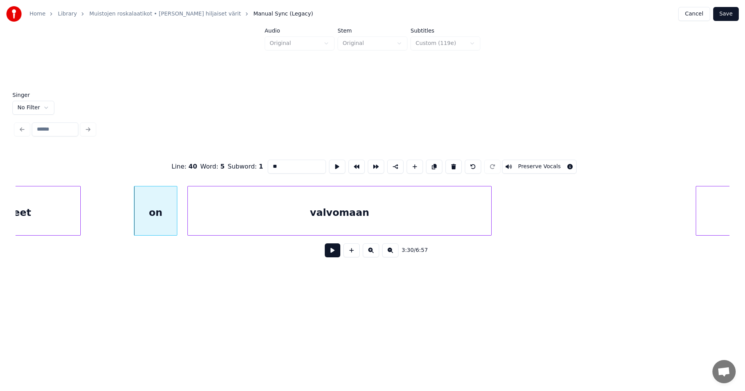
click at [282, 227] on div "valvomaan" at bounding box center [339, 213] width 303 height 53
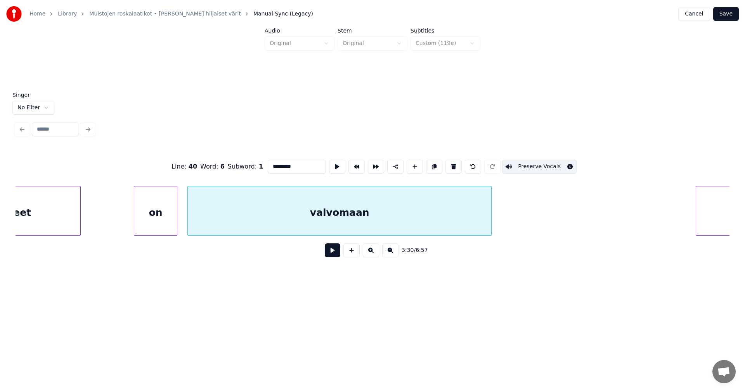
click at [165, 225] on div "on" at bounding box center [155, 213] width 43 height 53
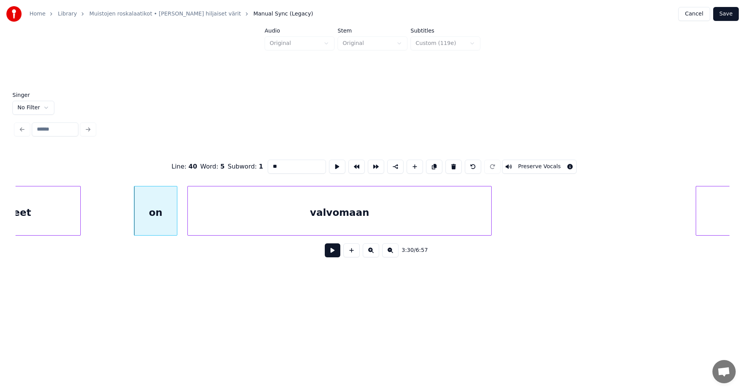
click at [526, 165] on button "Preserve Vocals" at bounding box center [539, 167] width 74 height 14
click at [158, 226] on div "on" at bounding box center [155, 213] width 43 height 53
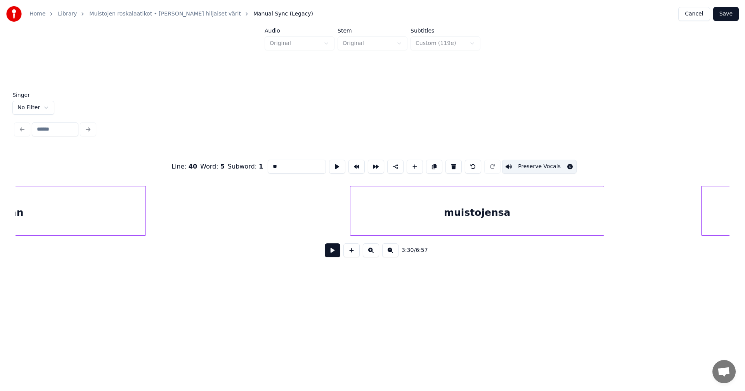
scroll to position [0, 28842]
click at [407, 215] on div "muistojensa" at bounding box center [413, 213] width 253 height 53
type input "**********"
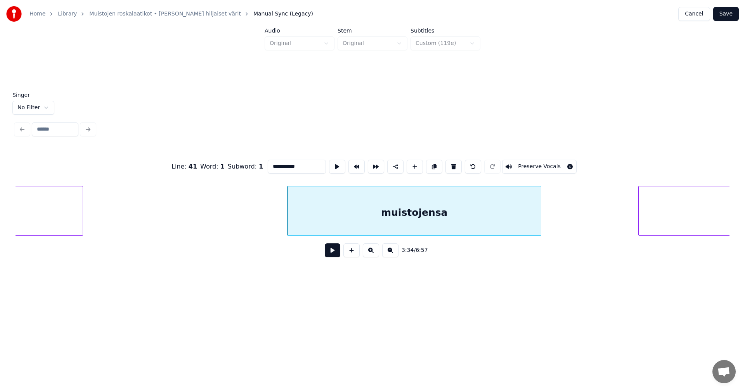
click at [529, 165] on button "Preserve Vocals" at bounding box center [539, 167] width 74 height 14
click at [392, 224] on div "muistojensa" at bounding box center [413, 213] width 253 height 53
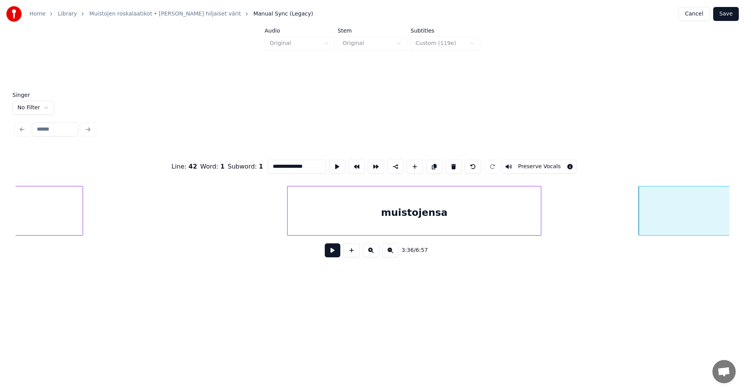
click at [538, 165] on button "Preserve Vocals" at bounding box center [539, 167] width 74 height 14
click at [513, 205] on div "muistojensa" at bounding box center [413, 213] width 253 height 53
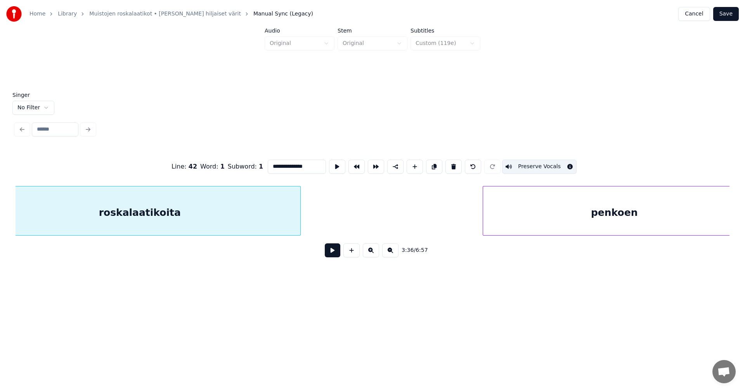
scroll to position [0, 29628]
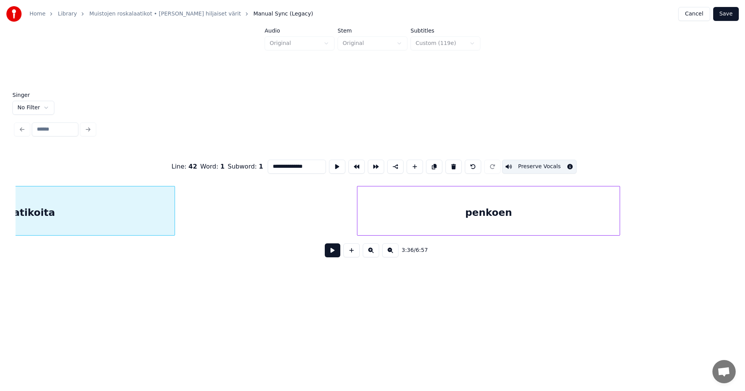
click at [423, 221] on div "penkoen" at bounding box center [488, 213] width 262 height 53
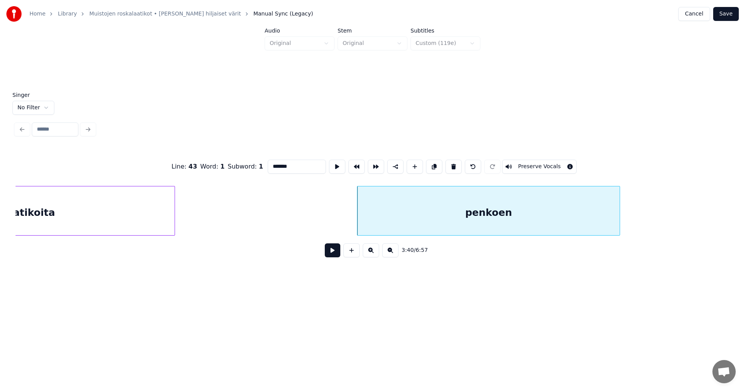
click at [520, 165] on button "Preserve Vocals" at bounding box center [539, 167] width 74 height 14
click at [130, 215] on div "roskalaatikoita" at bounding box center [13, 213] width 321 height 53
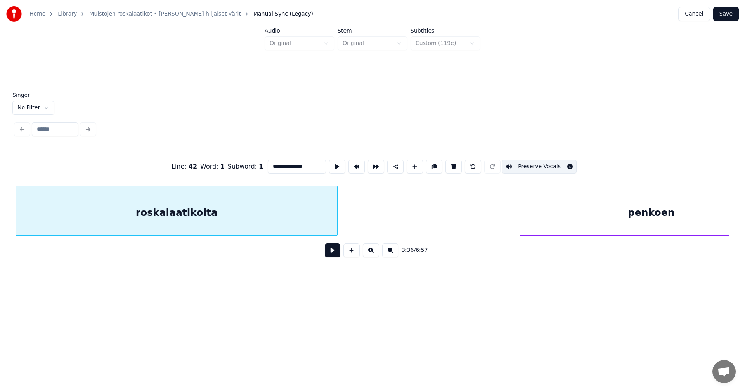
click at [557, 192] on div "penkoen" at bounding box center [651, 213] width 262 height 53
type input "*******"
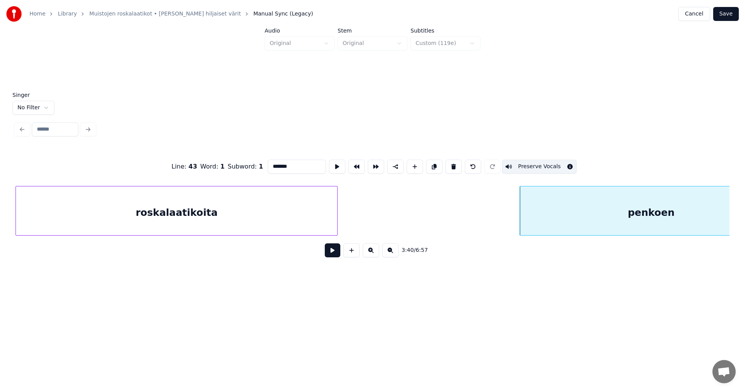
click at [720, 16] on button "Save" at bounding box center [726, 14] width 26 height 14
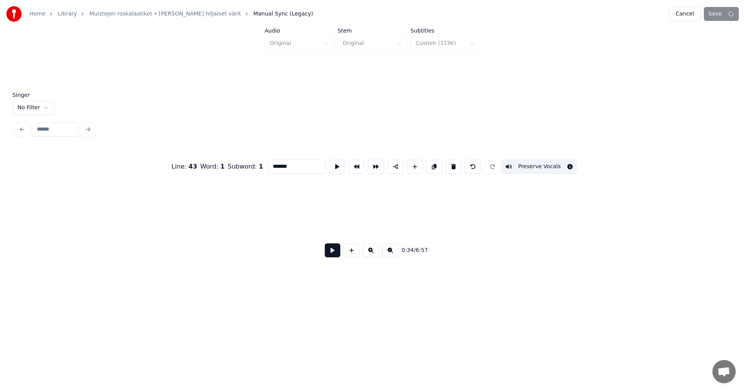
scroll to position [0, 4708]
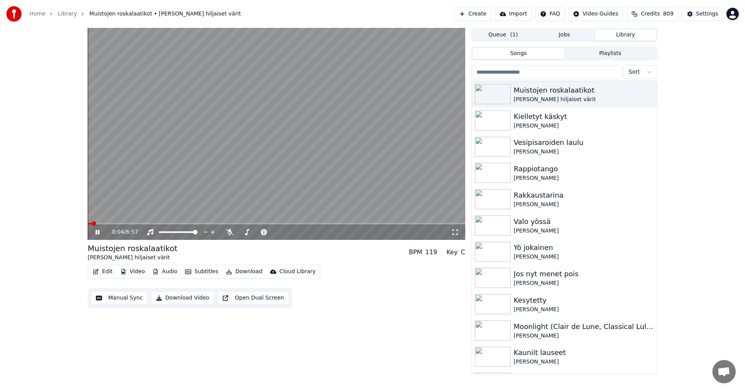
click at [110, 225] on div "0:04 / 6:57" at bounding box center [277, 233] width 378 height 16
click at [110, 224] on span at bounding box center [277, 224] width 378 height 2
click at [97, 231] on icon at bounding box center [97, 232] width 4 height 5
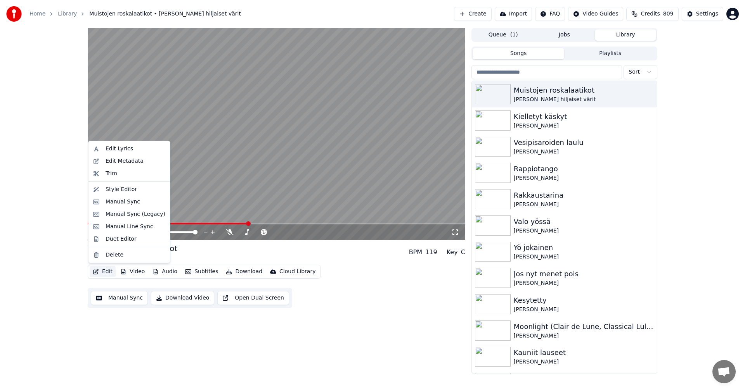
click at [110, 270] on button "Edit" at bounding box center [103, 272] width 26 height 11
click at [128, 217] on div "Manual Sync (Legacy)" at bounding box center [136, 215] width 60 height 8
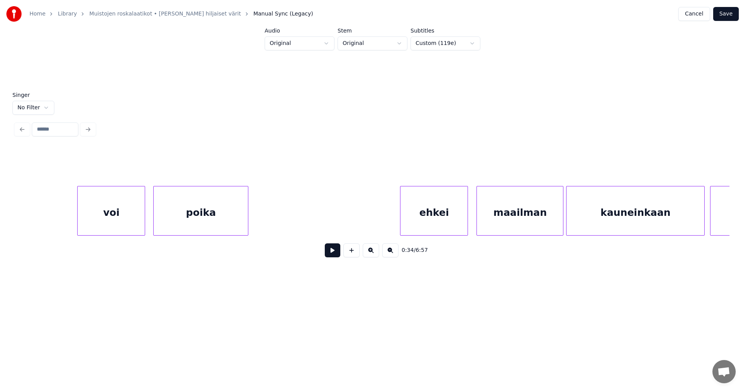
scroll to position [0, 22653]
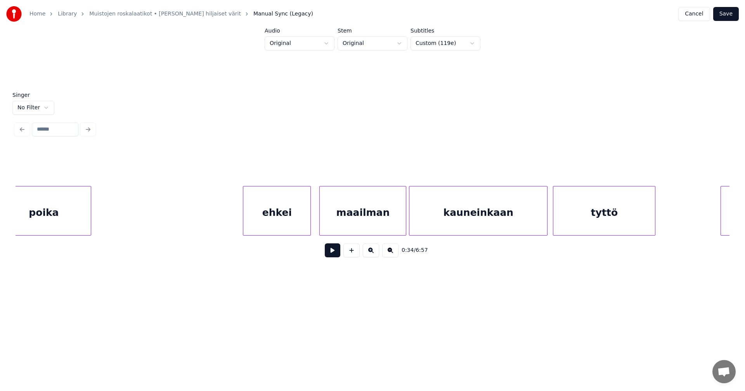
click at [293, 223] on div "ehkei" at bounding box center [276, 213] width 67 height 53
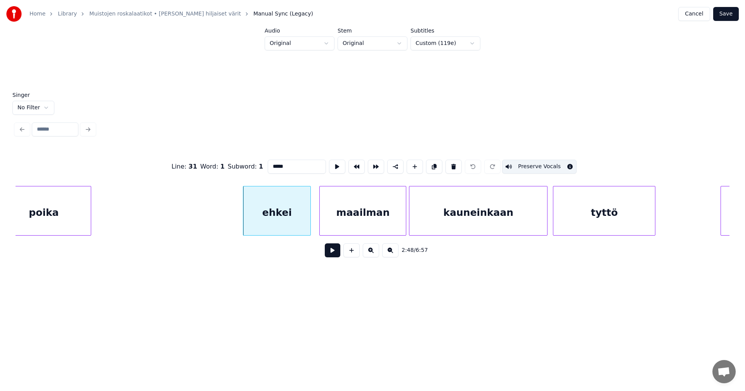
click at [331, 251] on button at bounding box center [333, 251] width 16 height 14
click at [330, 251] on button at bounding box center [333, 251] width 16 height 14
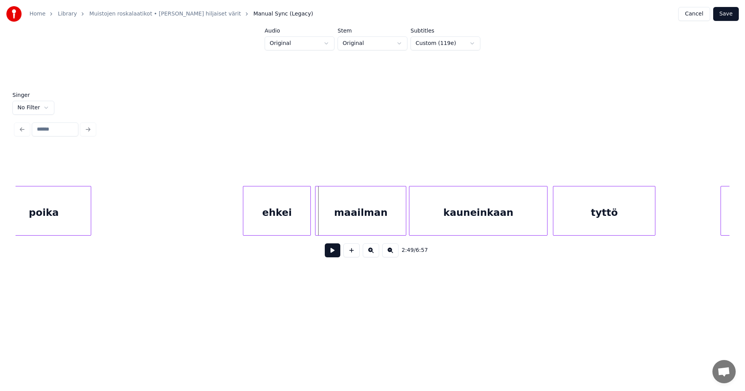
click at [317, 220] on div at bounding box center [316, 211] width 2 height 49
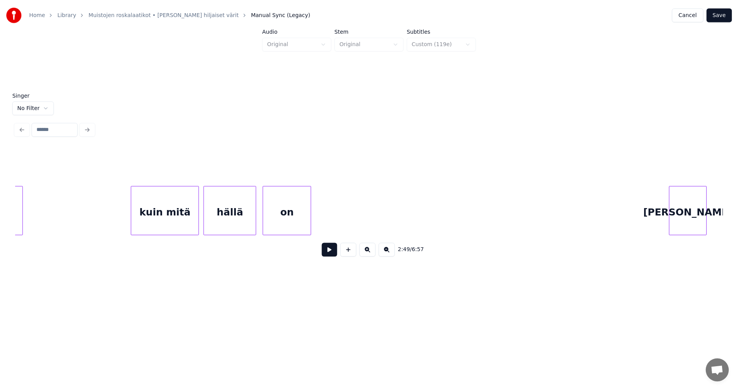
scroll to position [0, 23501]
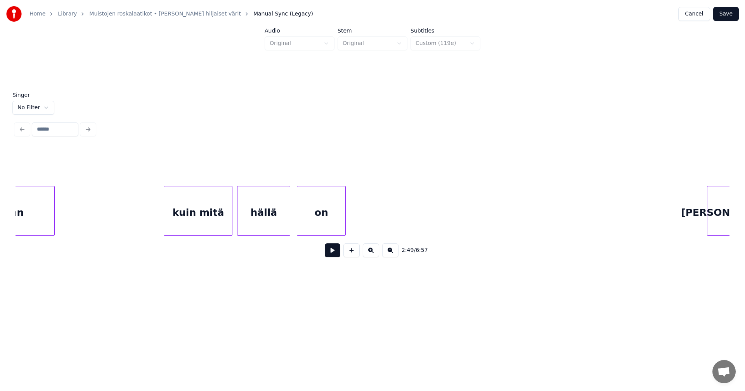
click at [220, 223] on div "kuin mitä" at bounding box center [198, 213] width 68 height 53
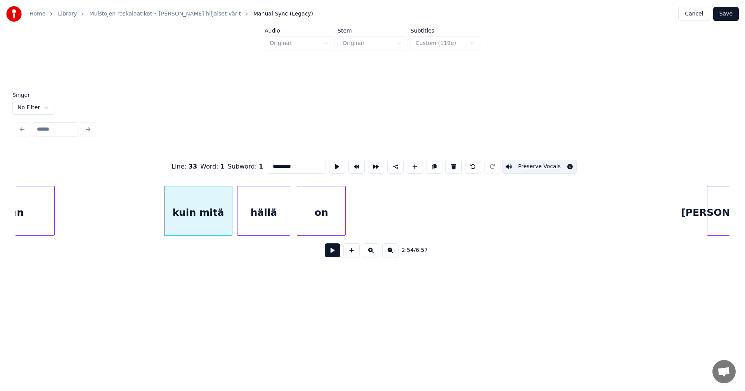
click at [327, 258] on button at bounding box center [333, 251] width 16 height 14
click at [329, 256] on button at bounding box center [333, 251] width 16 height 14
click at [232, 223] on div "kuin mitä" at bounding box center [198, 211] width 69 height 50
click at [232, 224] on div at bounding box center [231, 211] width 2 height 49
click at [336, 253] on button at bounding box center [333, 251] width 16 height 14
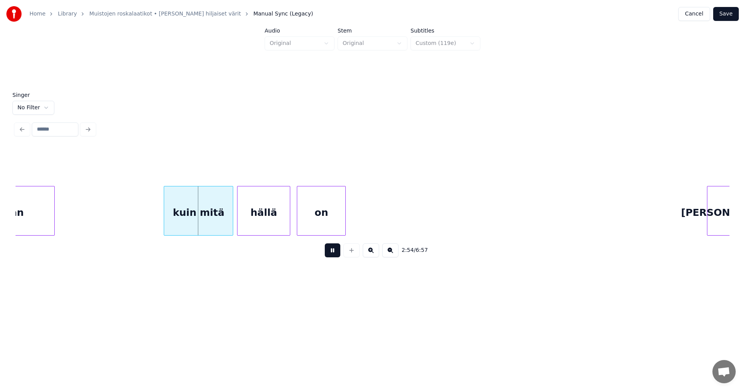
click at [336, 253] on button at bounding box center [333, 251] width 16 height 14
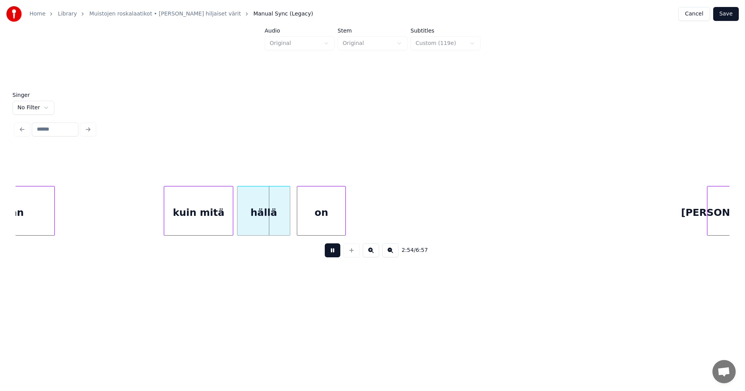
click at [336, 253] on button at bounding box center [333, 251] width 16 height 14
click at [272, 229] on div "hällä" at bounding box center [263, 213] width 52 height 53
click at [327, 252] on button at bounding box center [333, 251] width 16 height 14
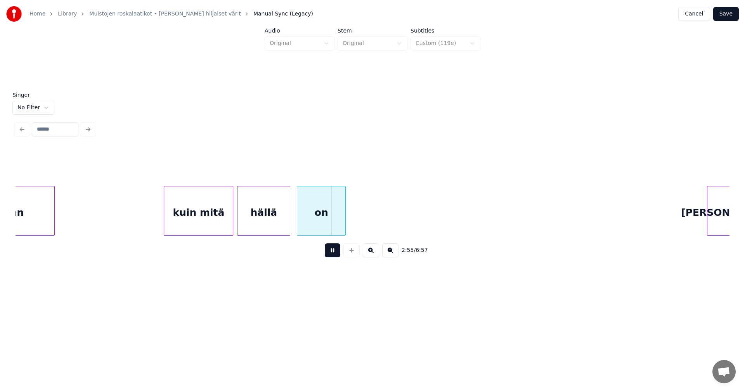
drag, startPoint x: 327, startPoint y: 252, endPoint x: 316, endPoint y: 239, distance: 17.3
click at [327, 250] on button at bounding box center [333, 251] width 16 height 14
click at [294, 225] on div at bounding box center [295, 211] width 2 height 49
click at [731, 15] on button "Save" at bounding box center [726, 14] width 26 height 14
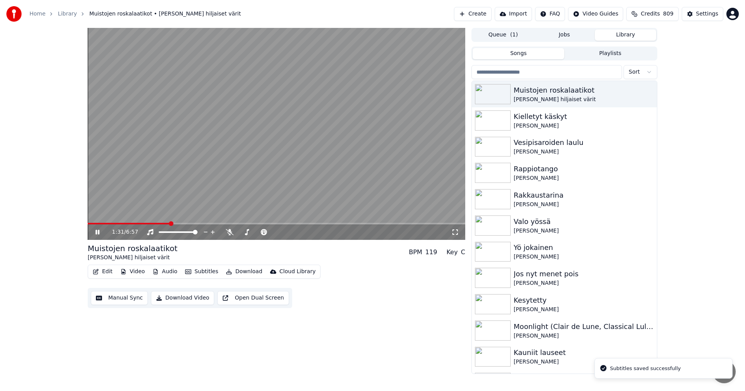
click at [170, 223] on span at bounding box center [277, 224] width 378 height 2
click at [203, 224] on span at bounding box center [277, 224] width 378 height 2
click at [244, 223] on span at bounding box center [277, 224] width 378 height 2
click at [232, 224] on span at bounding box center [166, 224] width 156 height 2
click at [111, 272] on button "Edit" at bounding box center [103, 272] width 26 height 11
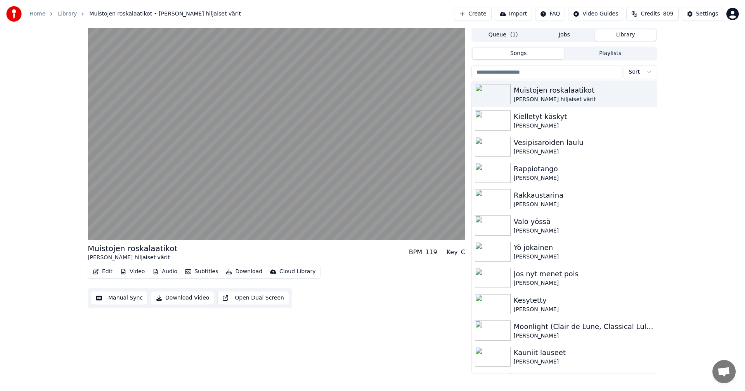
click at [47, 213] on div "Muistojen roskalaatikot [PERSON_NAME] hiljaiset värit BPM 119 Key C Edit Video …" at bounding box center [372, 201] width 745 height 346
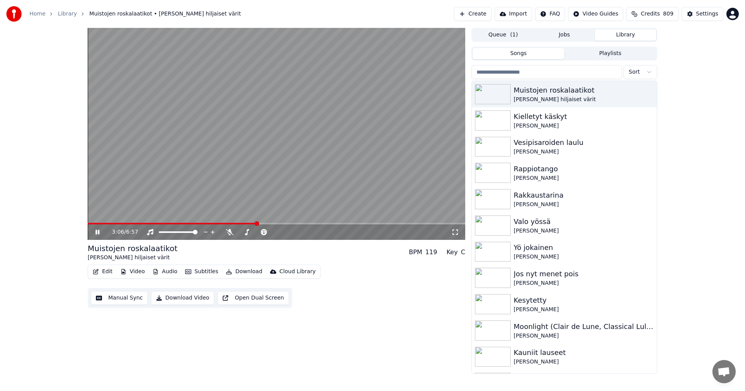
click at [97, 234] on icon at bounding box center [103, 232] width 18 height 6
click at [103, 275] on button "Edit" at bounding box center [103, 272] width 26 height 11
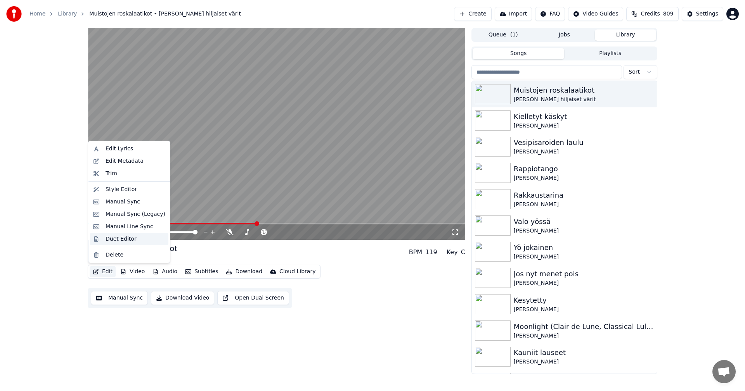
click at [123, 241] on div "Duet Editor" at bounding box center [121, 240] width 31 height 8
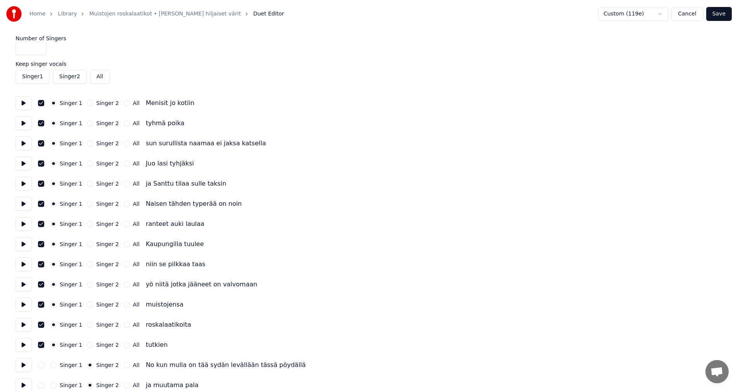
click at [41, 79] on button "Singer 1" at bounding box center [33, 77] width 34 height 14
click at [718, 14] on button "Save" at bounding box center [720, 14] width 26 height 14
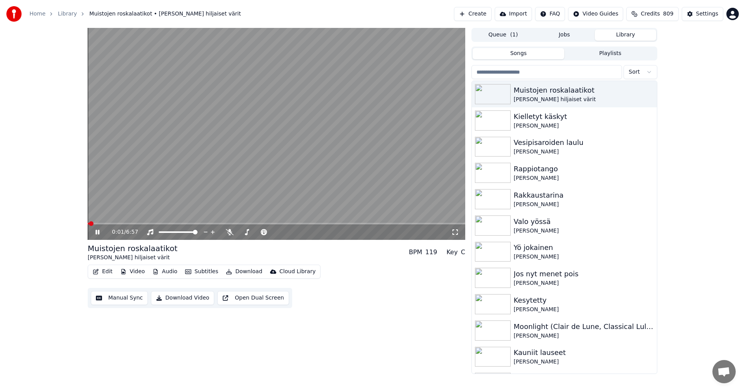
click at [117, 224] on span at bounding box center [277, 224] width 378 height 2
click at [162, 224] on span at bounding box center [277, 224] width 378 height 2
click at [202, 224] on span at bounding box center [277, 224] width 378 height 2
click at [222, 224] on span at bounding box center [277, 224] width 378 height 2
click at [241, 224] on span at bounding box center [277, 224] width 378 height 2
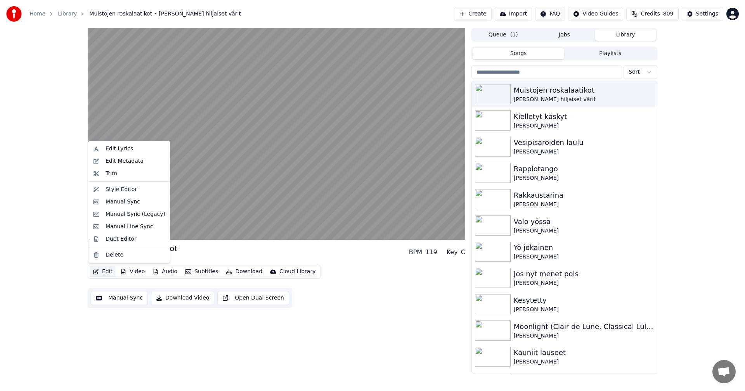
click at [105, 274] on button "Edit" at bounding box center [103, 272] width 26 height 11
click at [114, 241] on div "Duet Editor" at bounding box center [121, 240] width 31 height 8
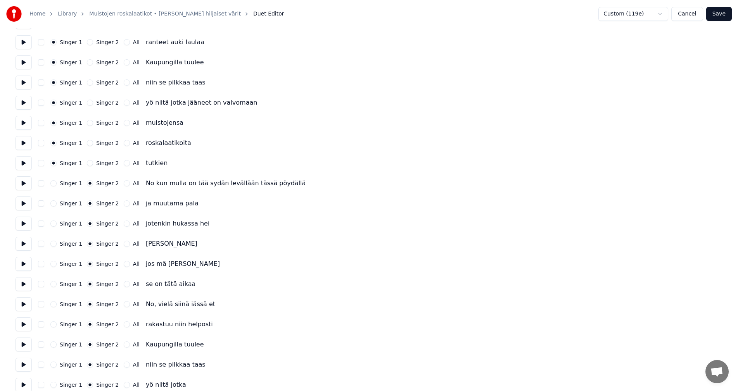
scroll to position [194, 0]
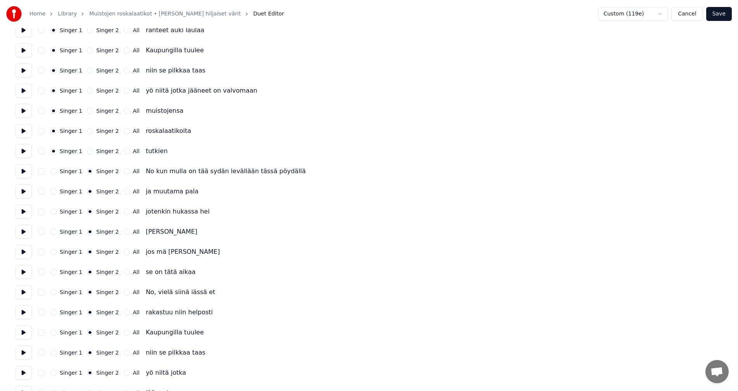
click at [714, 17] on button "Save" at bounding box center [720, 14] width 26 height 14
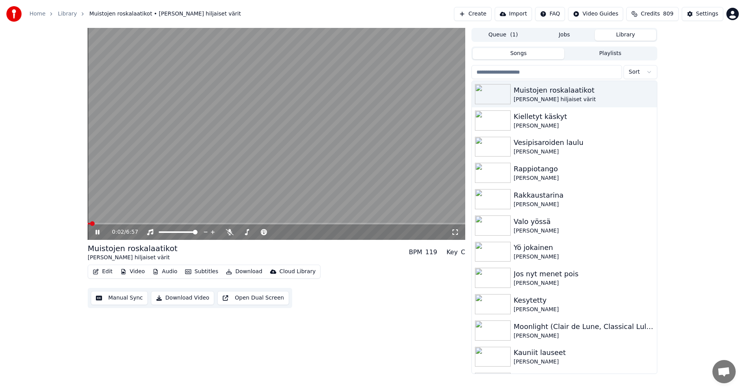
click at [212, 224] on span at bounding box center [277, 224] width 378 height 2
click at [229, 224] on span at bounding box center [277, 224] width 378 height 2
click at [292, 224] on span at bounding box center [277, 224] width 378 height 2
click at [324, 224] on span at bounding box center [277, 224] width 378 height 2
click at [322, 224] on span at bounding box center [277, 224] width 378 height 2
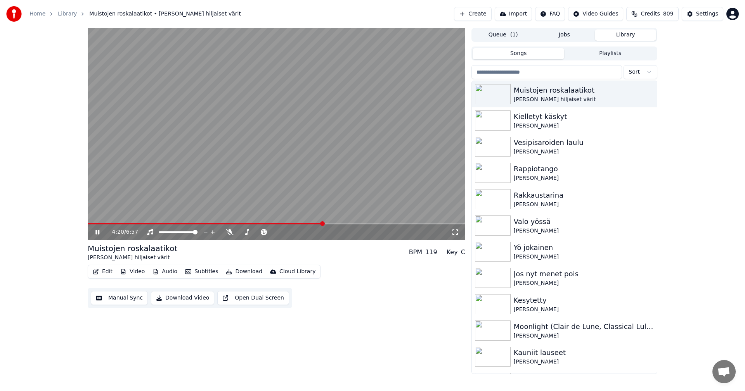
click at [347, 223] on span at bounding box center [277, 224] width 378 height 2
click at [358, 223] on span at bounding box center [277, 224] width 378 height 2
click at [97, 231] on icon at bounding box center [97, 232] width 4 height 5
click at [106, 269] on button "Edit" at bounding box center [103, 272] width 26 height 11
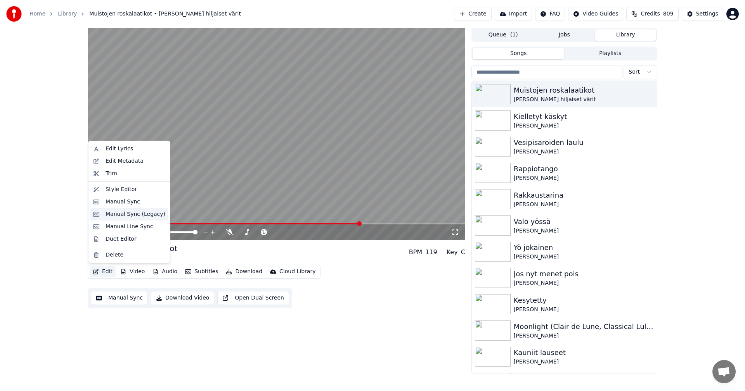
click at [127, 212] on div "Manual Sync (Legacy)" at bounding box center [136, 215] width 60 height 8
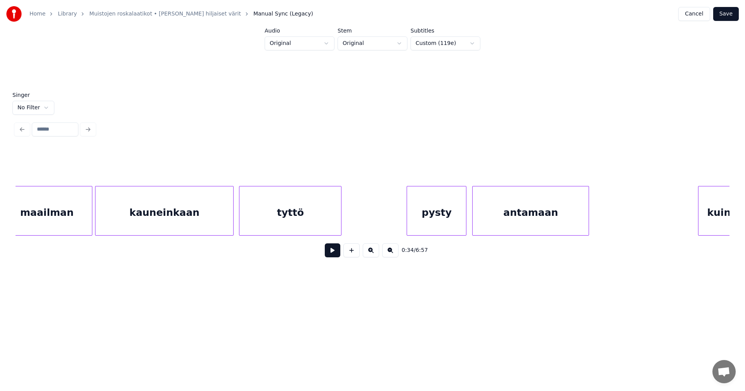
scroll to position [0, 22716]
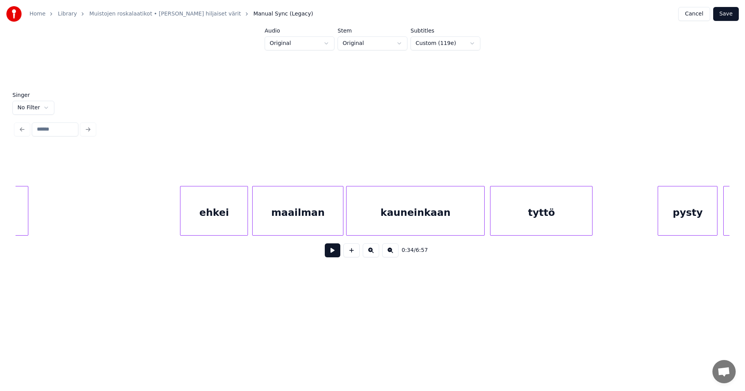
click at [236, 227] on div "ehkei" at bounding box center [213, 213] width 67 height 53
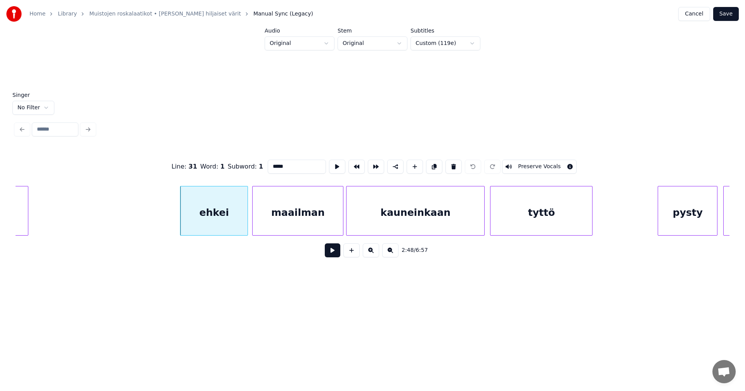
click at [329, 257] on button at bounding box center [333, 251] width 16 height 14
click at [243, 229] on div at bounding box center [244, 211] width 2 height 49
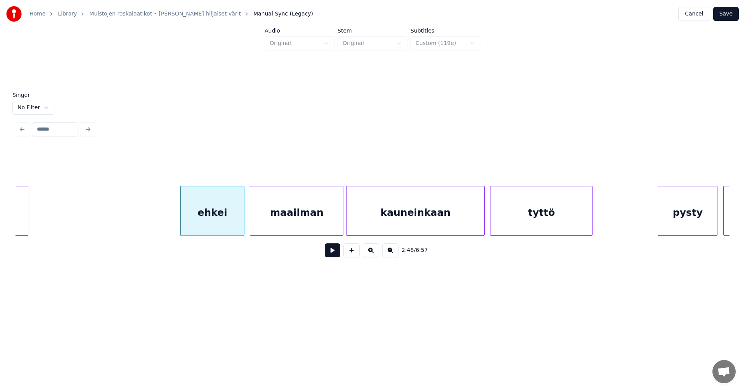
click at [251, 225] on div at bounding box center [251, 211] width 2 height 49
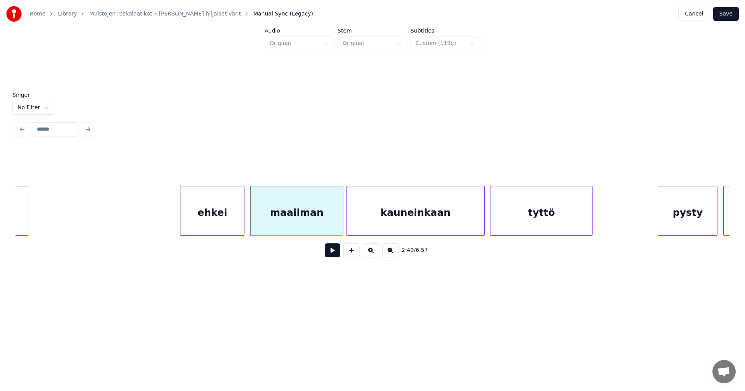
click at [261, 227] on div "maailman" at bounding box center [296, 213] width 93 height 53
click at [332, 254] on button at bounding box center [333, 251] width 16 height 14
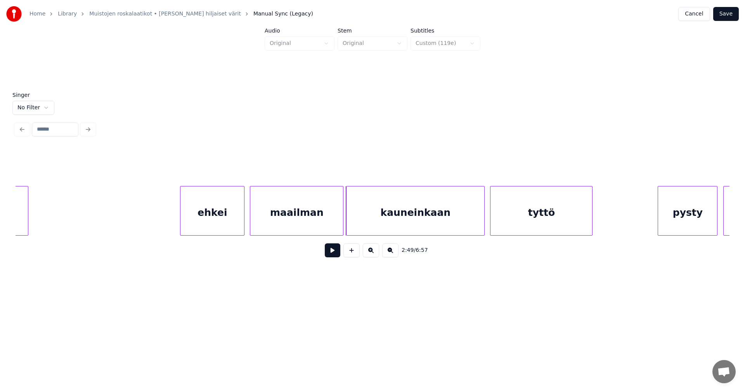
click at [332, 254] on button at bounding box center [333, 251] width 16 height 14
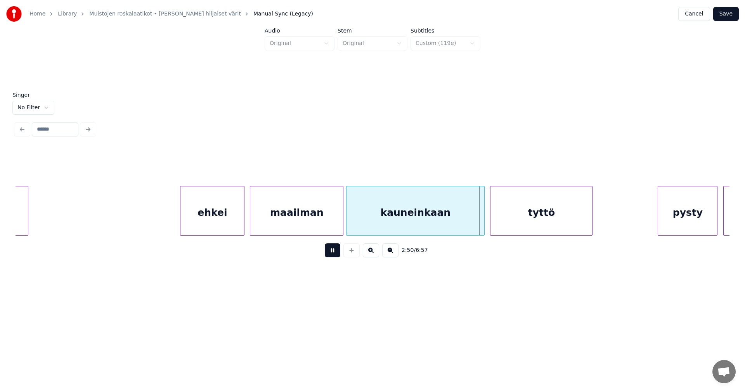
click at [332, 254] on button at bounding box center [333, 251] width 16 height 14
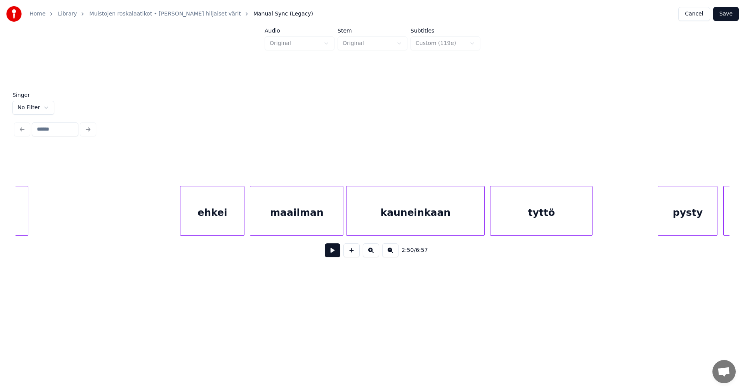
click at [332, 254] on button at bounding box center [333, 251] width 16 height 14
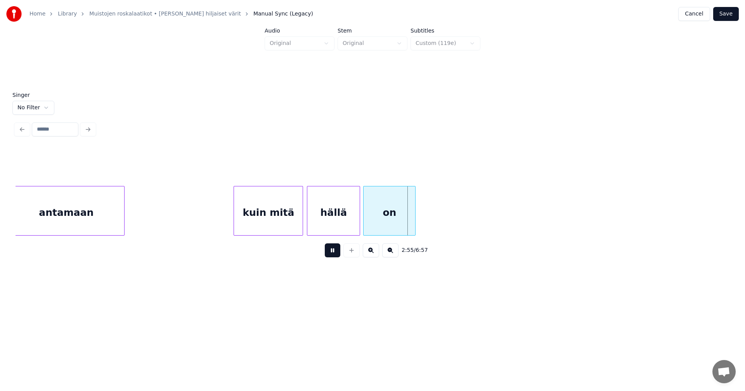
click at [332, 254] on button at bounding box center [333, 251] width 16 height 14
click at [294, 226] on div "kuin mitä" at bounding box center [268, 213] width 69 height 53
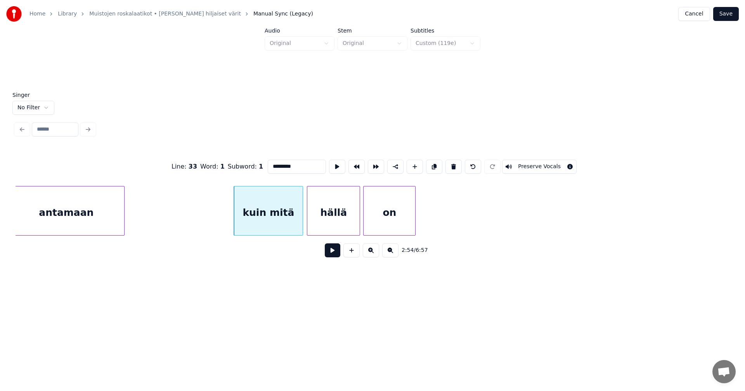
click at [338, 256] on button at bounding box center [333, 251] width 16 height 14
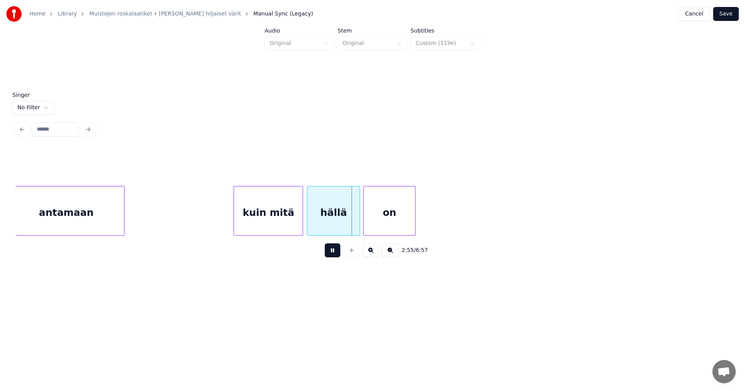
click at [338, 256] on button at bounding box center [333, 251] width 16 height 14
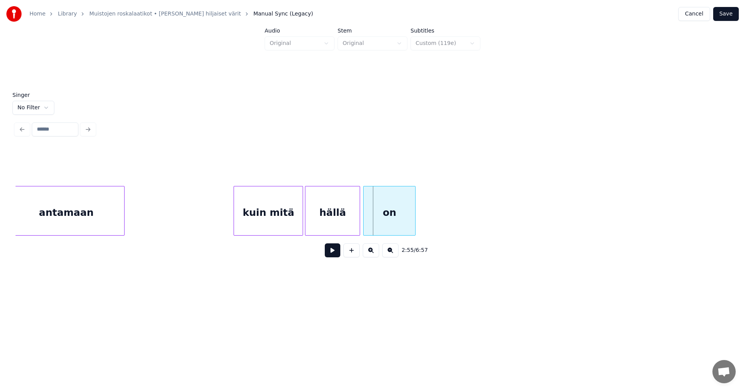
click at [305, 225] on div at bounding box center [306, 211] width 2 height 49
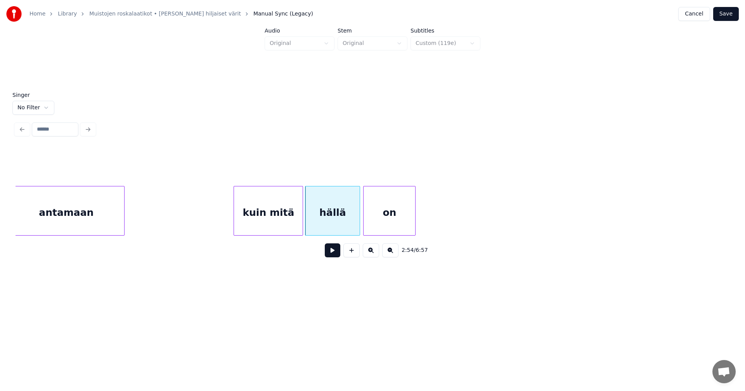
click at [294, 229] on div "kuin mitä" at bounding box center [268, 213] width 69 height 53
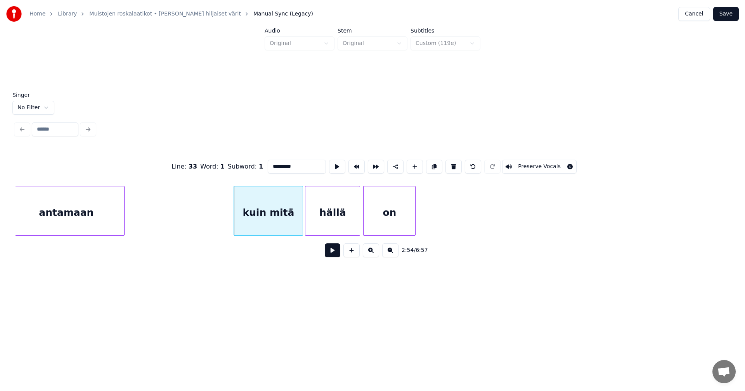
click at [329, 254] on button at bounding box center [333, 251] width 16 height 14
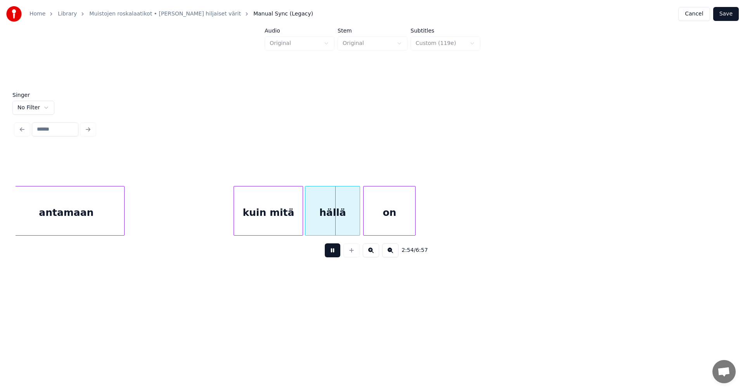
click at [329, 254] on button at bounding box center [333, 251] width 16 height 14
click at [306, 226] on div at bounding box center [305, 211] width 2 height 49
click at [331, 256] on button at bounding box center [333, 251] width 16 height 14
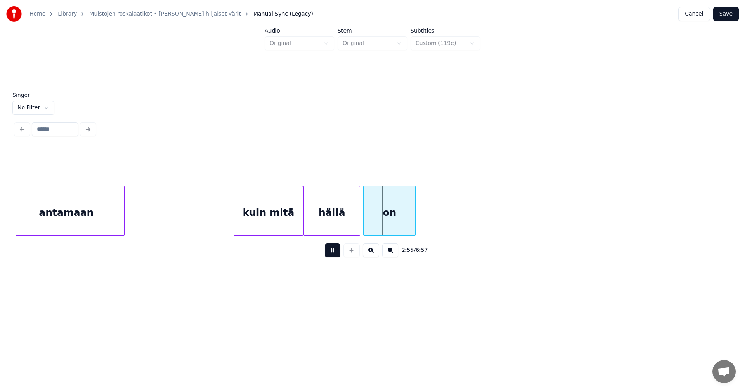
click at [331, 256] on button at bounding box center [333, 251] width 16 height 14
click at [362, 218] on div at bounding box center [362, 211] width 2 height 49
click at [334, 252] on button at bounding box center [333, 251] width 16 height 14
click at [729, 16] on button "Save" at bounding box center [726, 14] width 26 height 14
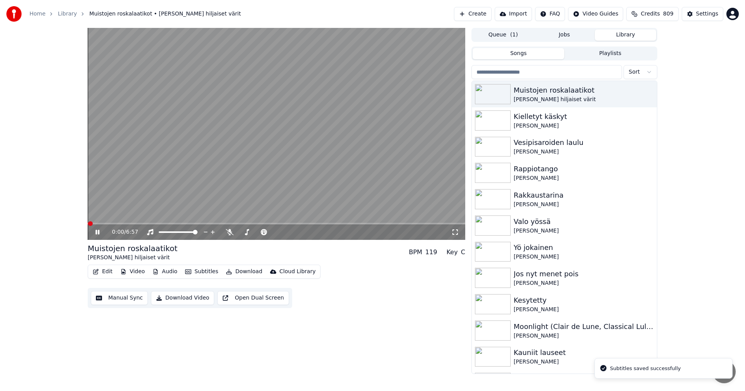
click at [227, 224] on span at bounding box center [277, 224] width 378 height 2
click at [248, 224] on span at bounding box center [277, 224] width 378 height 2
click at [240, 224] on span at bounding box center [169, 224] width 163 height 2
click at [95, 233] on icon at bounding box center [103, 232] width 18 height 6
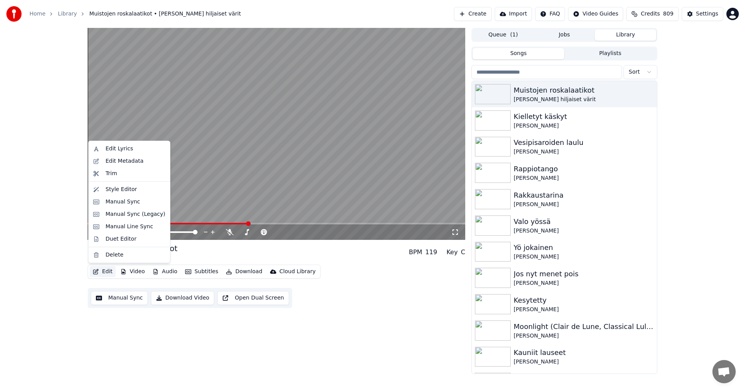
click at [100, 271] on button "Edit" at bounding box center [103, 272] width 26 height 11
click at [142, 219] on div "Manual Sync (Legacy)" at bounding box center [129, 214] width 78 height 12
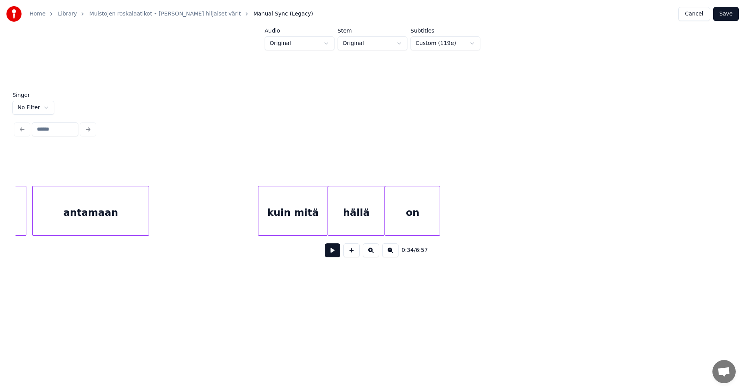
scroll to position [0, 23407]
click at [313, 227] on div "kuin mitä" at bounding box center [292, 213] width 69 height 53
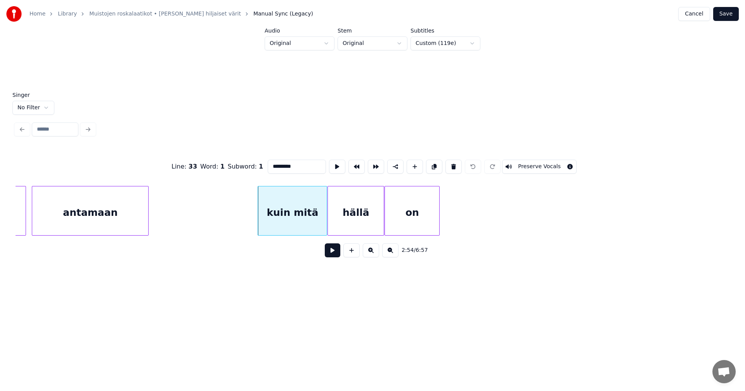
click at [332, 251] on button at bounding box center [333, 251] width 16 height 14
click at [323, 228] on div at bounding box center [322, 211] width 2 height 49
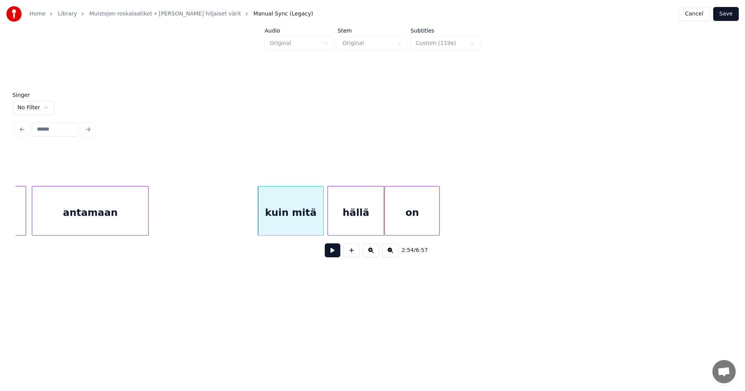
click at [330, 253] on button at bounding box center [333, 251] width 16 height 14
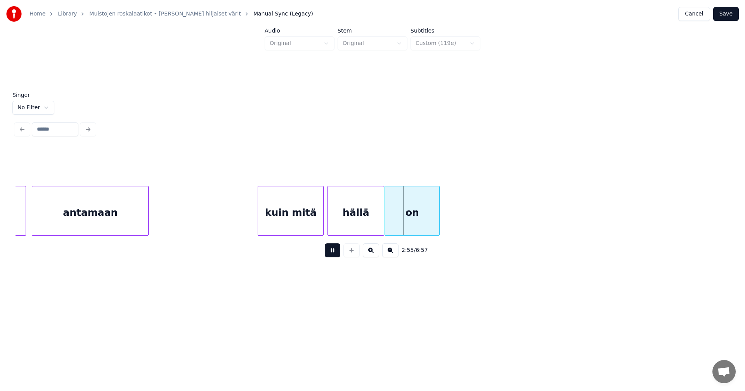
click at [330, 253] on button at bounding box center [333, 251] width 16 height 14
click at [378, 229] on div at bounding box center [379, 211] width 2 height 49
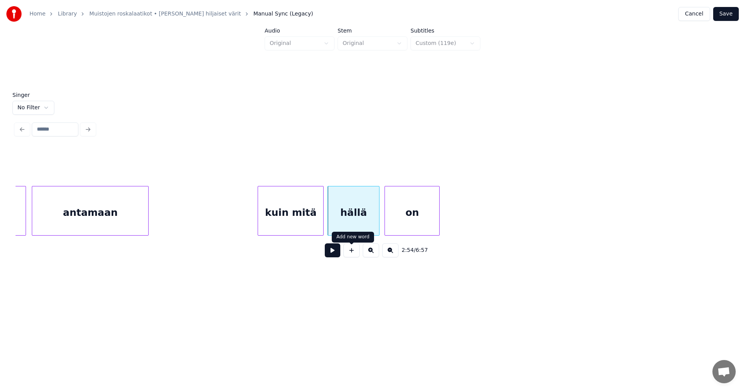
click at [334, 249] on button at bounding box center [333, 251] width 16 height 14
click at [322, 223] on div at bounding box center [320, 211] width 2 height 49
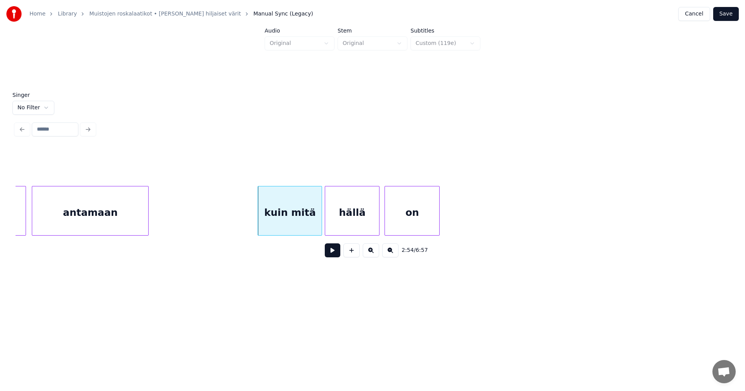
click at [326, 223] on div at bounding box center [326, 211] width 2 height 49
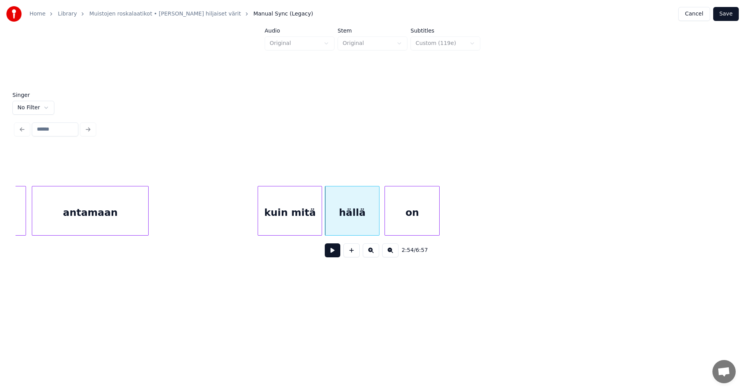
click at [335, 248] on button at bounding box center [333, 251] width 16 height 14
click at [334, 249] on button at bounding box center [333, 251] width 16 height 14
click at [326, 226] on div at bounding box center [326, 211] width 2 height 49
click at [329, 251] on button at bounding box center [333, 251] width 16 height 14
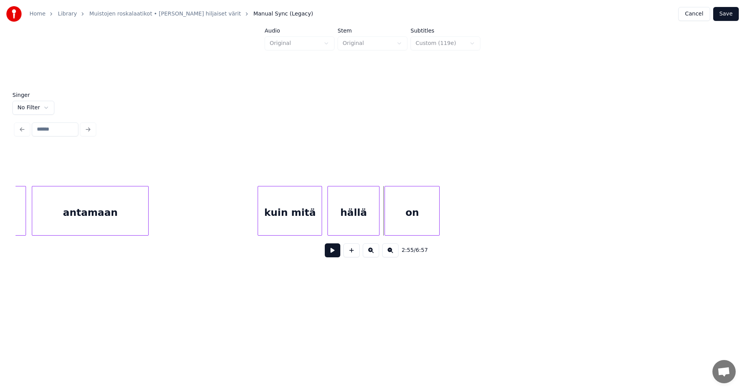
click at [329, 221] on div at bounding box center [329, 211] width 2 height 49
click at [335, 249] on button at bounding box center [333, 251] width 16 height 14
click at [308, 214] on div "kuin mitä" at bounding box center [290, 213] width 64 height 53
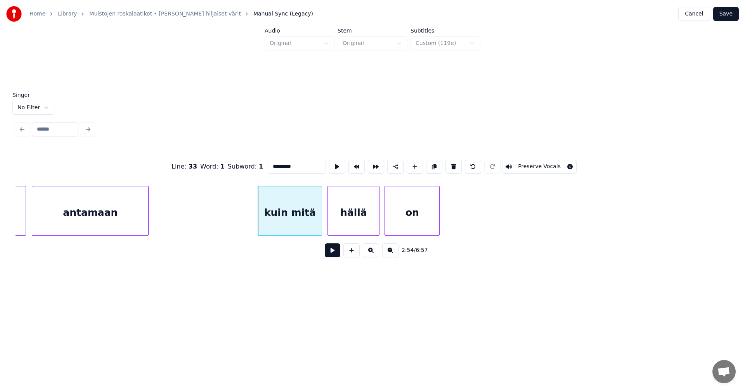
click at [333, 258] on button at bounding box center [333, 251] width 16 height 14
click at [333, 256] on button at bounding box center [333, 251] width 16 height 14
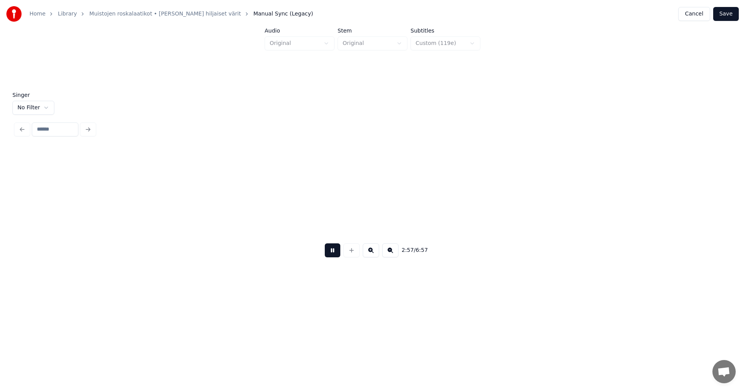
scroll to position [0, 24121]
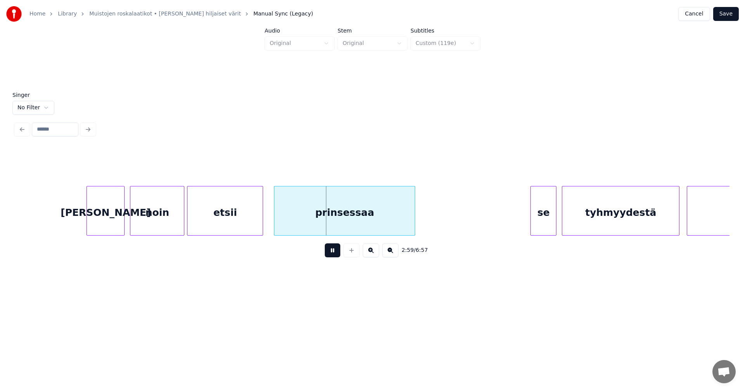
click at [333, 256] on button at bounding box center [333, 251] width 16 height 14
click at [291, 221] on div "prinsessaa" at bounding box center [344, 213] width 140 height 53
click at [329, 254] on button at bounding box center [333, 251] width 16 height 14
click at [277, 220] on div "prinsessaa" at bounding box center [344, 213] width 140 height 53
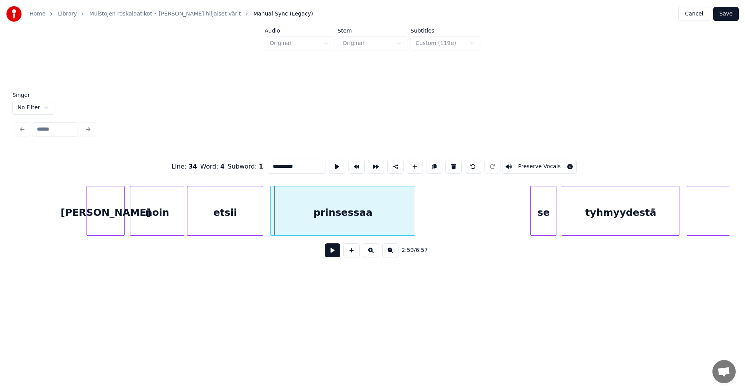
click at [273, 221] on div at bounding box center [272, 211] width 2 height 49
click at [248, 221] on div "etsii" at bounding box center [224, 213] width 75 height 53
type input "*****"
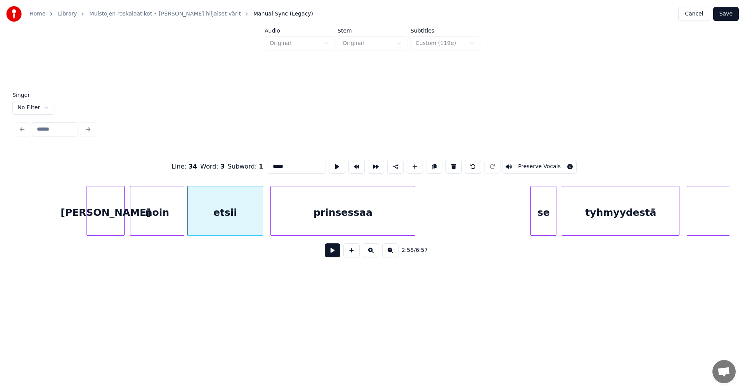
click at [331, 255] on button at bounding box center [333, 251] width 16 height 14
click at [259, 225] on div at bounding box center [260, 211] width 2 height 49
click at [139, 220] on div "noin" at bounding box center [157, 213] width 54 height 53
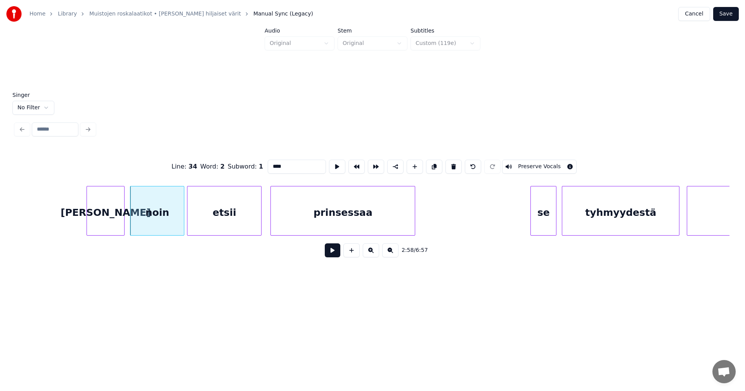
click at [335, 255] on button at bounding box center [333, 251] width 16 height 14
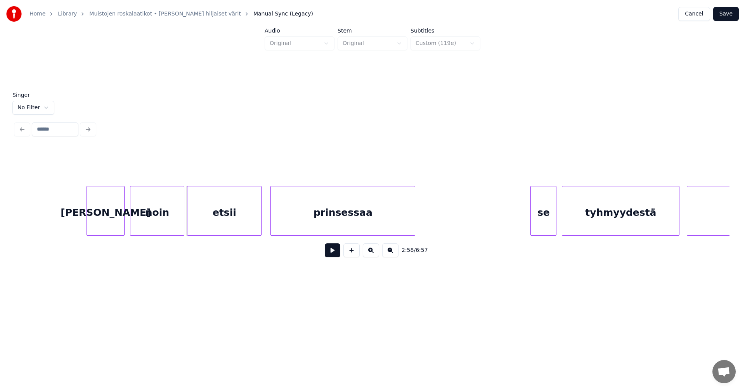
click at [327, 255] on button at bounding box center [333, 251] width 16 height 14
click at [107, 223] on div "[PERSON_NAME]" at bounding box center [105, 213] width 37 height 53
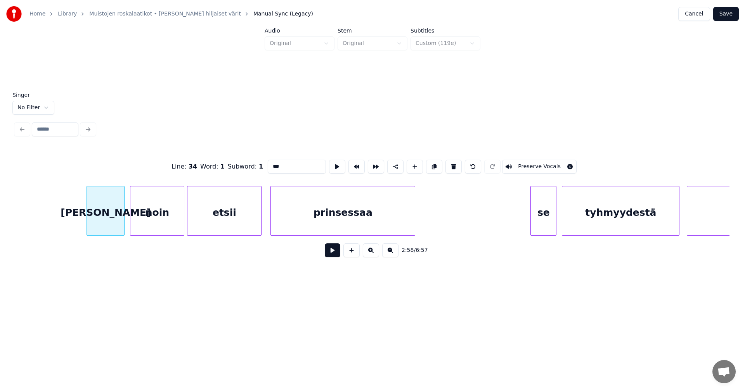
click at [331, 257] on button at bounding box center [333, 251] width 16 height 14
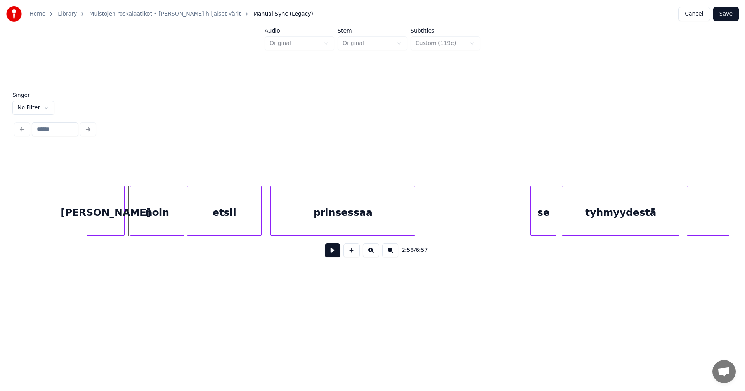
click at [331, 257] on button at bounding box center [333, 251] width 16 height 14
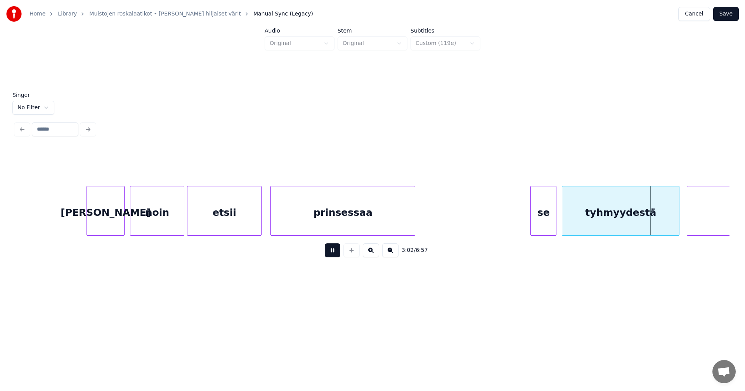
click at [332, 256] on button at bounding box center [333, 251] width 16 height 14
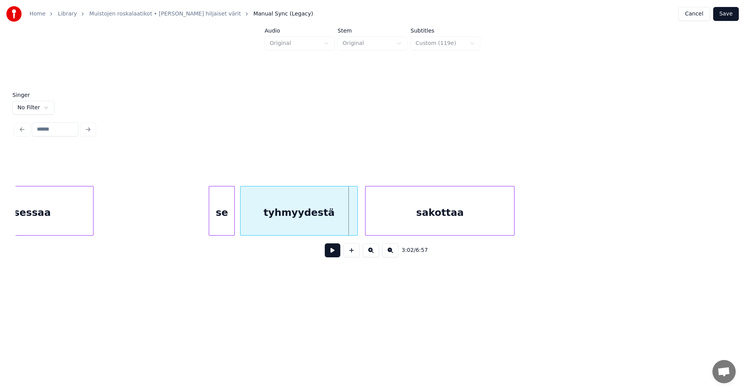
scroll to position [0, 24447]
click at [347, 231] on div at bounding box center [347, 211] width 2 height 49
click at [344, 231] on div "tyhmyydestä" at bounding box center [292, 213] width 112 height 53
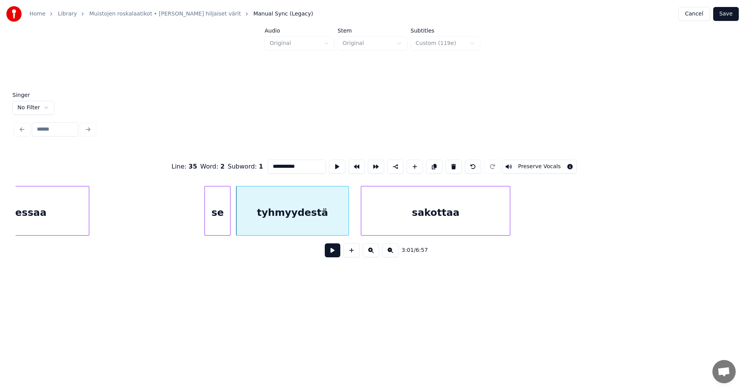
click at [329, 255] on button at bounding box center [333, 251] width 16 height 14
click at [331, 255] on button at bounding box center [333, 251] width 16 height 14
click at [358, 229] on div at bounding box center [357, 211] width 2 height 49
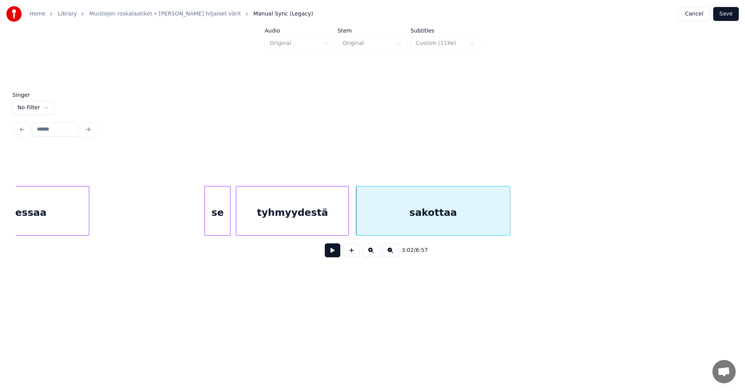
click at [334, 251] on button at bounding box center [333, 251] width 16 height 14
click at [373, 225] on div "sakottaa" at bounding box center [433, 213] width 154 height 53
click at [338, 255] on button at bounding box center [333, 251] width 16 height 14
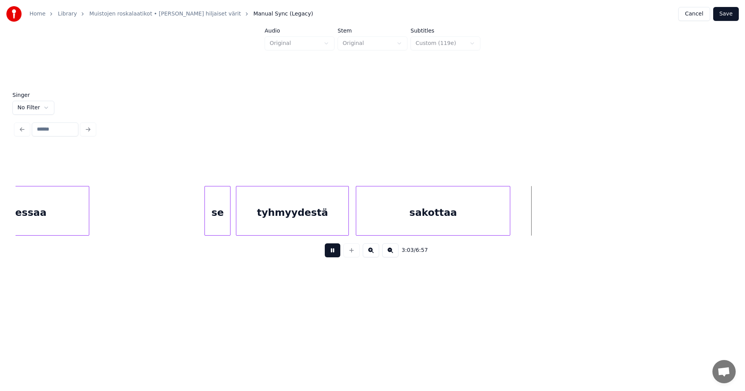
click at [338, 255] on button at bounding box center [333, 251] width 16 height 14
click at [336, 226] on div "tyhmyydestä" at bounding box center [292, 213] width 112 height 53
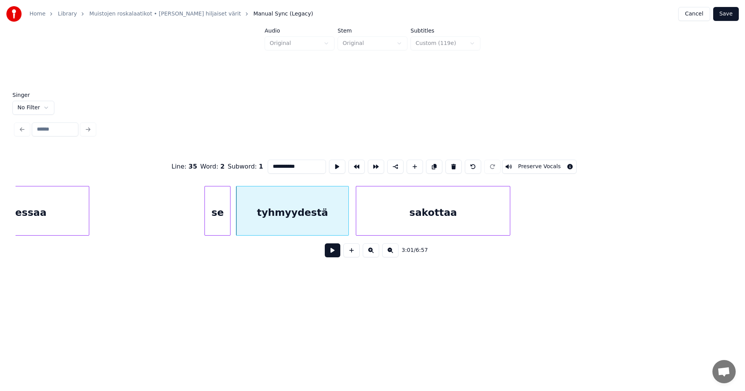
click at [331, 254] on button at bounding box center [333, 251] width 16 height 14
click at [331, 253] on button at bounding box center [333, 251] width 16 height 14
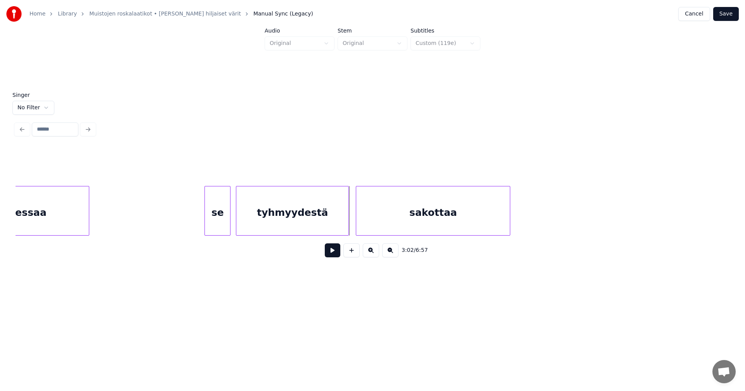
click at [331, 253] on button at bounding box center [333, 251] width 16 height 14
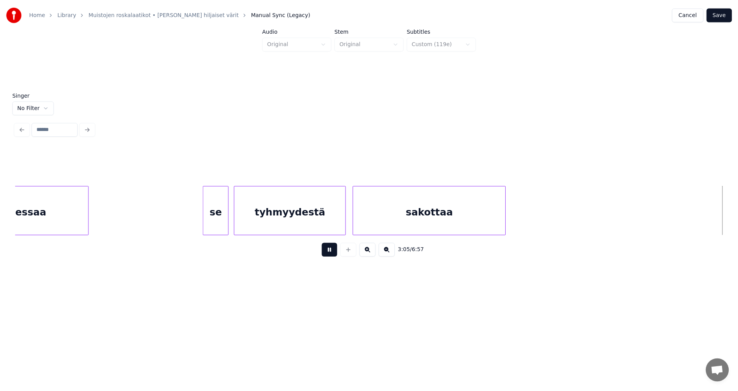
scroll to position [0, 25163]
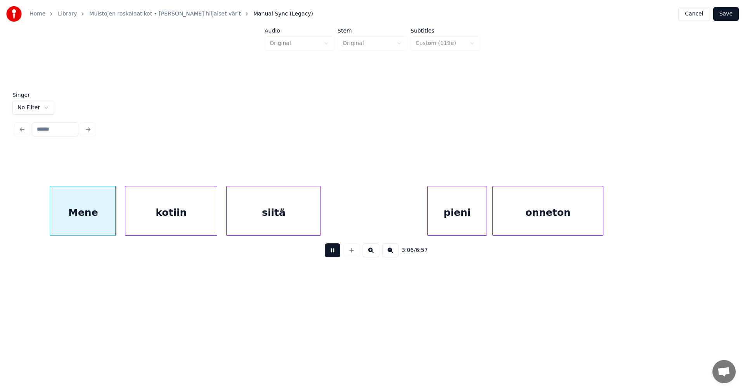
click at [331, 253] on button at bounding box center [333, 251] width 16 height 14
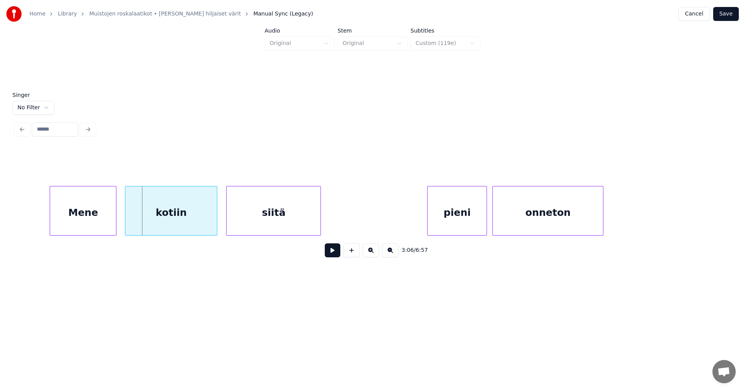
click at [106, 215] on div "Mene" at bounding box center [83, 213] width 66 height 53
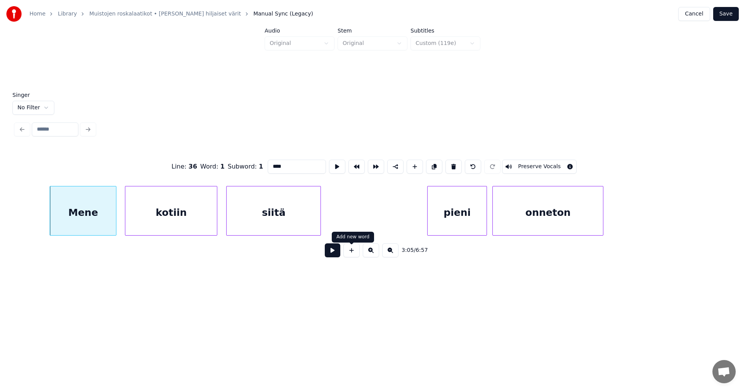
click at [334, 255] on button at bounding box center [333, 251] width 16 height 14
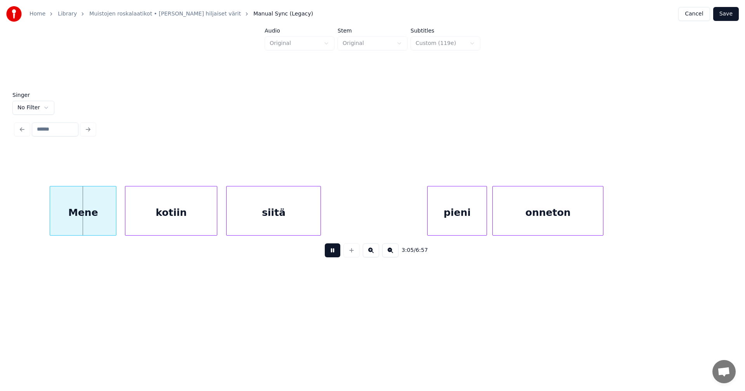
click at [334, 255] on button at bounding box center [333, 251] width 16 height 14
click at [108, 223] on div at bounding box center [109, 211] width 2 height 49
click at [123, 219] on div at bounding box center [124, 211] width 2 height 49
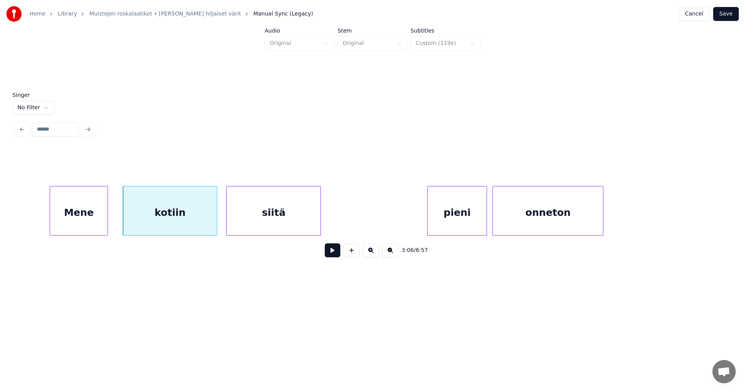
click at [335, 253] on button at bounding box center [333, 251] width 16 height 14
click at [334, 253] on button at bounding box center [333, 251] width 16 height 14
click at [212, 226] on div at bounding box center [212, 211] width 2 height 49
click at [220, 223] on div at bounding box center [220, 211] width 2 height 49
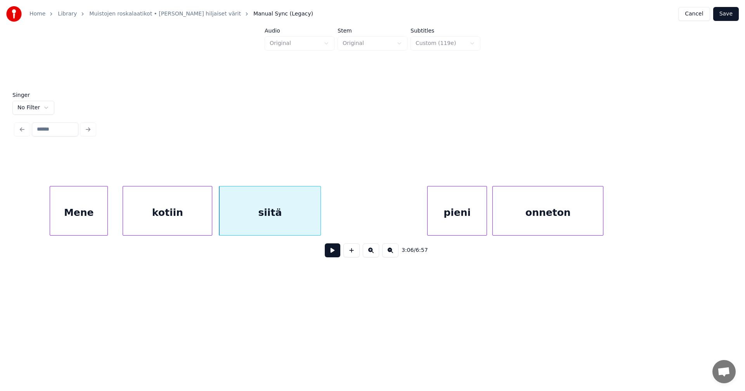
click at [210, 225] on div at bounding box center [211, 211] width 2 height 49
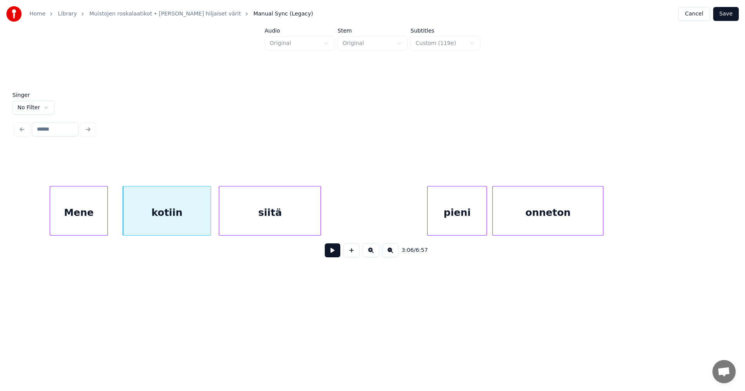
click at [332, 256] on button at bounding box center [333, 251] width 16 height 14
click at [331, 256] on button at bounding box center [333, 251] width 16 height 14
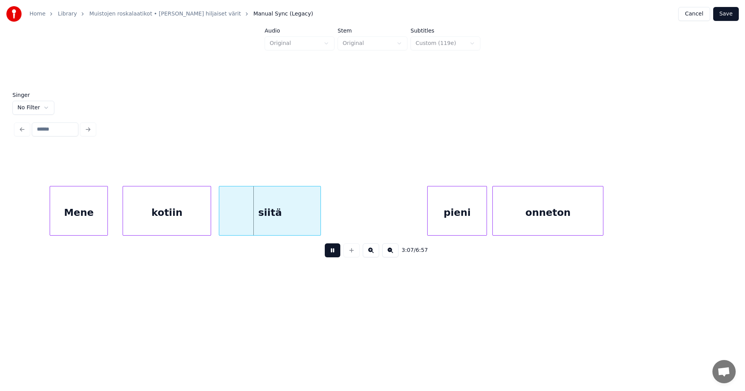
click at [329, 255] on button at bounding box center [333, 251] width 16 height 14
click at [218, 222] on div at bounding box center [218, 211] width 2 height 49
click at [314, 225] on div "siitä" at bounding box center [268, 213] width 103 height 53
click at [329, 251] on button at bounding box center [333, 251] width 16 height 14
click at [331, 252] on button at bounding box center [333, 251] width 16 height 14
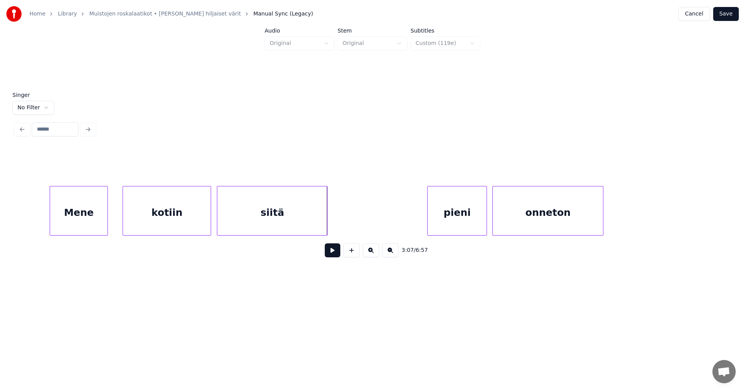
click at [326, 222] on div at bounding box center [326, 211] width 2 height 49
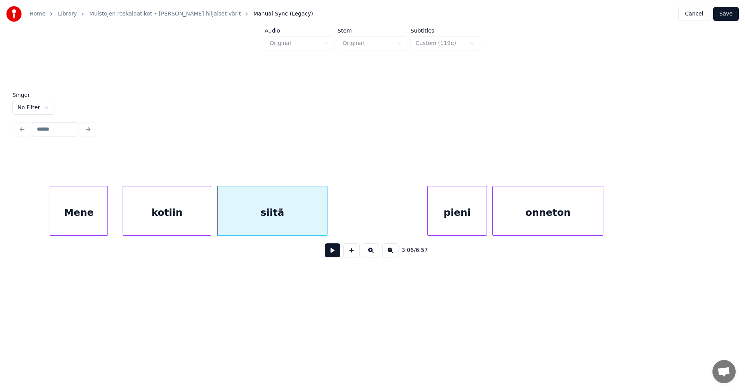
click at [464, 207] on div "pieni" at bounding box center [457, 213] width 59 height 53
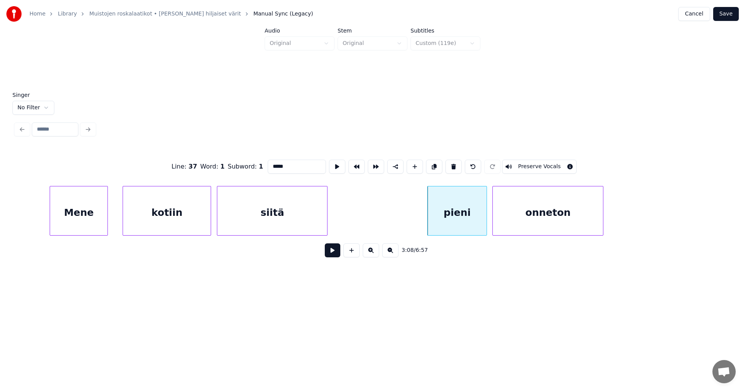
click at [334, 250] on button at bounding box center [333, 251] width 16 height 14
click at [334, 251] on button at bounding box center [333, 251] width 16 height 14
click at [463, 223] on div "pieni" at bounding box center [454, 213] width 59 height 53
click at [336, 257] on button at bounding box center [333, 251] width 16 height 14
click at [336, 256] on button at bounding box center [333, 251] width 16 height 14
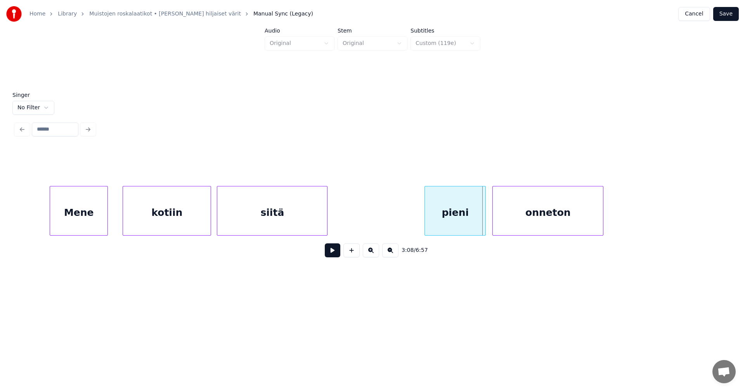
click at [483, 226] on div at bounding box center [484, 211] width 2 height 49
click at [338, 254] on button at bounding box center [333, 251] width 16 height 14
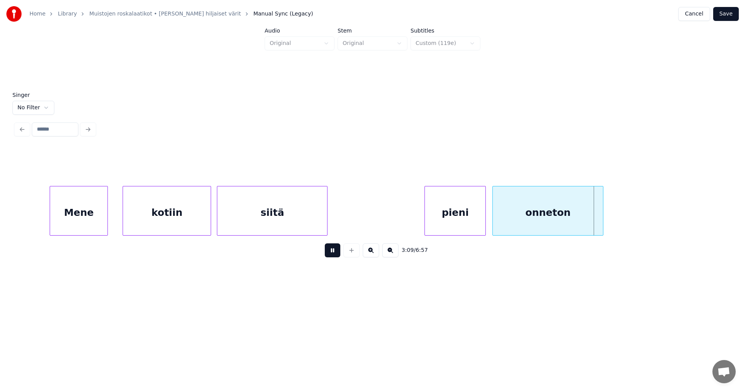
click at [338, 254] on button at bounding box center [333, 251] width 16 height 14
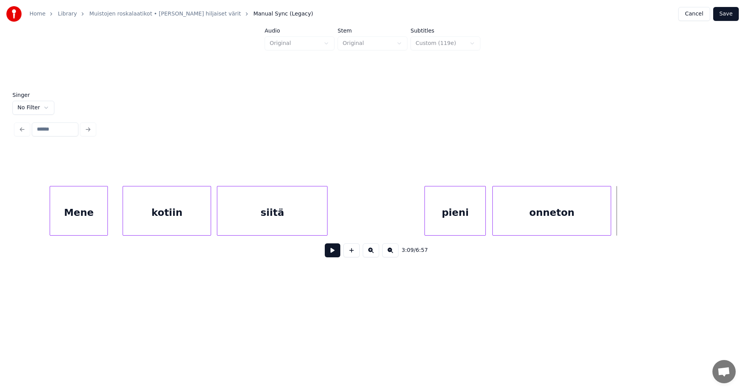
click at [608, 222] on div at bounding box center [609, 211] width 2 height 49
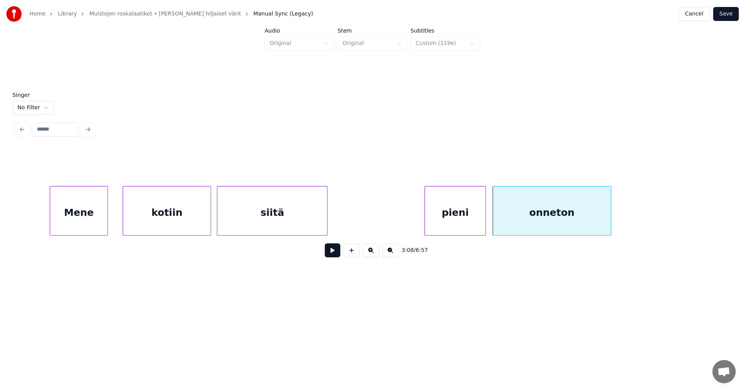
click at [729, 18] on button "Save" at bounding box center [726, 14] width 26 height 14
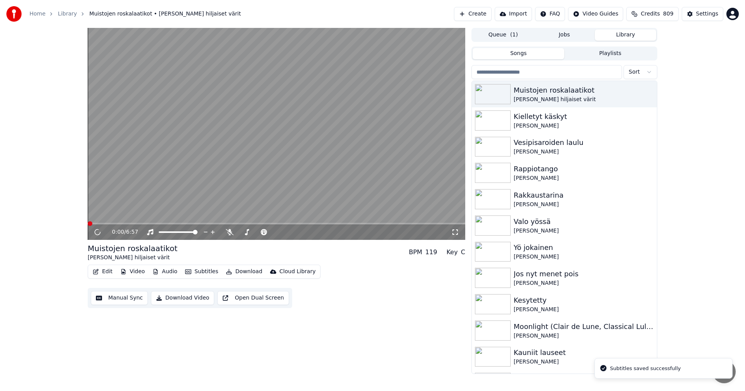
click at [207, 224] on span at bounding box center [277, 224] width 378 height 2
click at [233, 223] on span at bounding box center [277, 224] width 378 height 2
click at [99, 232] on icon at bounding box center [97, 232] width 4 height 5
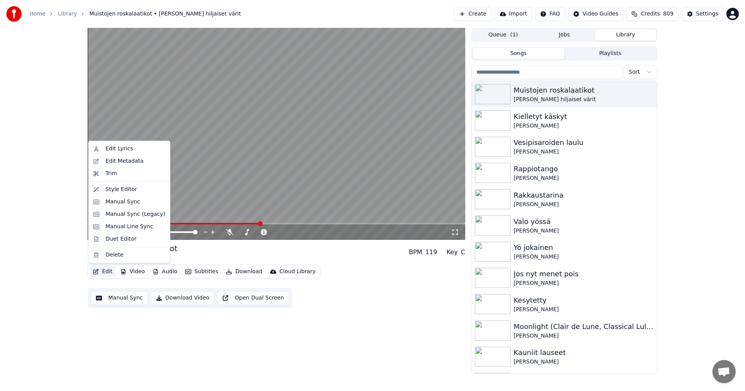
click at [111, 275] on button "Edit" at bounding box center [103, 272] width 26 height 11
click at [133, 241] on div "Duet Editor" at bounding box center [136, 240] width 60 height 8
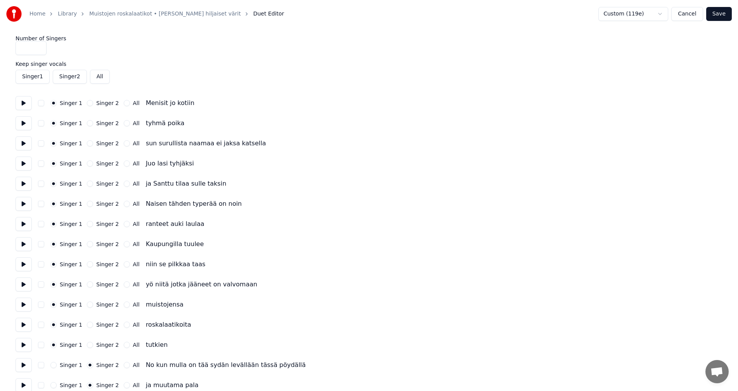
click at [24, 78] on button "Singer 1" at bounding box center [33, 77] width 34 height 14
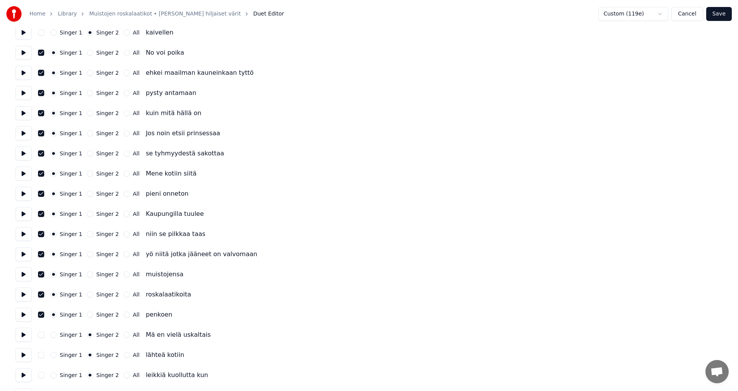
scroll to position [698, 0]
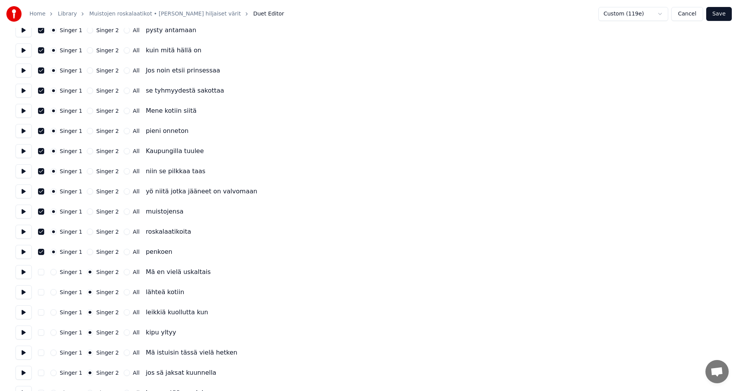
click at [724, 17] on button "Save" at bounding box center [720, 14] width 26 height 14
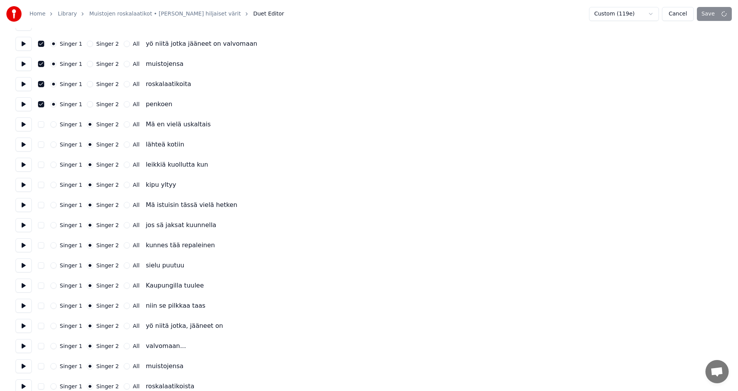
scroll to position [876, 0]
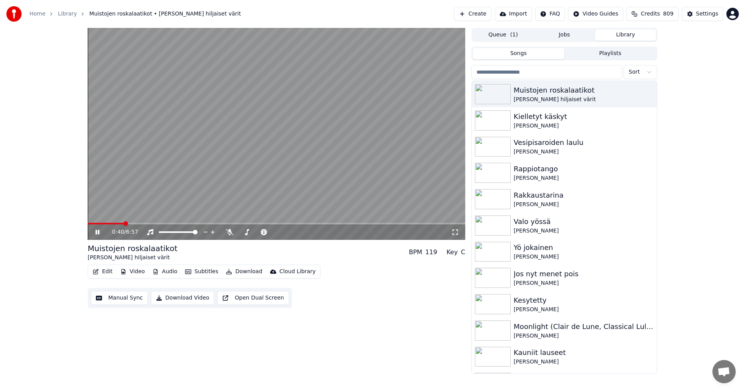
click at [124, 224] on span at bounding box center [277, 224] width 378 height 2
click at [242, 223] on span at bounding box center [277, 224] width 378 height 2
click at [227, 222] on video at bounding box center [277, 134] width 378 height 212
click at [227, 224] on span at bounding box center [166, 224] width 156 height 2
click at [94, 234] on icon at bounding box center [103, 232] width 18 height 6
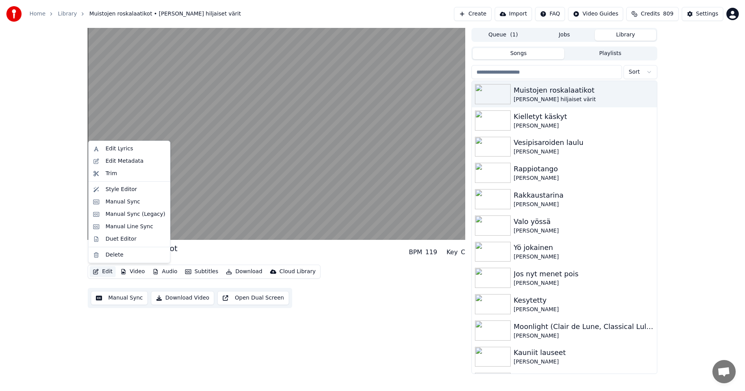
click at [111, 271] on button "Edit" at bounding box center [103, 272] width 26 height 11
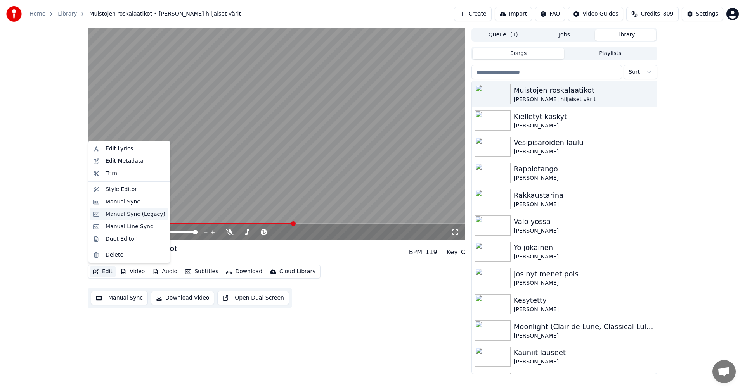
click at [109, 217] on div "Manual Sync (Legacy)" at bounding box center [136, 215] width 60 height 8
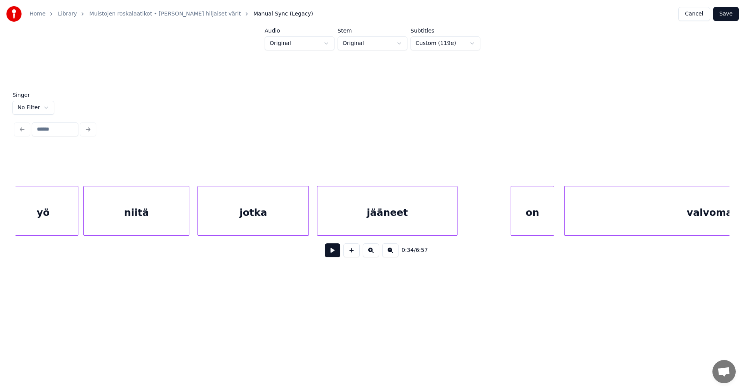
scroll to position [0, 28088]
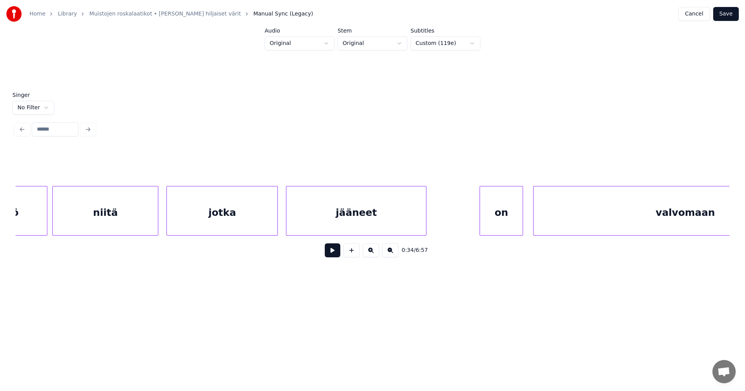
click at [376, 222] on div "jääneet" at bounding box center [356, 213] width 140 height 53
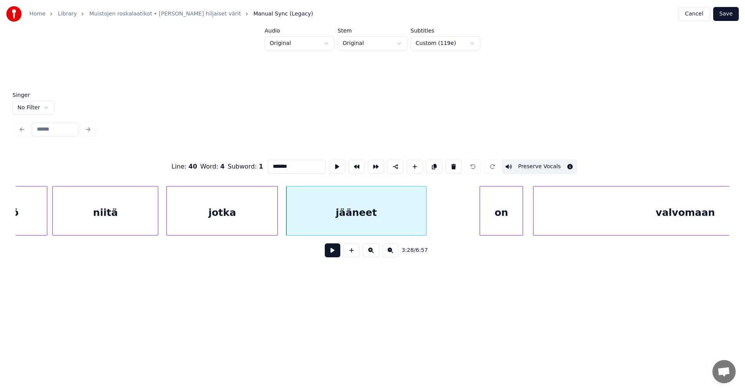
click at [494, 213] on div "on" at bounding box center [501, 213] width 43 height 53
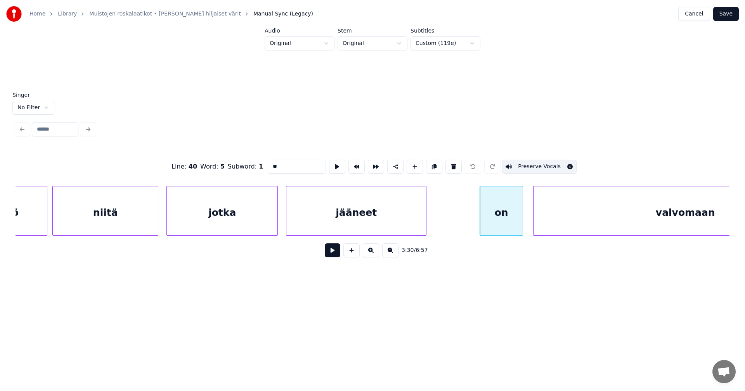
click at [404, 213] on div "jääneet" at bounding box center [356, 213] width 140 height 53
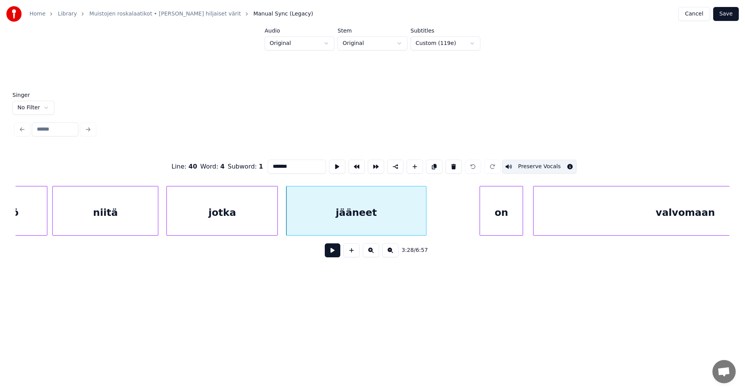
click at [292, 168] on input "*******" at bounding box center [297, 167] width 58 height 14
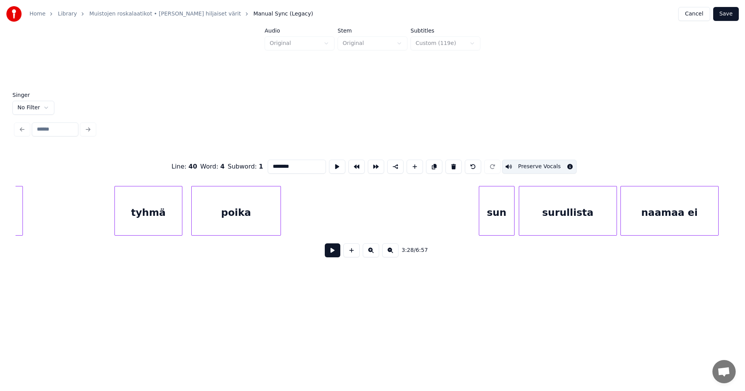
scroll to position [0, 4713]
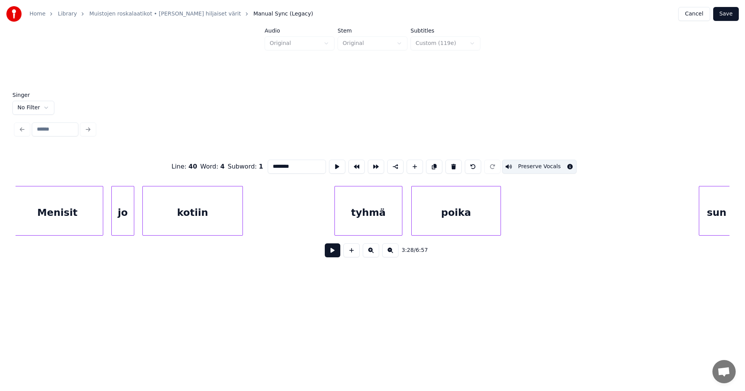
click at [186, 225] on div "kotiin" at bounding box center [193, 213] width 100 height 53
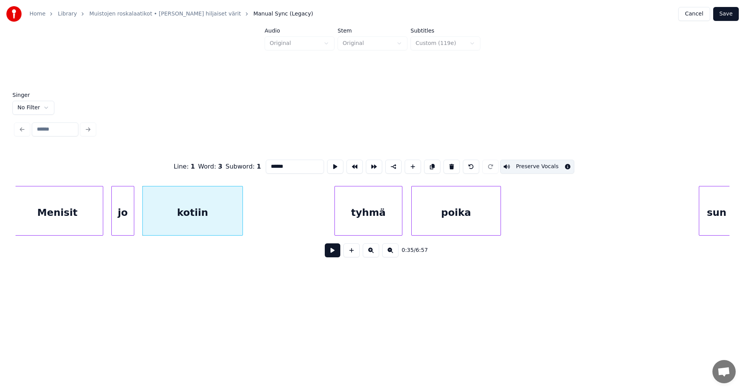
click at [375, 223] on div "tyhmä" at bounding box center [368, 213] width 67 height 53
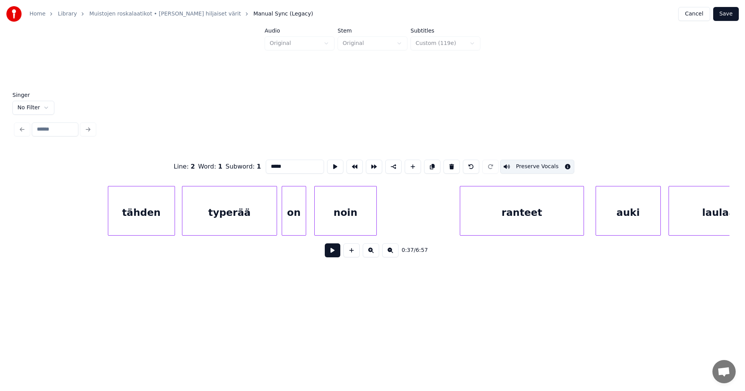
scroll to position [0, 7258]
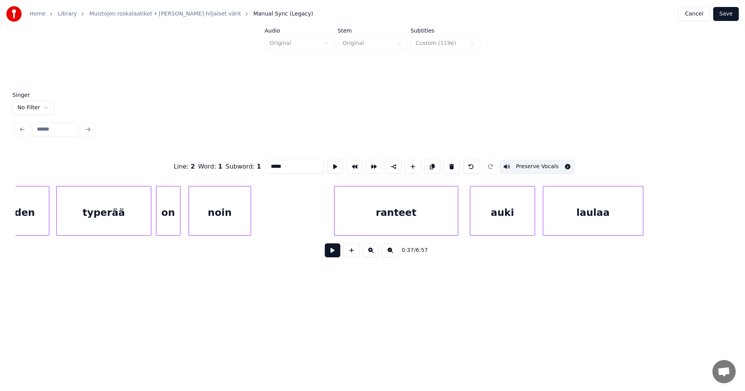
click at [238, 224] on div "noin" at bounding box center [220, 213] width 62 height 53
click at [403, 219] on div "ranteet" at bounding box center [395, 213] width 123 height 53
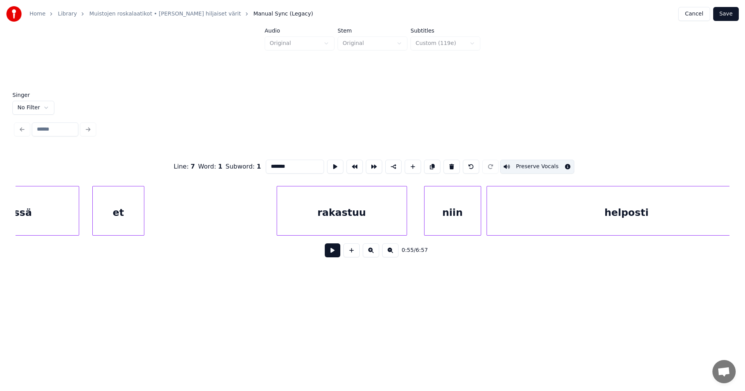
scroll to position [0, 16966]
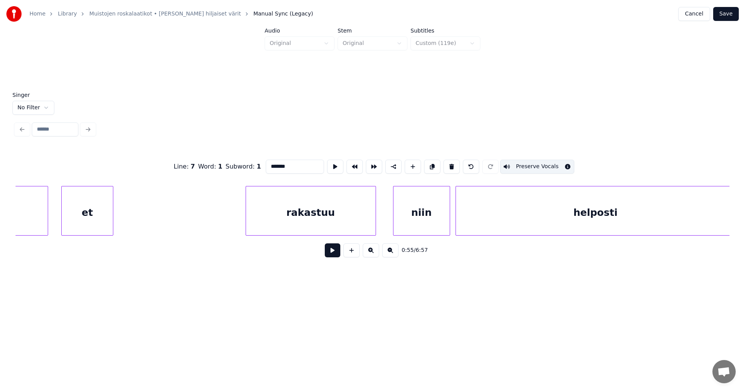
type input "*******"
click at [730, 14] on button "Save" at bounding box center [726, 14] width 26 height 14
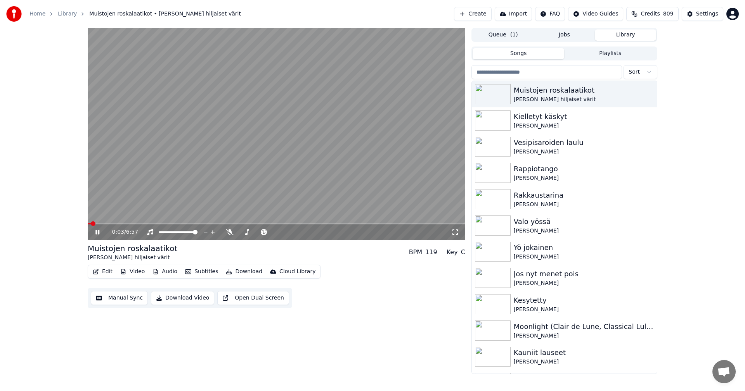
click at [100, 224] on span at bounding box center [277, 224] width 378 height 2
click at [113, 223] on span at bounding box center [277, 224] width 378 height 2
click at [96, 234] on icon at bounding box center [97, 232] width 4 height 5
click at [106, 268] on button "Edit" at bounding box center [103, 272] width 26 height 11
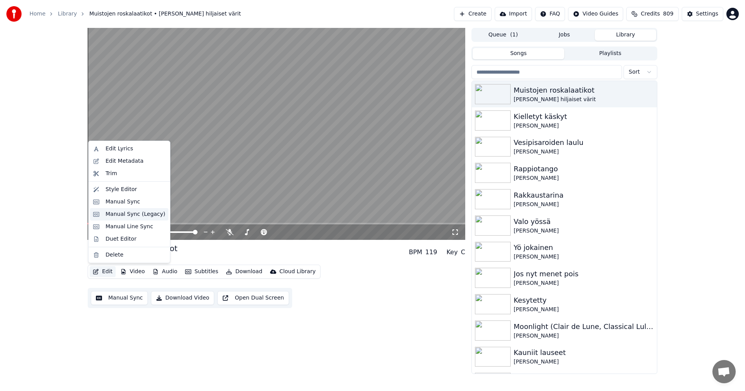
click at [138, 211] on div "Manual Sync (Legacy)" at bounding box center [136, 215] width 60 height 8
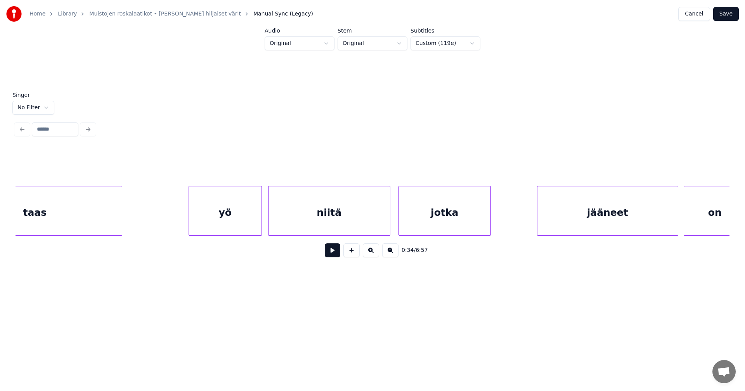
scroll to position [0, 9865]
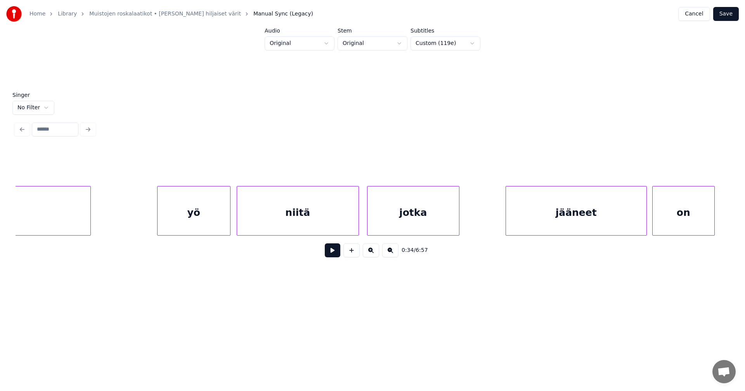
click at [408, 232] on div "jotka" at bounding box center [413, 213] width 92 height 53
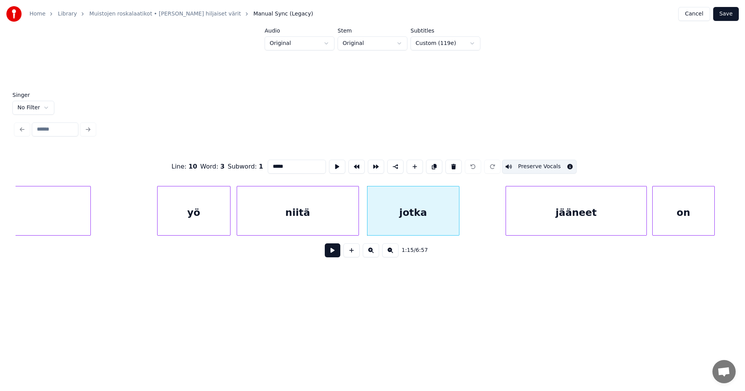
click at [545, 217] on div "jääneet" at bounding box center [576, 213] width 140 height 53
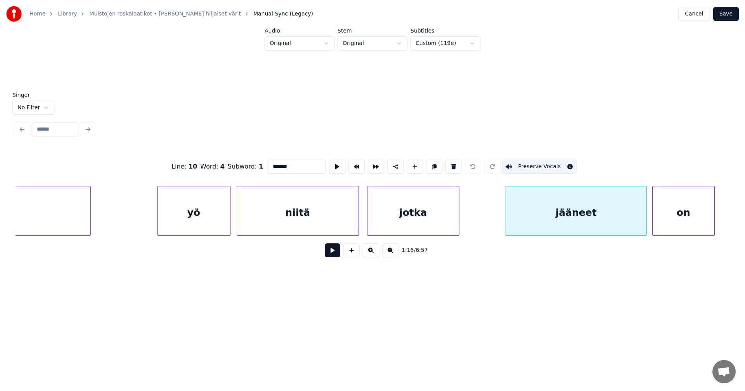
click at [409, 221] on div "jotka" at bounding box center [413, 213] width 92 height 53
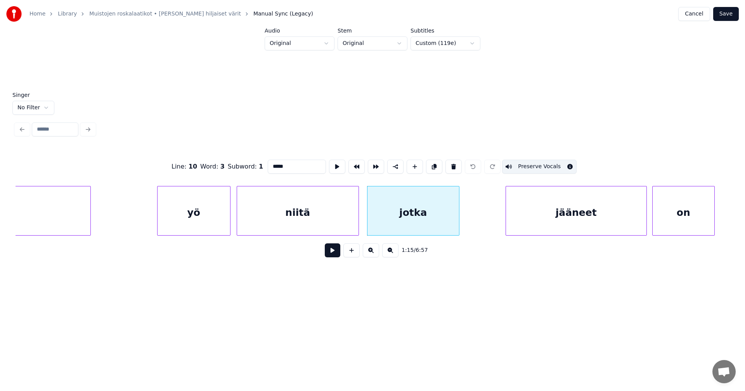
click at [287, 166] on input "*****" at bounding box center [297, 167] width 58 height 14
type input "******"
click at [733, 10] on button "Save" at bounding box center [726, 14] width 26 height 14
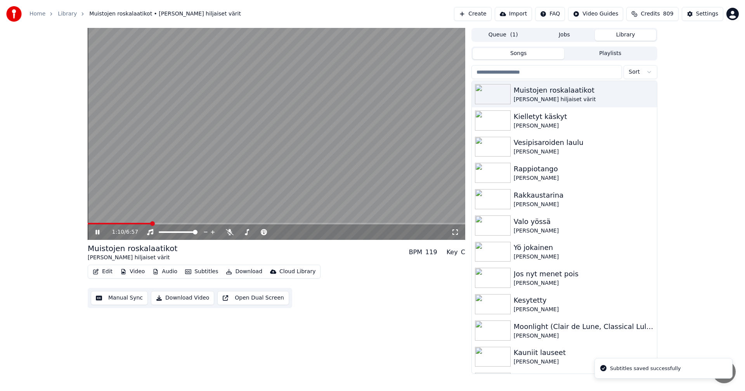
click at [151, 224] on span at bounding box center [277, 224] width 378 height 2
click at [144, 224] on span at bounding box center [126, 224] width 76 height 2
click at [99, 234] on icon at bounding box center [97, 232] width 4 height 5
click at [102, 267] on button "Edit" at bounding box center [103, 272] width 26 height 11
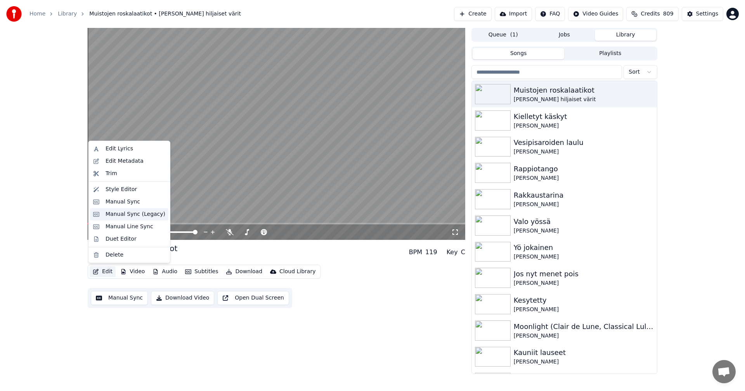
click at [145, 215] on div "Manual Sync (Legacy)" at bounding box center [136, 215] width 60 height 8
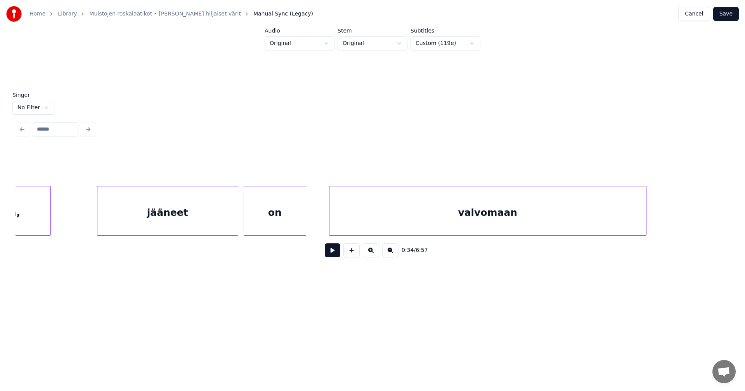
scroll to position [0, 10211]
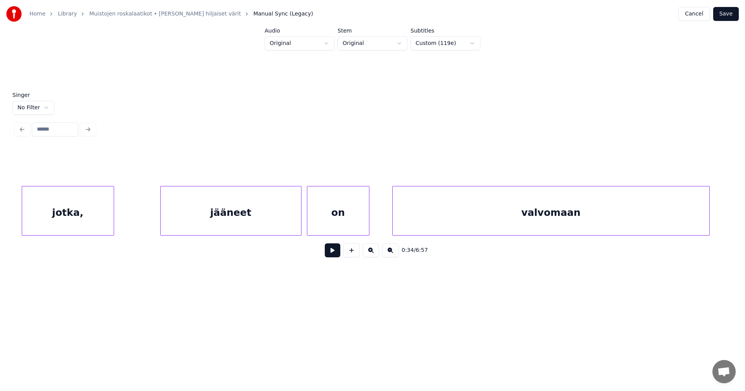
click at [103, 224] on div "jotka," at bounding box center [68, 213] width 92 height 53
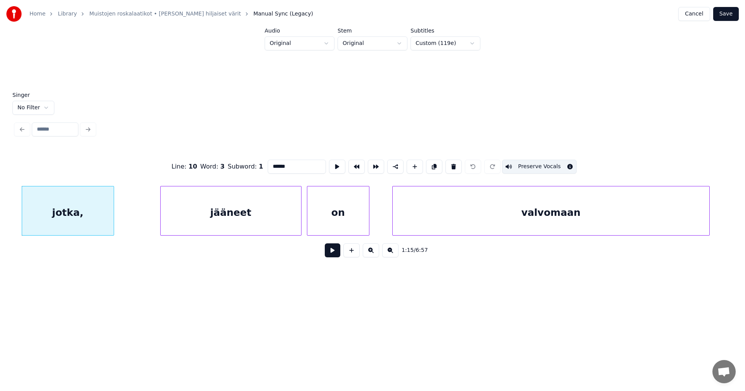
click at [289, 167] on input "******" at bounding box center [297, 167] width 58 height 14
click at [89, 219] on div "jotka" at bounding box center [68, 213] width 92 height 53
type input "*****"
click at [335, 255] on button at bounding box center [333, 251] width 16 height 14
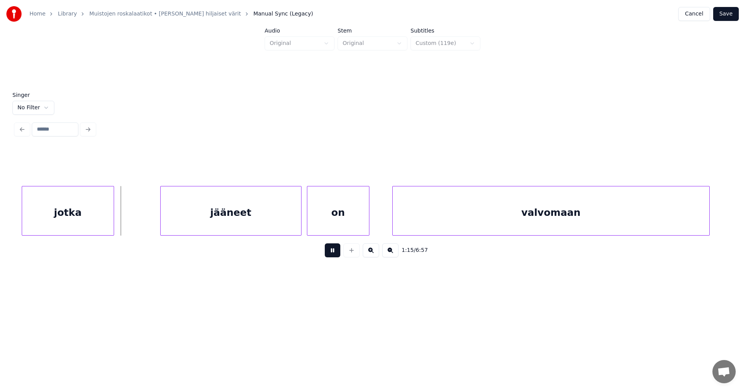
click at [335, 255] on button at bounding box center [333, 251] width 16 height 14
click at [154, 218] on div at bounding box center [155, 211] width 2 height 49
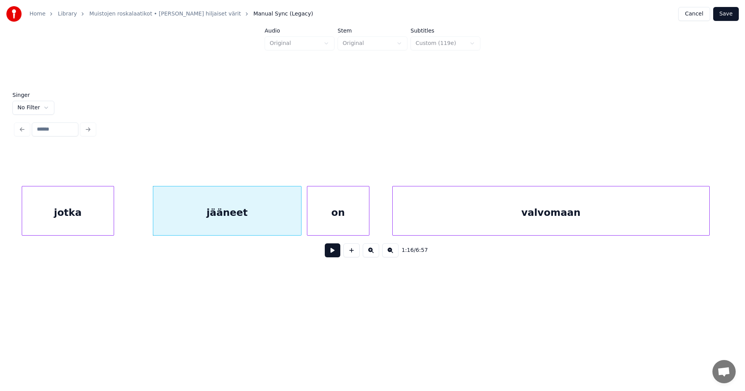
click at [87, 222] on div "jotka" at bounding box center [68, 213] width 92 height 53
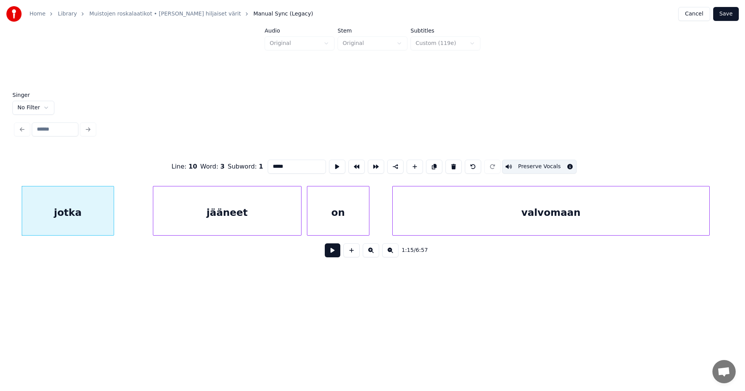
click at [334, 254] on button at bounding box center [333, 251] width 16 height 14
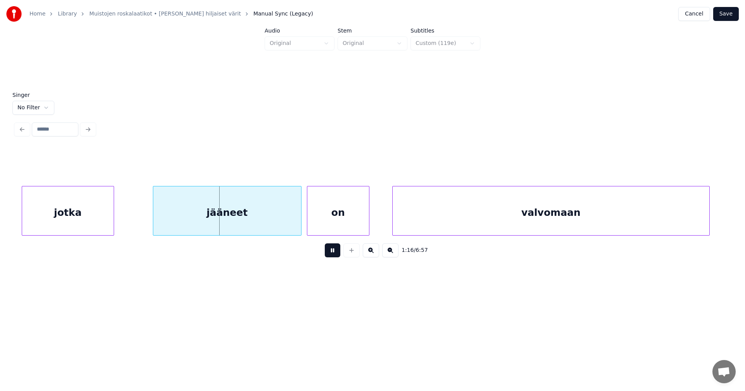
drag, startPoint x: 334, startPoint y: 254, endPoint x: 207, endPoint y: 238, distance: 128.6
click at [332, 254] on button at bounding box center [333, 251] width 16 height 14
click at [113, 227] on div at bounding box center [112, 211] width 2 height 49
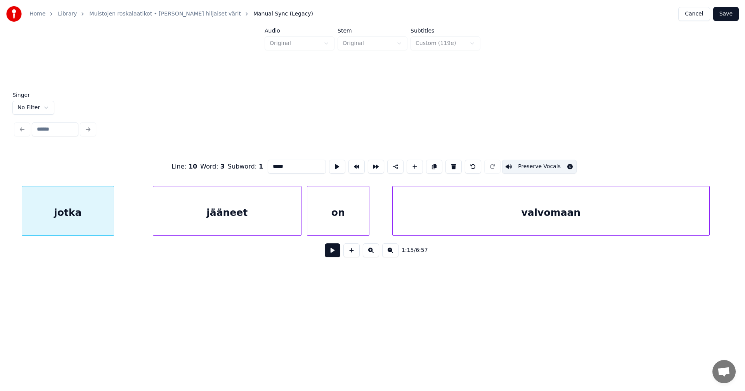
click at [334, 258] on button at bounding box center [333, 251] width 16 height 14
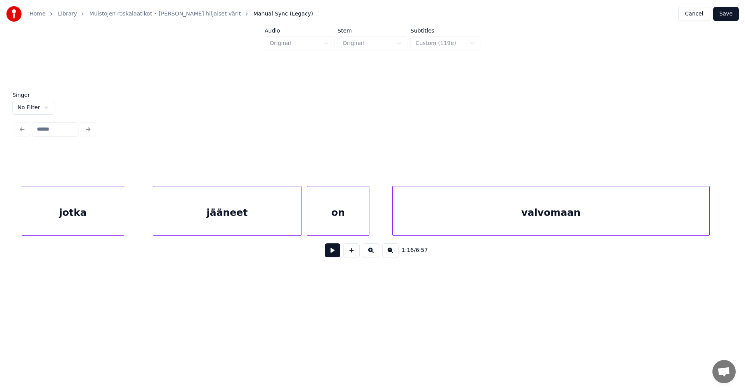
click at [121, 222] on div at bounding box center [122, 211] width 2 height 49
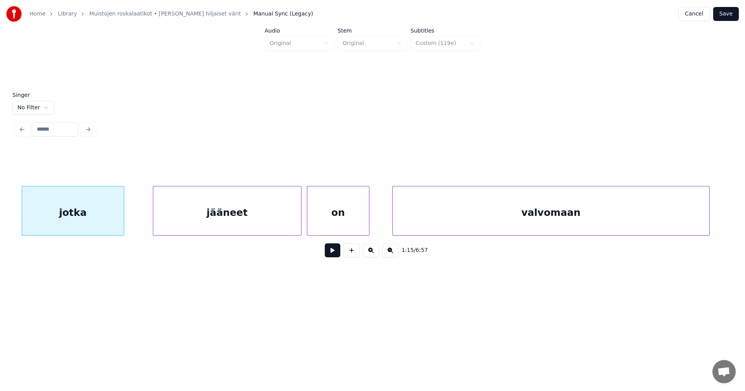
click at [336, 256] on button at bounding box center [333, 251] width 16 height 14
click at [334, 254] on button at bounding box center [333, 251] width 16 height 14
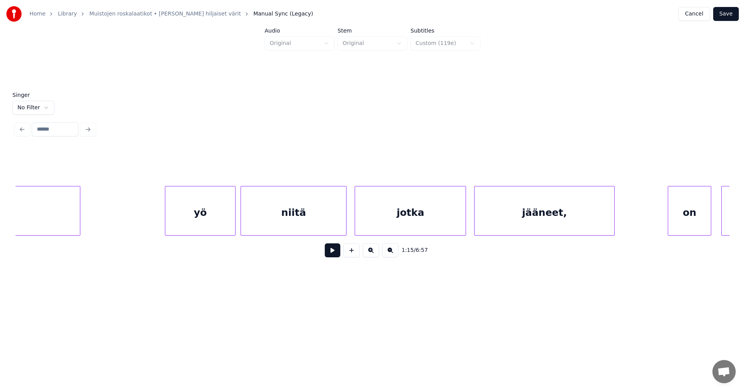
scroll to position [0, 27931]
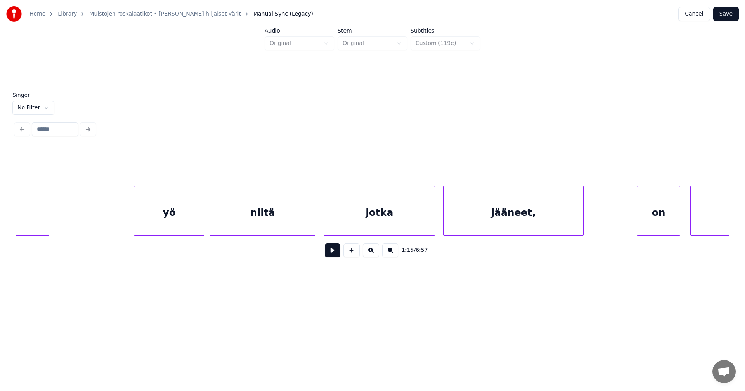
click at [298, 218] on div "niitä" at bounding box center [262, 213] width 105 height 53
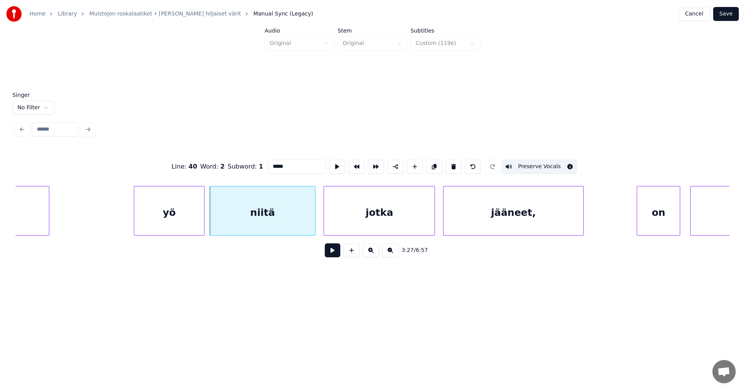
click at [338, 253] on button at bounding box center [333, 251] width 16 height 14
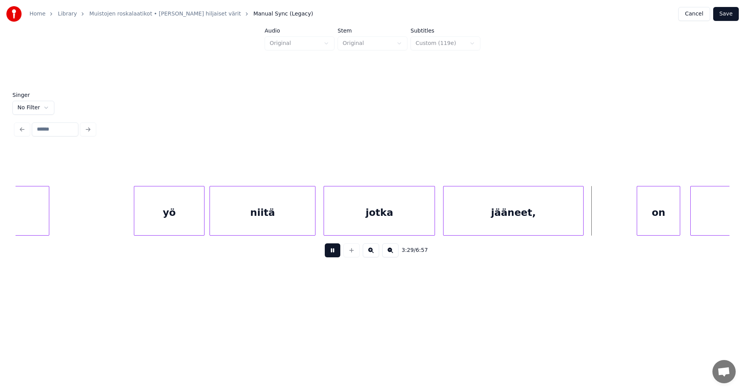
click at [338, 253] on button at bounding box center [333, 251] width 16 height 14
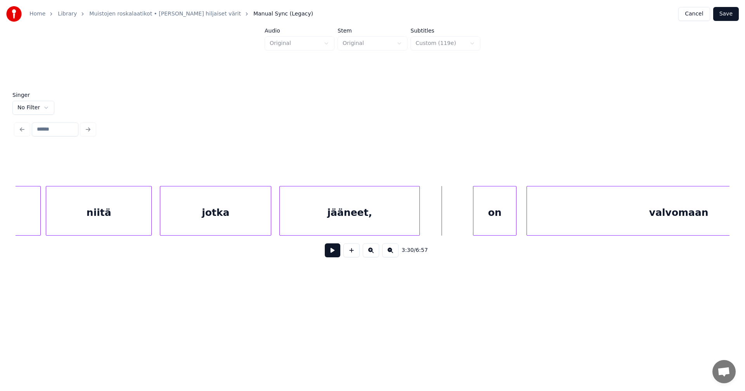
scroll to position [0, 28102]
click at [344, 219] on div "jääneet," at bounding box center [343, 213] width 140 height 53
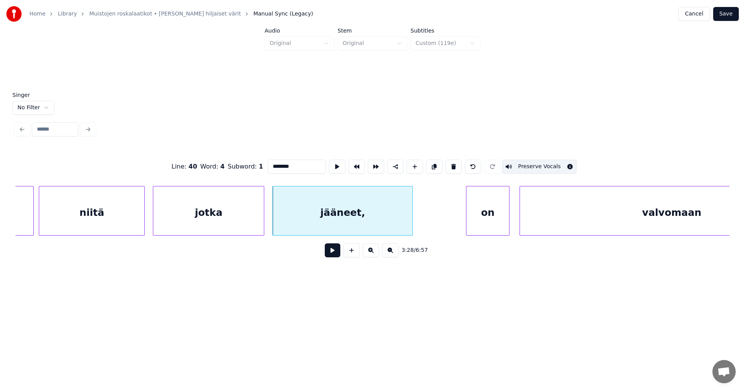
click at [335, 250] on button at bounding box center [333, 251] width 16 height 14
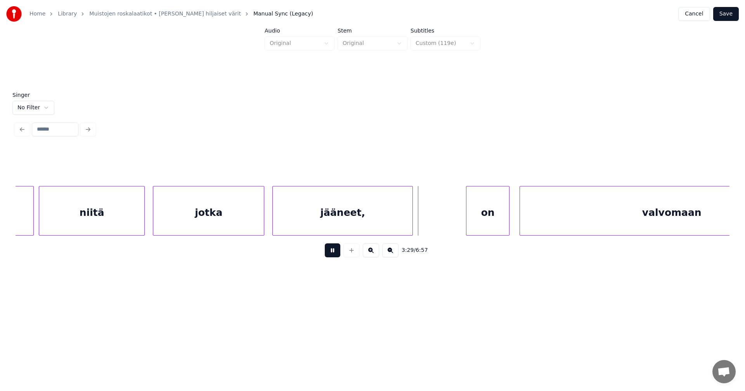
click at [334, 251] on button at bounding box center [333, 251] width 16 height 14
click at [423, 227] on div at bounding box center [422, 211] width 2 height 49
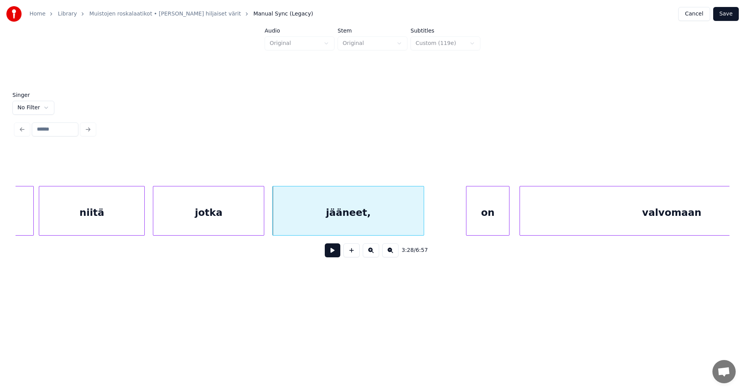
click at [408, 227] on div "jääneet," at bounding box center [348, 213] width 151 height 53
click at [328, 253] on button at bounding box center [333, 251] width 16 height 14
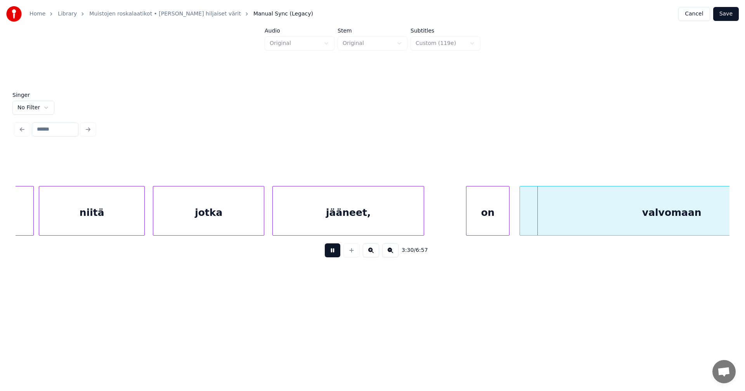
click at [328, 253] on button at bounding box center [333, 251] width 16 height 14
click at [416, 215] on div at bounding box center [416, 211] width 2 height 49
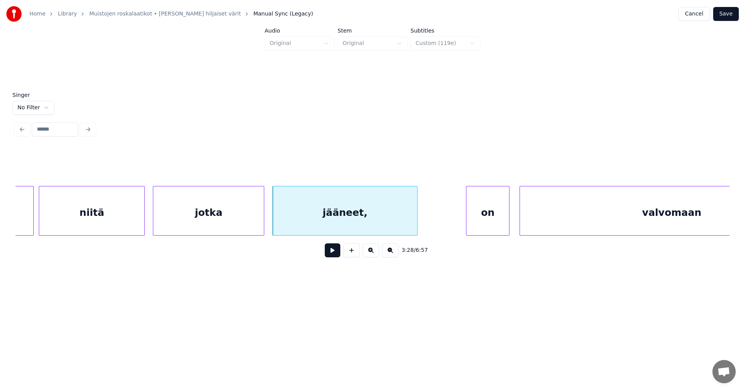
click at [721, 15] on button "Save" at bounding box center [726, 14] width 26 height 14
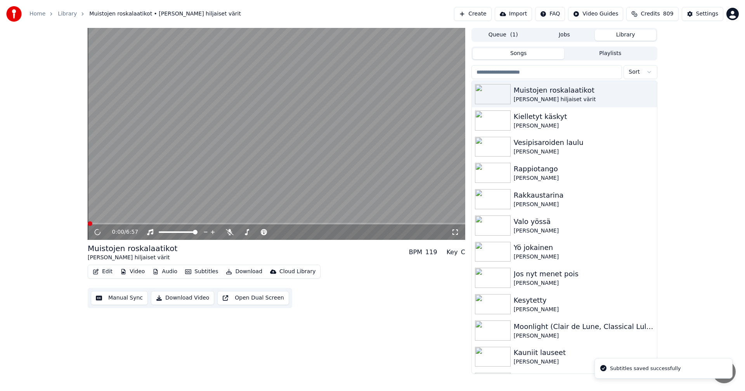
click at [218, 224] on span at bounding box center [277, 224] width 378 height 2
click at [250, 223] on span at bounding box center [277, 224] width 378 height 2
click at [240, 223] on span at bounding box center [170, 224] width 164 height 2
click at [222, 223] on span at bounding box center [165, 224] width 154 height 2
click at [314, 223] on span at bounding box center [277, 224] width 378 height 2
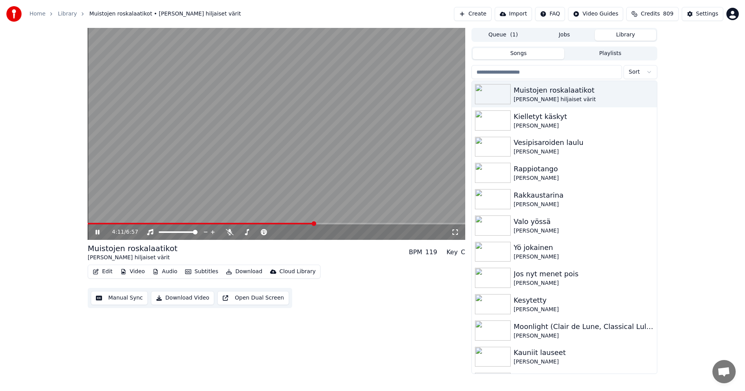
click at [332, 222] on video at bounding box center [277, 134] width 378 height 212
click at [332, 224] on span at bounding box center [277, 224] width 378 height 2
click at [100, 234] on icon at bounding box center [103, 232] width 18 height 6
click at [349, 224] on span at bounding box center [277, 224] width 378 height 2
click at [100, 233] on icon at bounding box center [103, 232] width 18 height 6
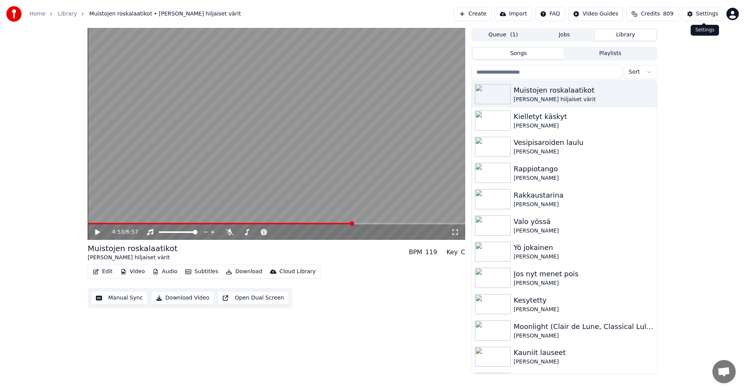
click at [712, 12] on div "Settings" at bounding box center [707, 14] width 22 height 8
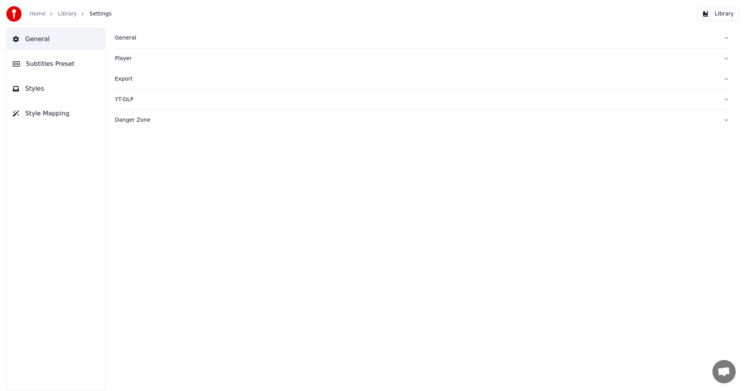
click at [73, 65] on button "Subtitles Preset" at bounding box center [56, 64] width 99 height 22
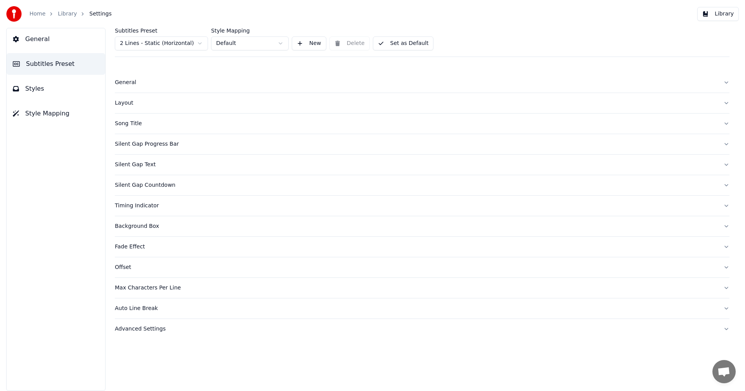
click at [185, 46] on html "Home Library Settings Library General Subtitles Preset Styles Style Mapping Sub…" at bounding box center [372, 195] width 745 height 391
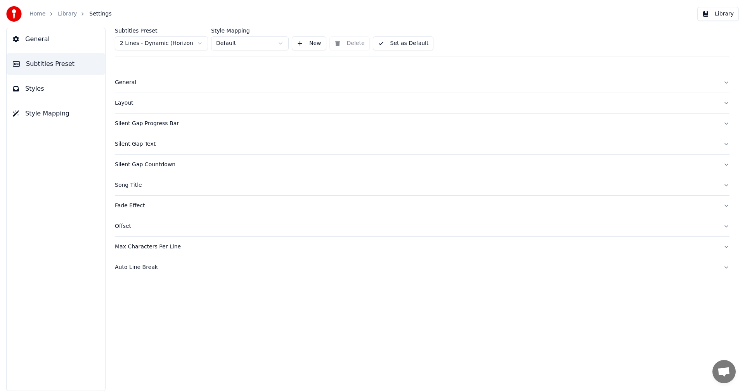
click at [147, 167] on div "Silent Gap Countdown" at bounding box center [416, 165] width 602 height 8
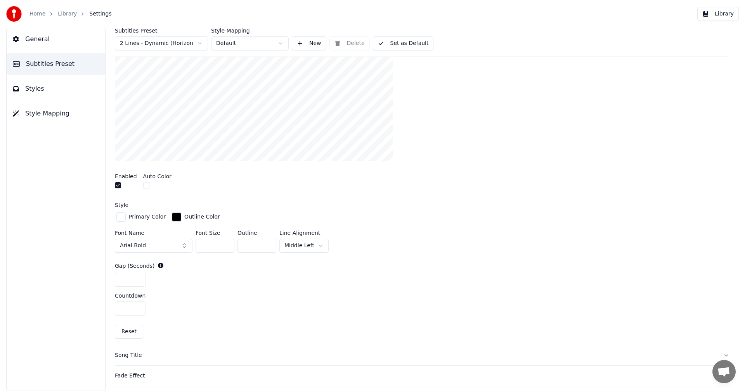
scroll to position [194, 0]
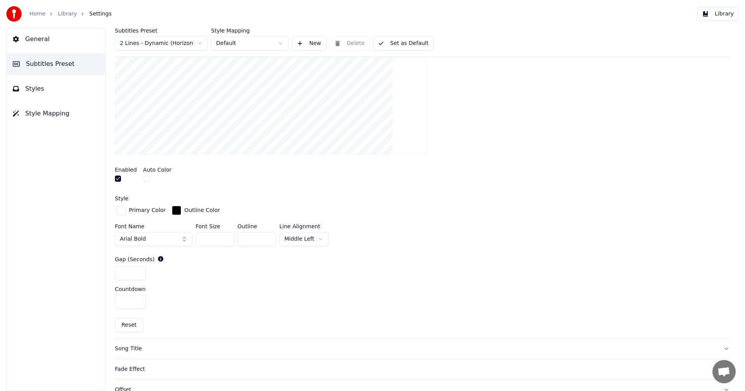
click at [144, 180] on button "button" at bounding box center [146, 179] width 6 height 6
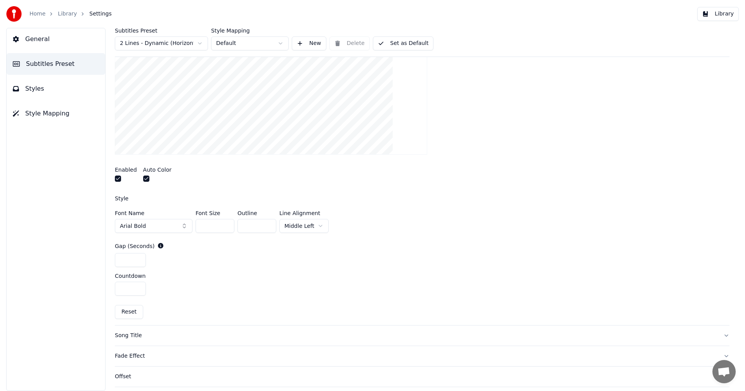
click at [726, 17] on button "Library" at bounding box center [718, 14] width 42 height 14
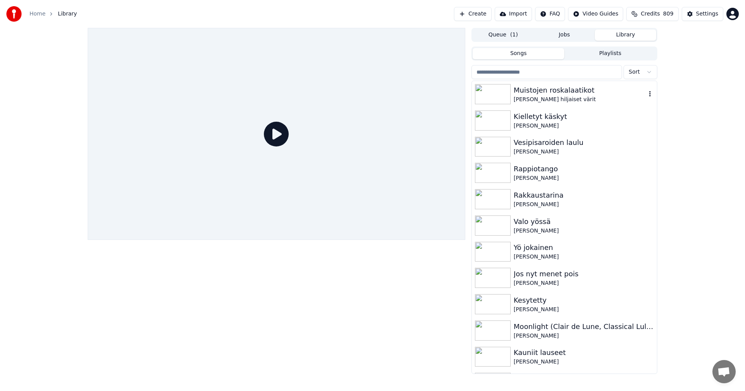
click at [553, 95] on div "Muistojen roskalaatikot" at bounding box center [580, 90] width 132 height 11
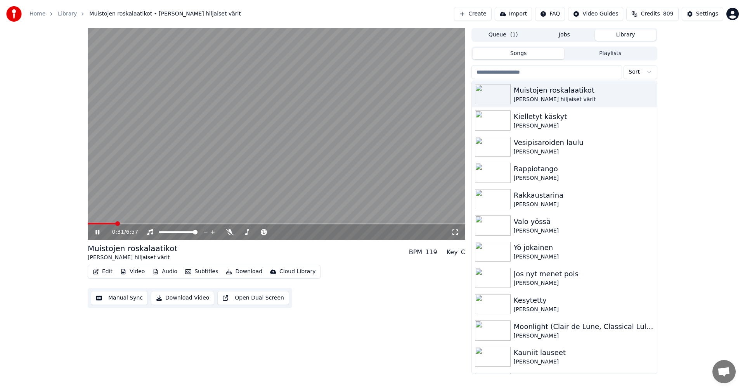
click at [116, 224] on span at bounding box center [277, 224] width 378 height 2
click at [112, 223] on span at bounding box center [100, 224] width 24 height 2
click at [191, 223] on span at bounding box center [146, 224] width 116 height 2
click at [229, 235] on icon at bounding box center [230, 232] width 8 height 6
click at [228, 232] on icon at bounding box center [229, 232] width 4 height 6
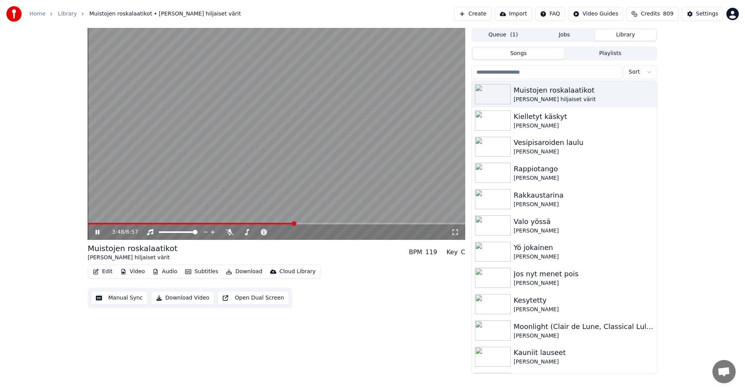
click at [312, 224] on span at bounding box center [277, 224] width 378 height 2
click at [322, 224] on span at bounding box center [277, 224] width 378 height 2
click at [336, 225] on span at bounding box center [277, 224] width 378 height 2
click at [344, 224] on span at bounding box center [277, 224] width 378 height 2
click at [96, 231] on icon at bounding box center [97, 232] width 4 height 5
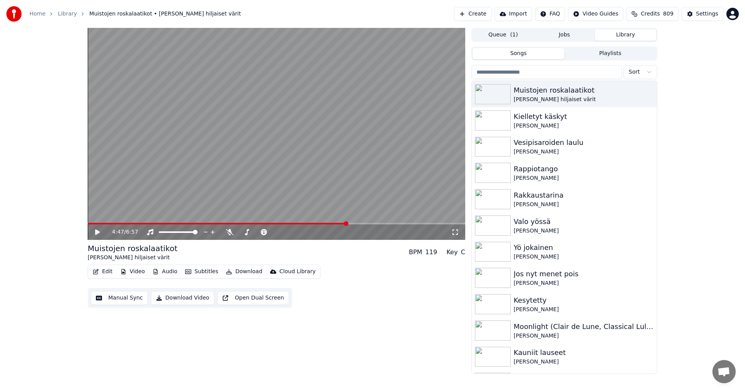
click at [97, 231] on icon at bounding box center [97, 232] width 5 height 5
click at [230, 234] on icon at bounding box center [230, 232] width 8 height 6
click at [230, 232] on icon at bounding box center [229, 232] width 4 height 6
click at [228, 233] on icon at bounding box center [230, 232] width 8 height 6
click at [229, 232] on icon at bounding box center [229, 232] width 4 height 6
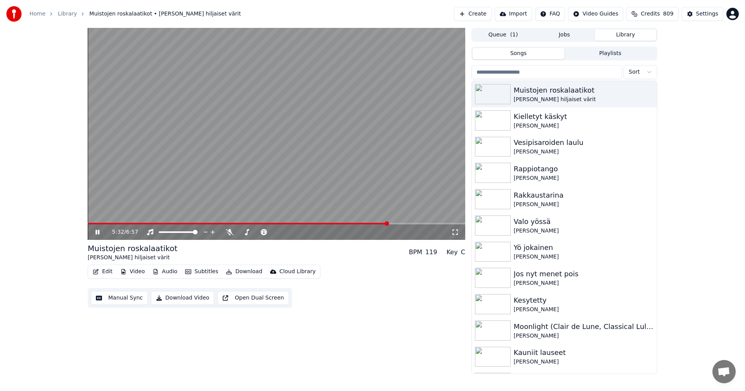
click at [99, 233] on icon at bounding box center [97, 232] width 4 height 5
click at [106, 271] on button "Edit" at bounding box center [103, 272] width 26 height 11
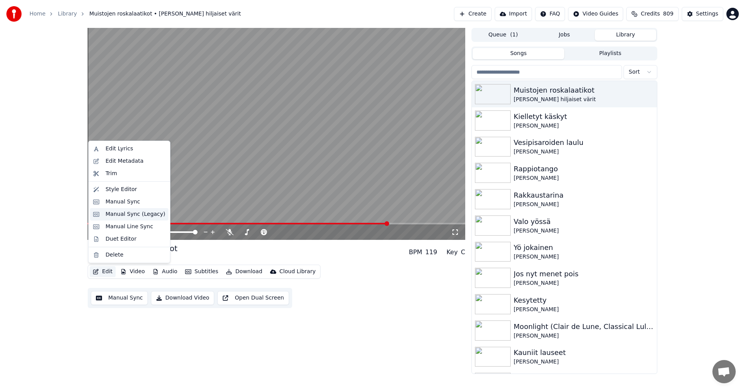
click at [132, 216] on div "Manual Sync (Legacy)" at bounding box center [136, 215] width 60 height 8
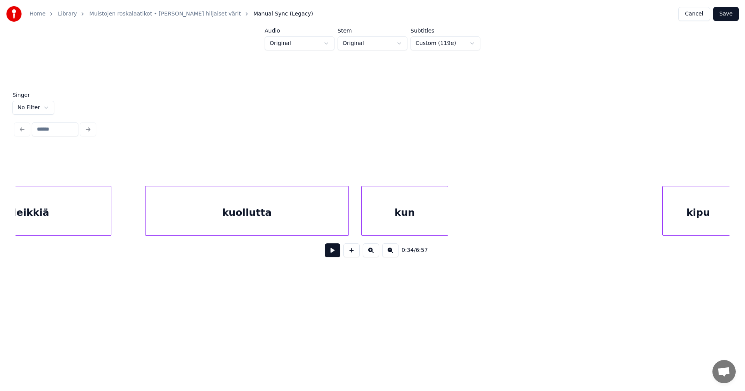
scroll to position [0, 41410]
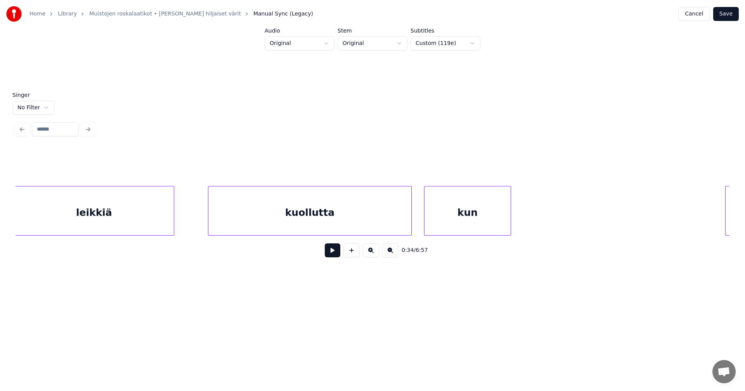
click at [255, 218] on div "kuollutta" at bounding box center [309, 213] width 203 height 53
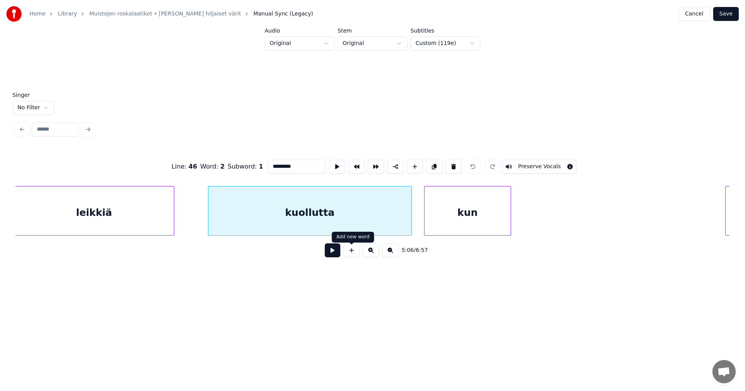
click at [337, 253] on button at bounding box center [333, 251] width 16 height 14
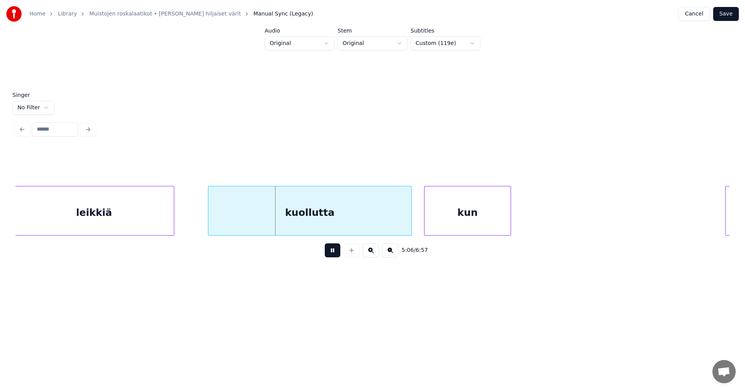
click at [337, 253] on button at bounding box center [333, 251] width 16 height 14
click at [214, 222] on div at bounding box center [215, 211] width 2 height 49
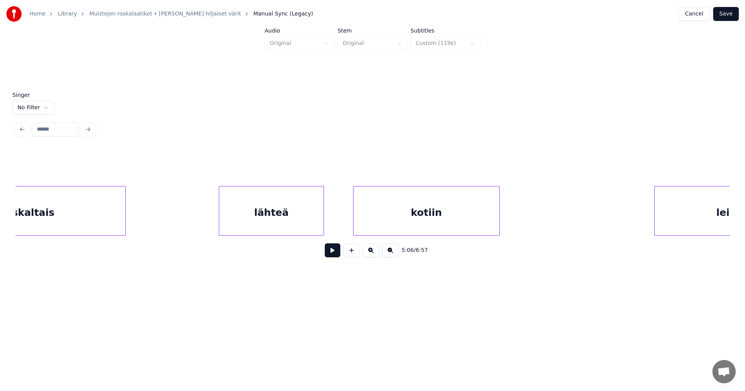
scroll to position [0, 40145]
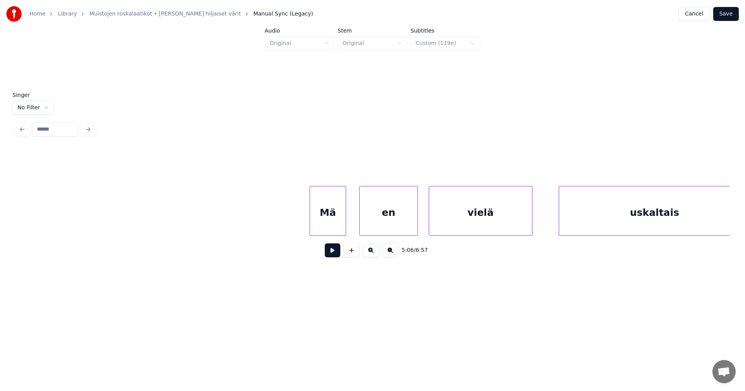
click at [341, 226] on div "Mä" at bounding box center [328, 213] width 36 height 53
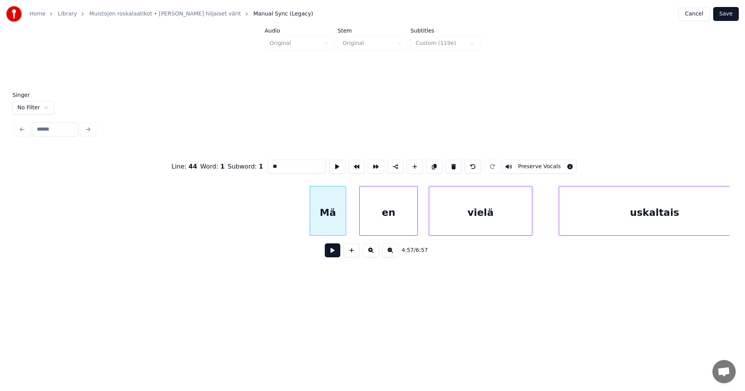
click at [332, 256] on button at bounding box center [333, 251] width 16 height 14
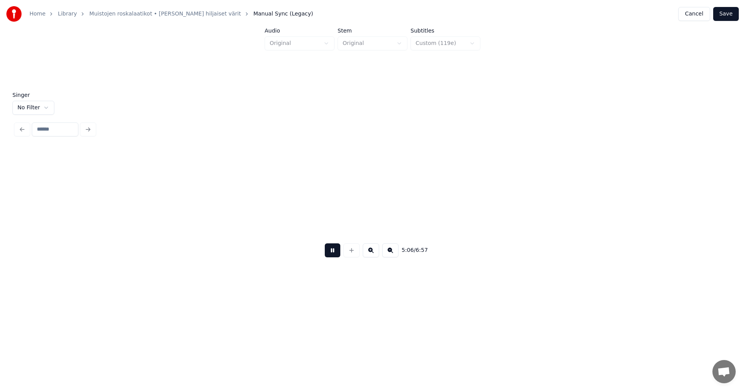
scroll to position [0, 41575]
click at [332, 256] on button at bounding box center [333, 251] width 16 height 14
click at [353, 223] on div at bounding box center [353, 211] width 2 height 49
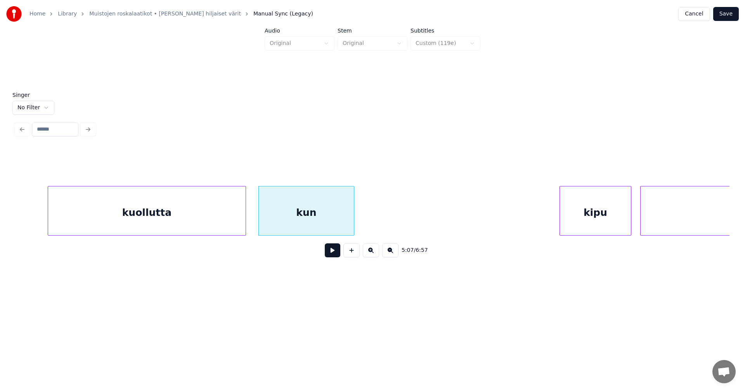
click at [334, 252] on button at bounding box center [333, 251] width 16 height 14
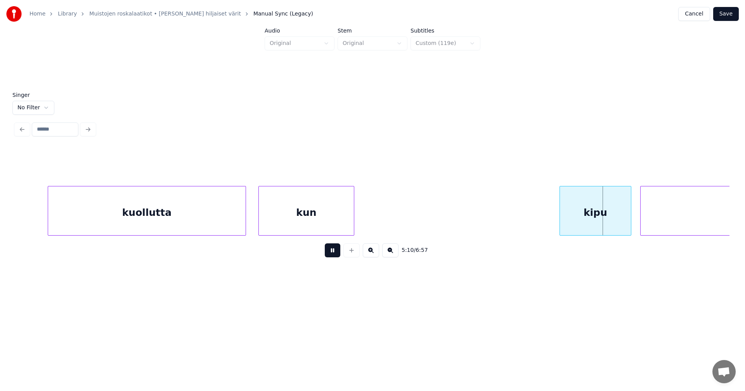
click at [334, 252] on button at bounding box center [333, 251] width 16 height 14
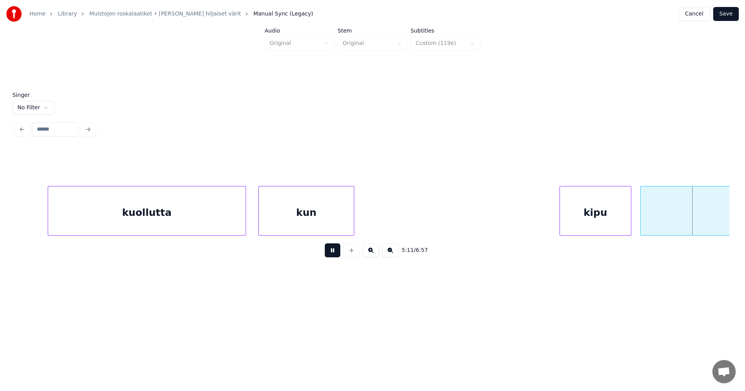
click at [334, 252] on button at bounding box center [333, 251] width 16 height 14
click at [661, 225] on div "yltyy" at bounding box center [754, 213] width 226 height 53
click at [332, 255] on button at bounding box center [333, 251] width 16 height 14
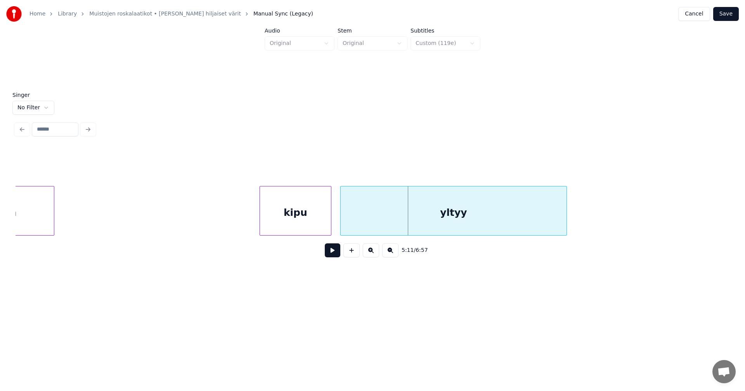
scroll to position [0, 41886]
click at [313, 217] on div at bounding box center [314, 211] width 2 height 49
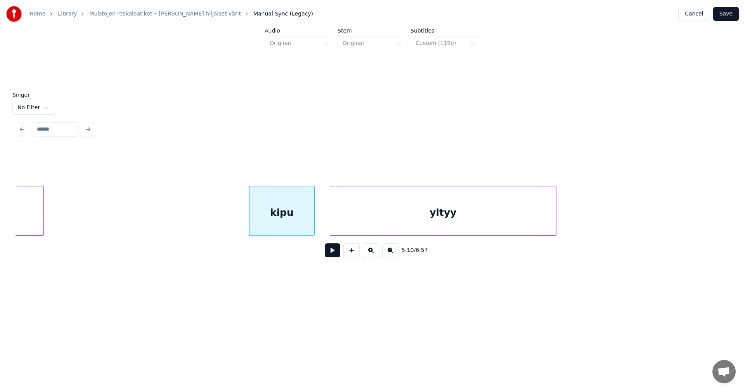
click at [331, 249] on button at bounding box center [333, 251] width 16 height 14
click at [331, 250] on button at bounding box center [333, 251] width 16 height 14
click at [322, 221] on div at bounding box center [323, 211] width 2 height 49
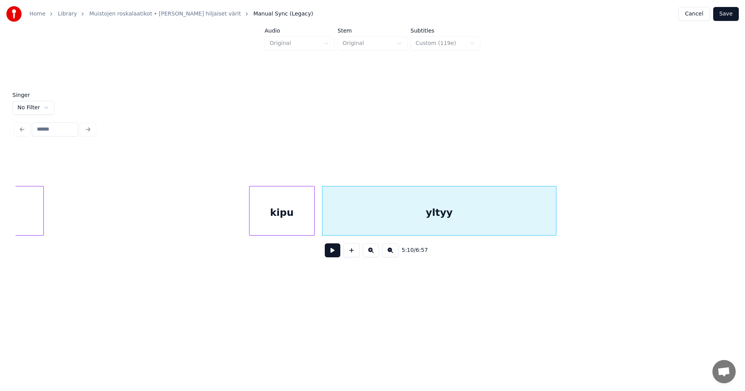
click at [329, 254] on button at bounding box center [333, 251] width 16 height 14
click at [331, 222] on div at bounding box center [330, 211] width 2 height 49
click at [329, 249] on button at bounding box center [333, 251] width 16 height 14
click at [331, 251] on button at bounding box center [333, 251] width 16 height 14
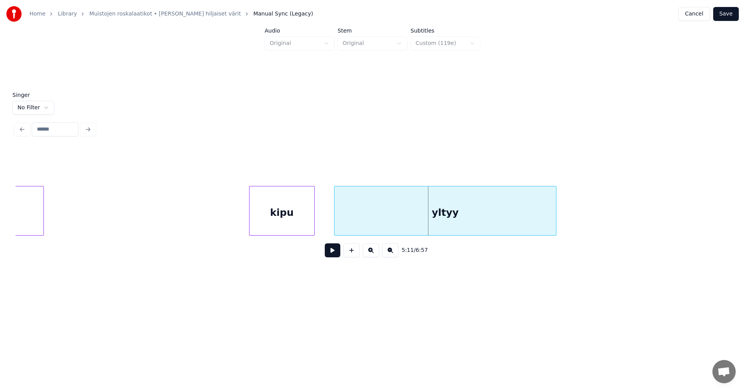
click at [335, 221] on div at bounding box center [335, 211] width 2 height 49
click at [300, 223] on div "kipu" at bounding box center [281, 213] width 65 height 53
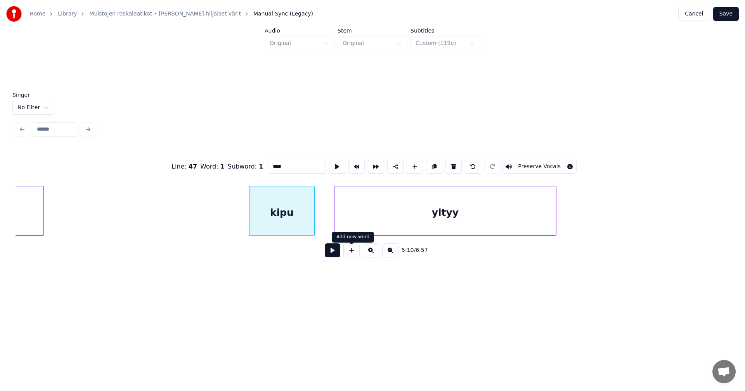
click at [334, 253] on button at bounding box center [333, 251] width 16 height 14
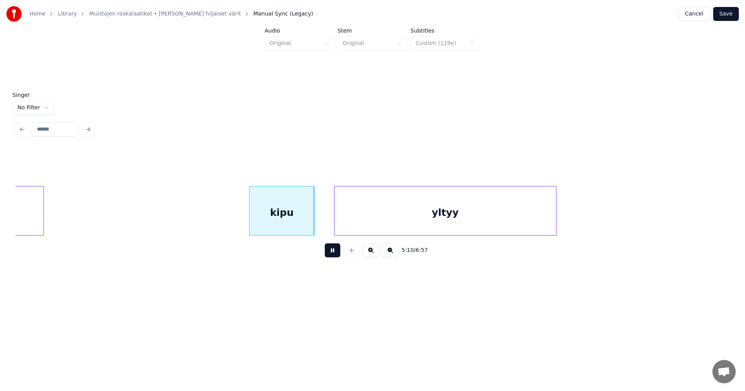
click at [334, 253] on button at bounding box center [333, 251] width 16 height 14
click at [321, 226] on div at bounding box center [320, 211] width 2 height 49
click at [335, 255] on button at bounding box center [333, 251] width 16 height 14
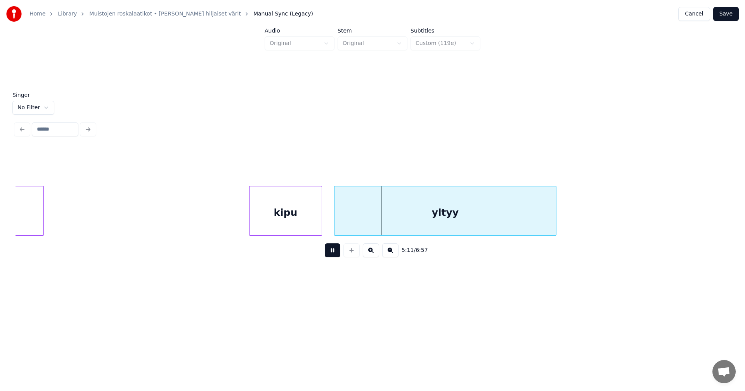
drag, startPoint x: 335, startPoint y: 254, endPoint x: 342, endPoint y: 230, distance: 24.6
click at [335, 254] on button at bounding box center [333, 251] width 16 height 14
click at [369, 216] on div "yltyy" at bounding box center [445, 213] width 222 height 53
click at [326, 254] on button at bounding box center [333, 251] width 16 height 14
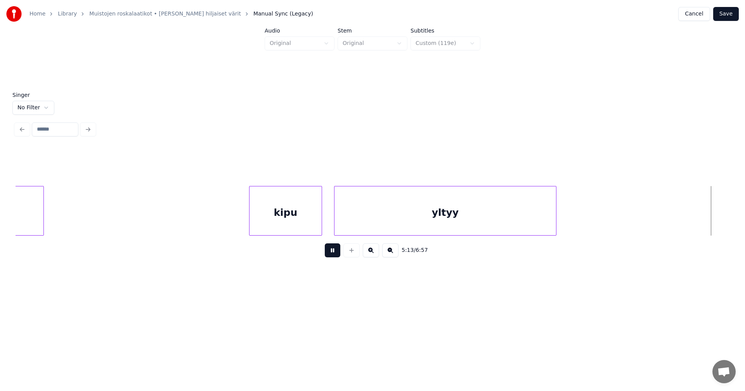
scroll to position [0, 42601]
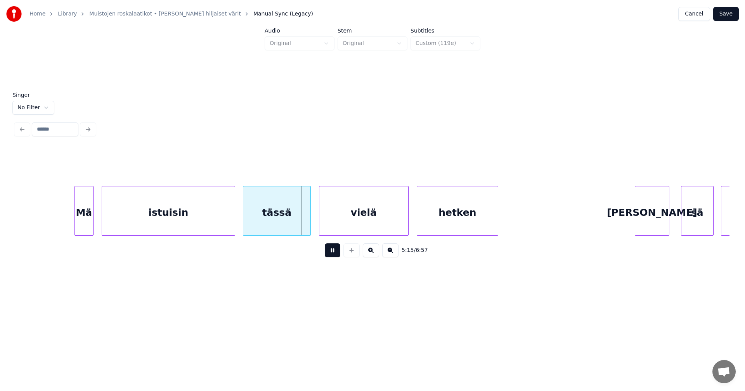
click at [328, 254] on button at bounding box center [333, 251] width 16 height 14
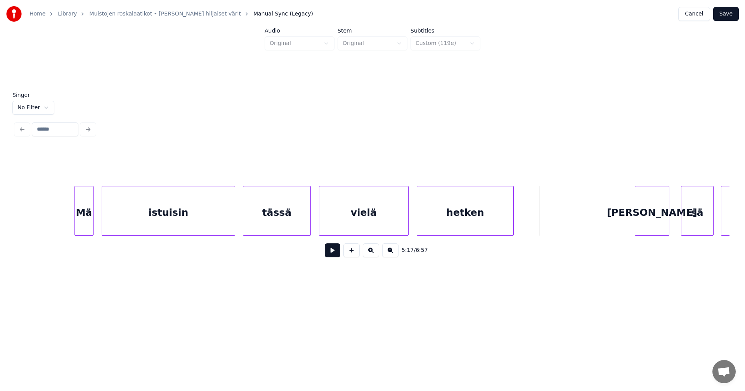
click at [513, 222] on div at bounding box center [512, 211] width 2 height 49
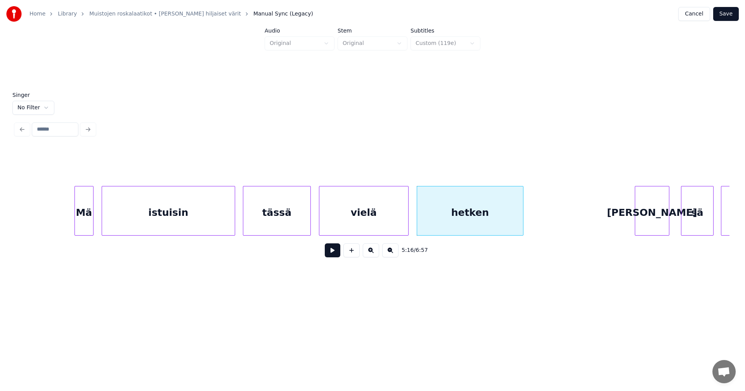
click at [339, 253] on button at bounding box center [333, 251] width 16 height 14
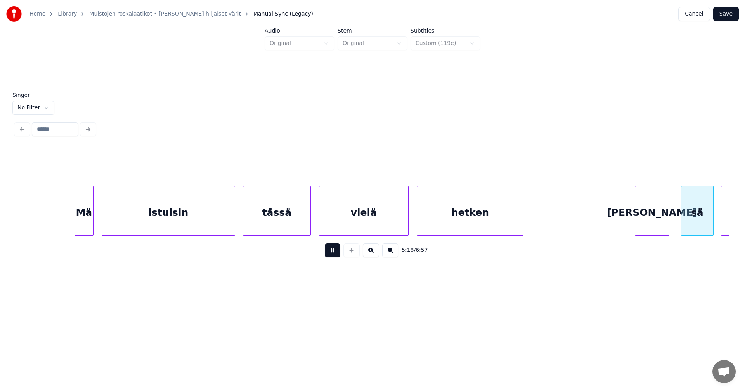
scroll to position [0, 43317]
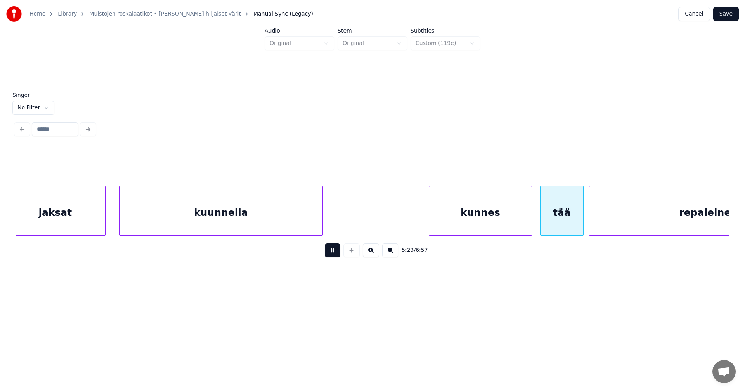
click at [337, 254] on button at bounding box center [333, 251] width 16 height 14
click at [332, 253] on button at bounding box center [333, 251] width 16 height 14
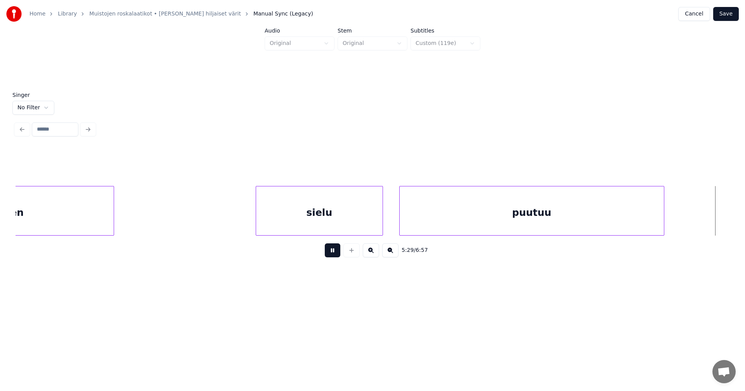
scroll to position [0, 44746]
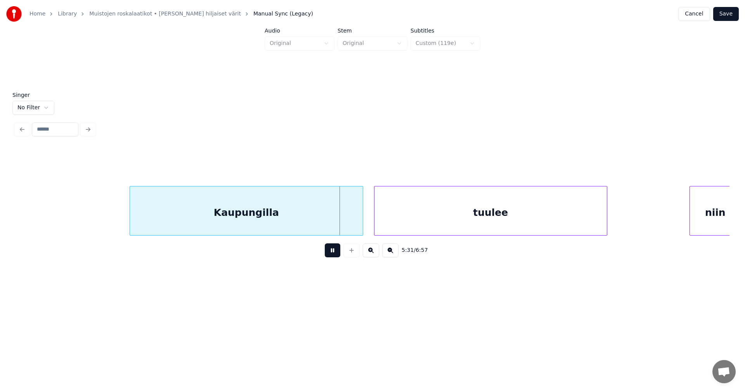
click at [333, 253] on button at bounding box center [333, 251] width 16 height 14
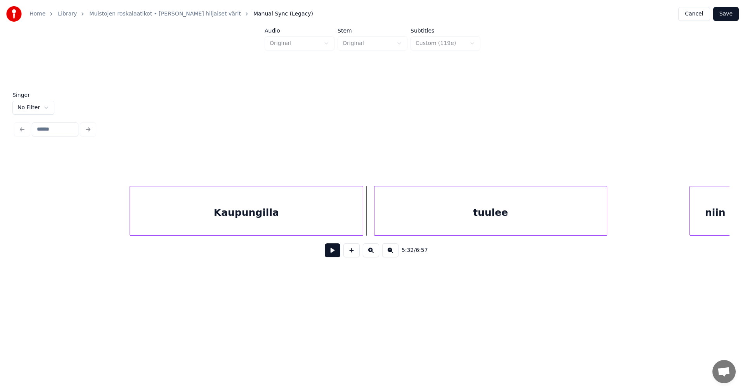
click at [332, 253] on button at bounding box center [333, 251] width 16 height 14
click at [613, 228] on div at bounding box center [612, 211] width 2 height 49
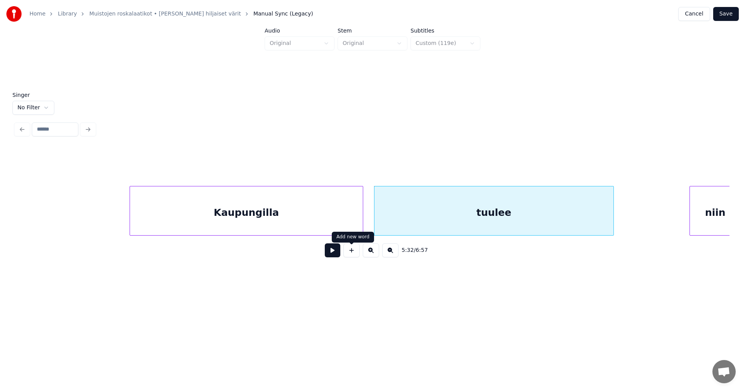
click at [339, 255] on button at bounding box center [333, 251] width 16 height 14
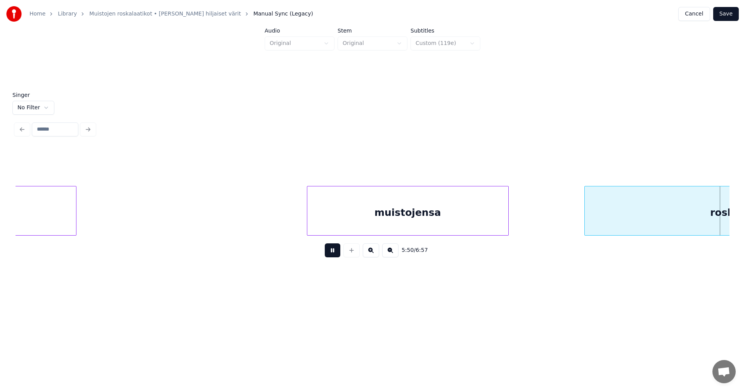
scroll to position [0, 47606]
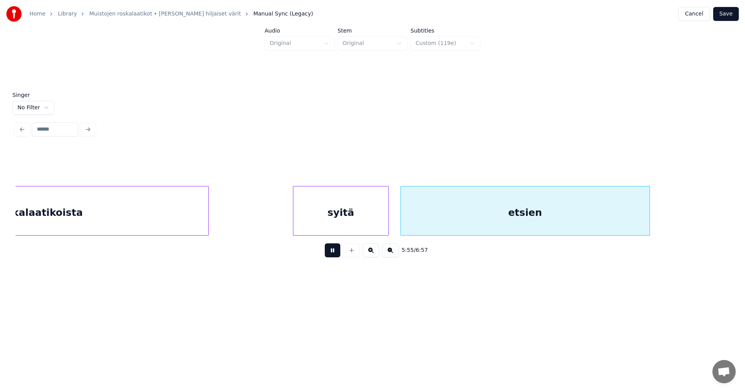
click at [331, 254] on button at bounding box center [333, 251] width 16 height 14
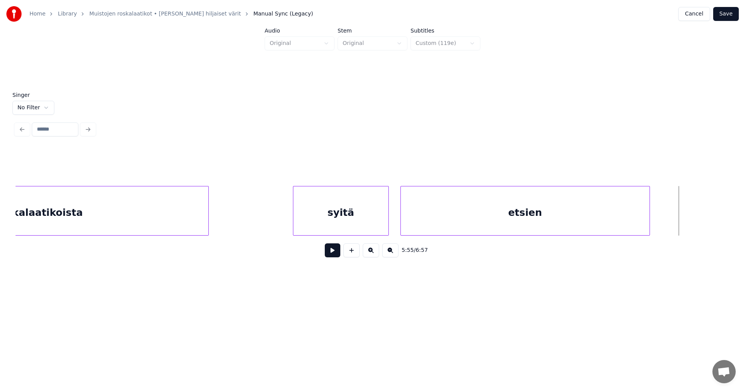
click at [731, 18] on button "Save" at bounding box center [726, 14] width 26 height 14
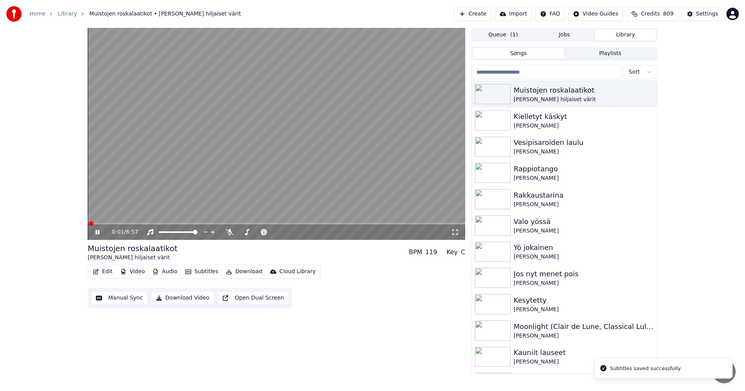
click at [96, 232] on icon at bounding box center [97, 232] width 4 height 5
click at [248, 271] on button "Download" at bounding box center [244, 272] width 43 height 11
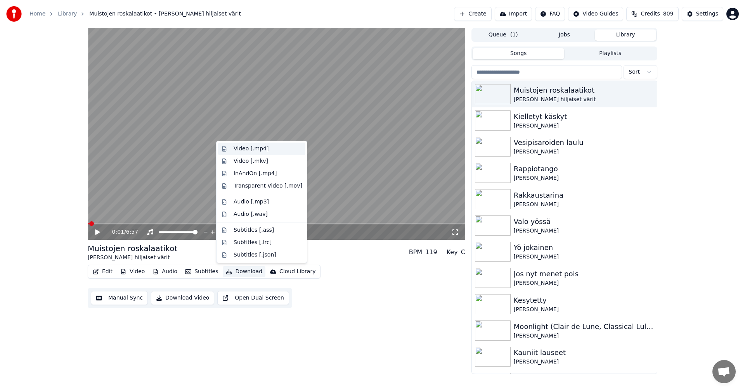
click at [269, 150] on div "Video [.mp4]" at bounding box center [268, 149] width 69 height 8
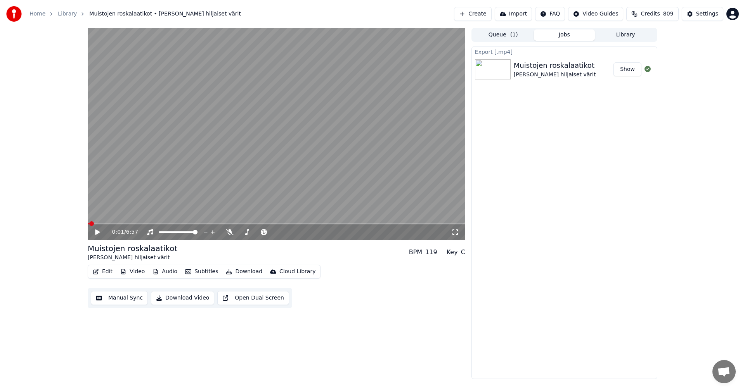
click at [141, 273] on button "Video" at bounding box center [132, 272] width 31 height 11
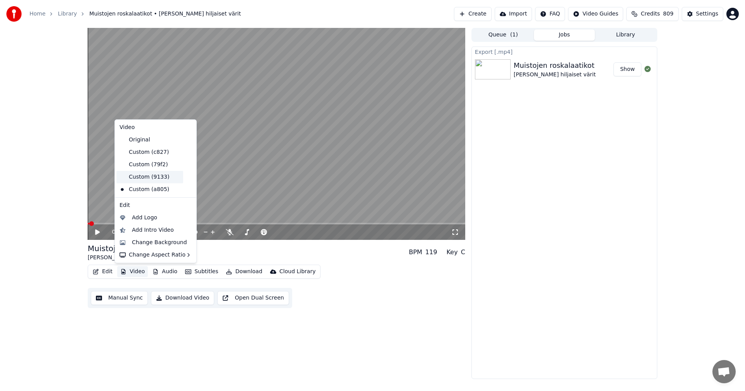
click at [149, 177] on div "Custom (9133)" at bounding box center [149, 177] width 67 height 12
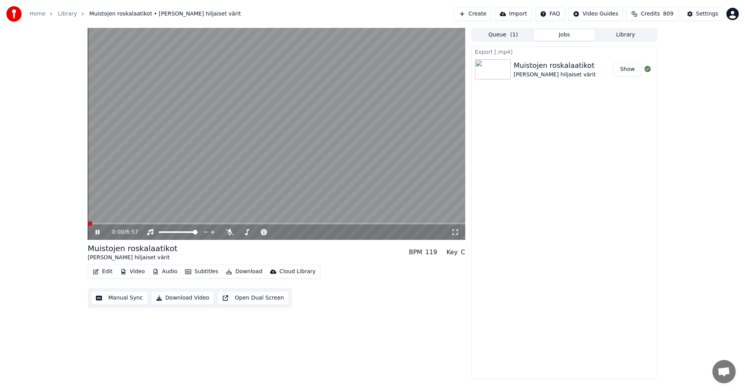
click at [99, 232] on icon at bounding box center [97, 232] width 4 height 5
click at [99, 234] on icon at bounding box center [103, 232] width 18 height 6
click at [601, 211] on div "Export [.mp4] Muistojen roskalaatikot [PERSON_NAME] hiljaiset värit Show" at bounding box center [564, 213] width 186 height 333
